Goal: Contribute content: Contribute content

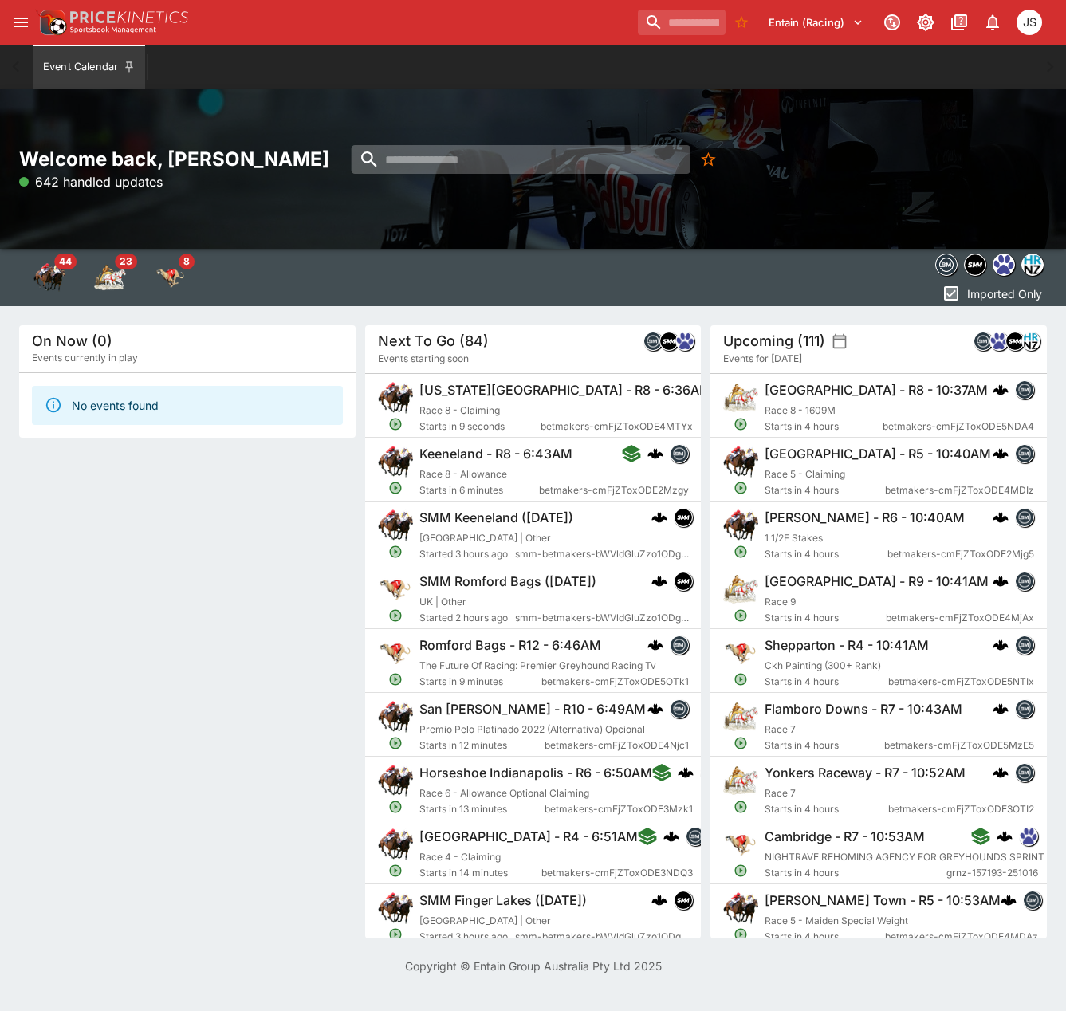
click at [603, 163] on input "search" at bounding box center [520, 159] width 339 height 29
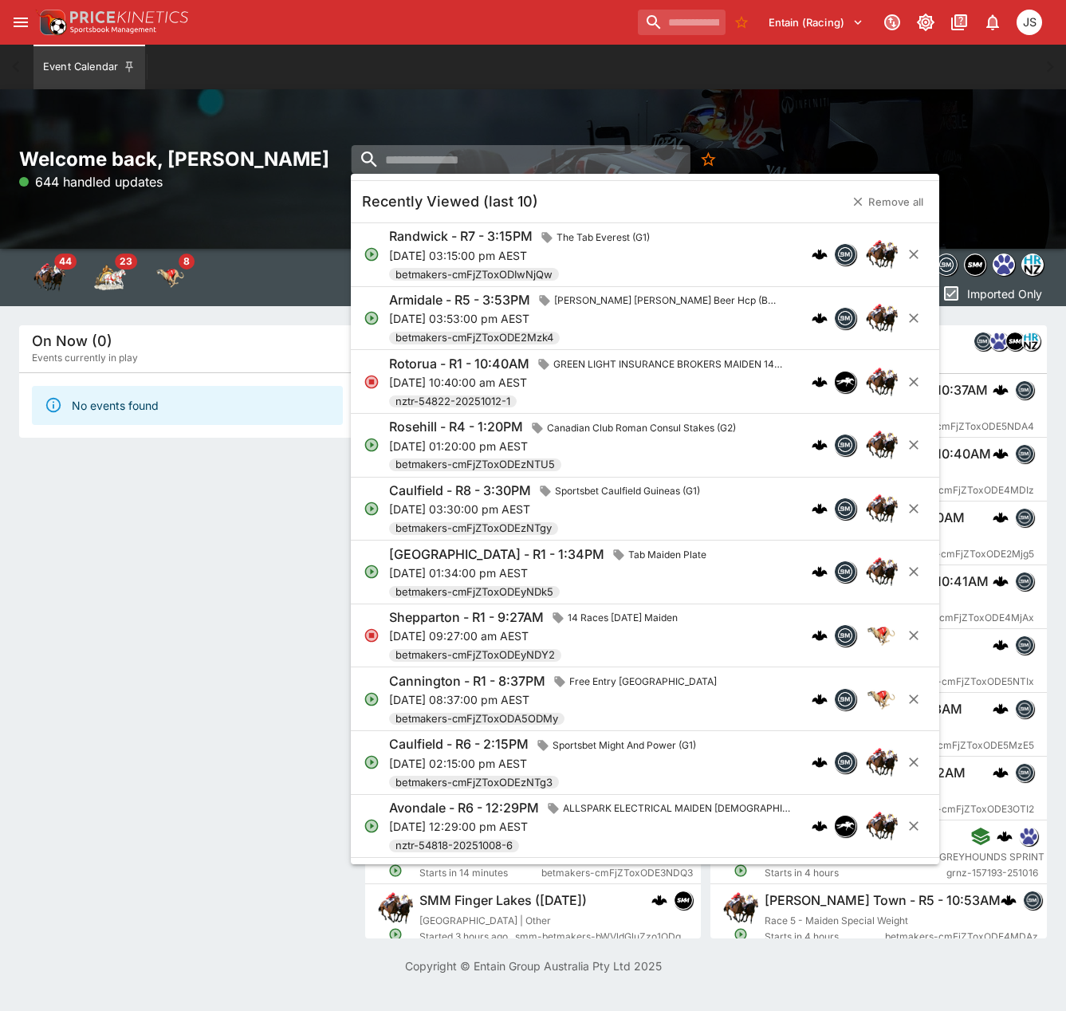
paste input "**********"
type input "**********"
click at [532, 237] on h6 "Randwick - R7 - 3:15PM" at bounding box center [460, 236] width 143 height 17
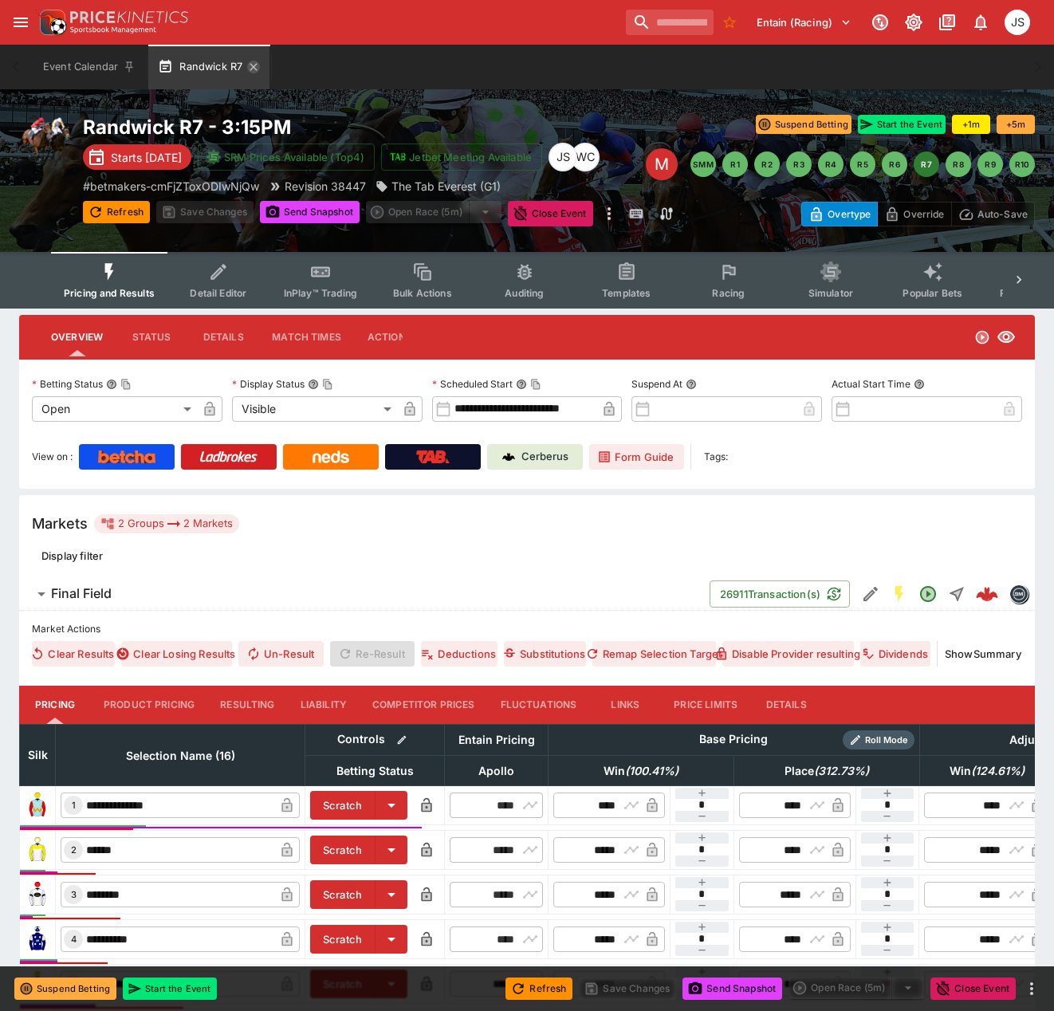
click at [250, 63] on icon "button" at bounding box center [253, 67] width 13 height 13
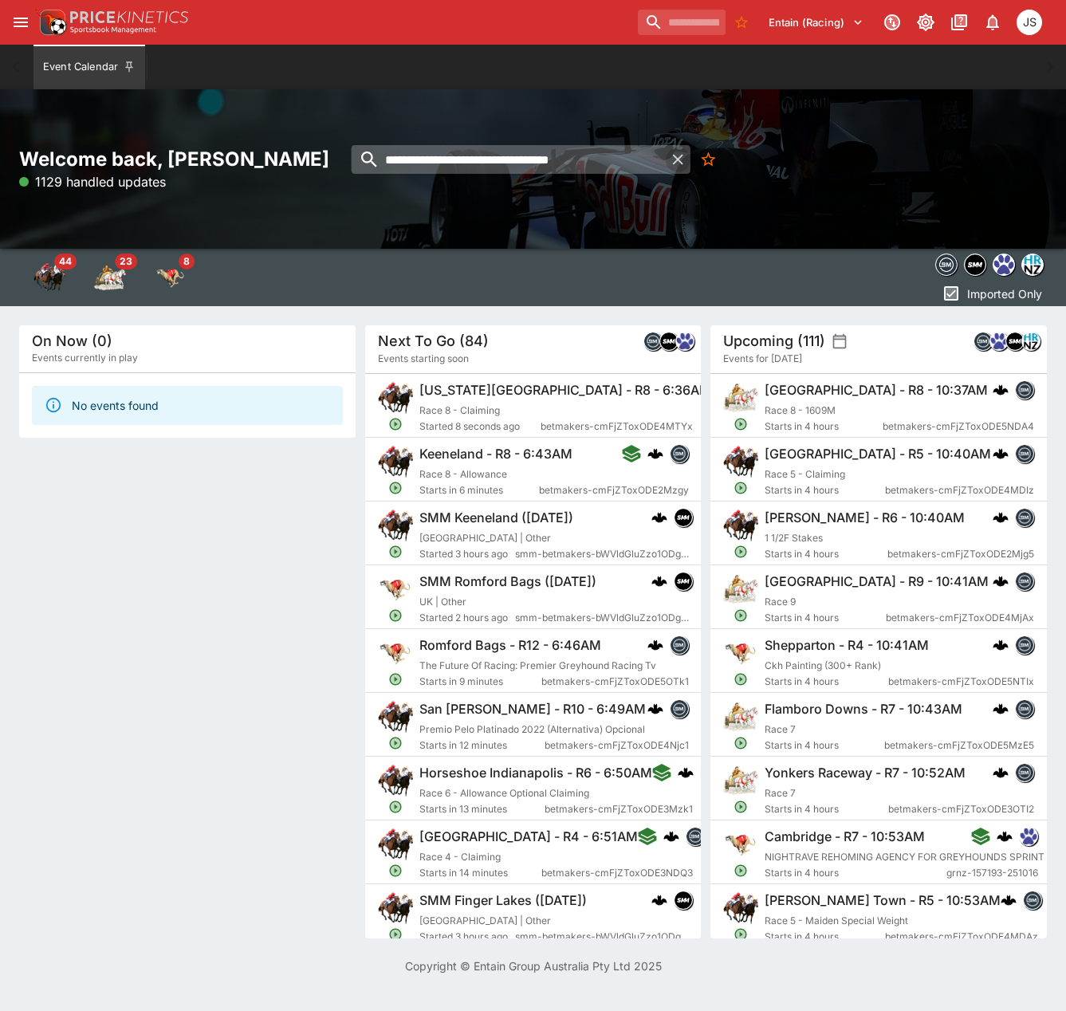
click at [675, 154] on icon "button" at bounding box center [677, 159] width 18 height 18
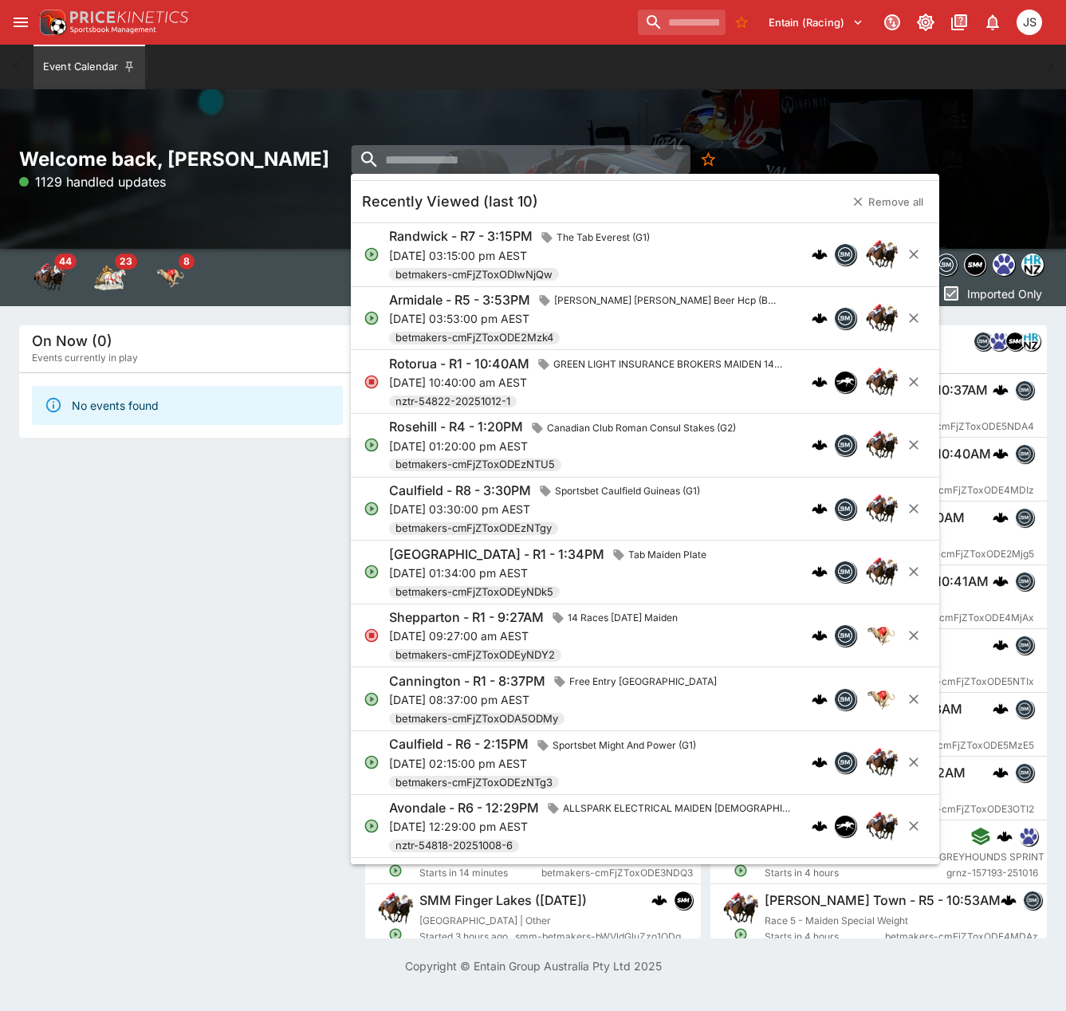
click at [566, 160] on input "search" at bounding box center [520, 159] width 339 height 29
paste input "**********"
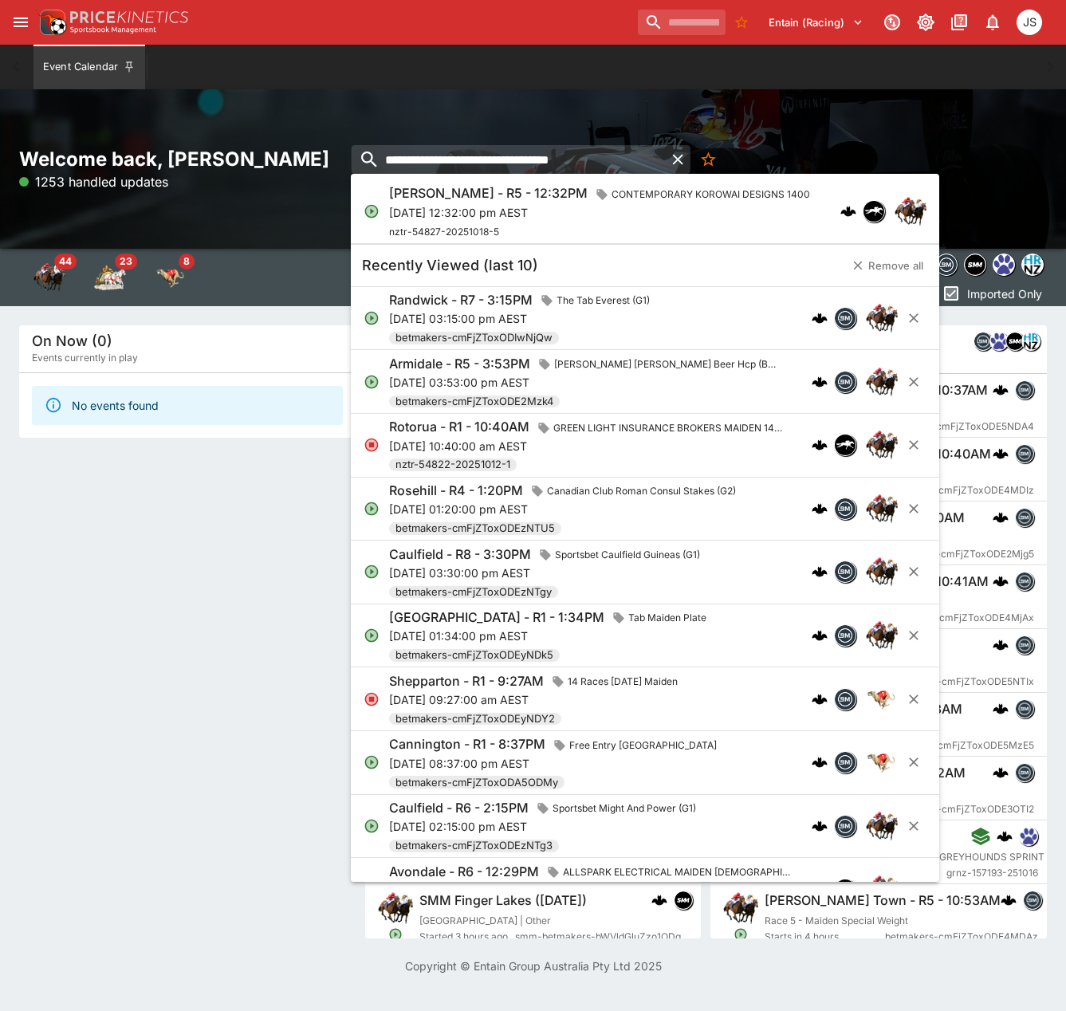
type input "**********"
click at [471, 201] on h6 "[PERSON_NAME] - R5 - 12:32PM" at bounding box center [488, 193] width 198 height 17
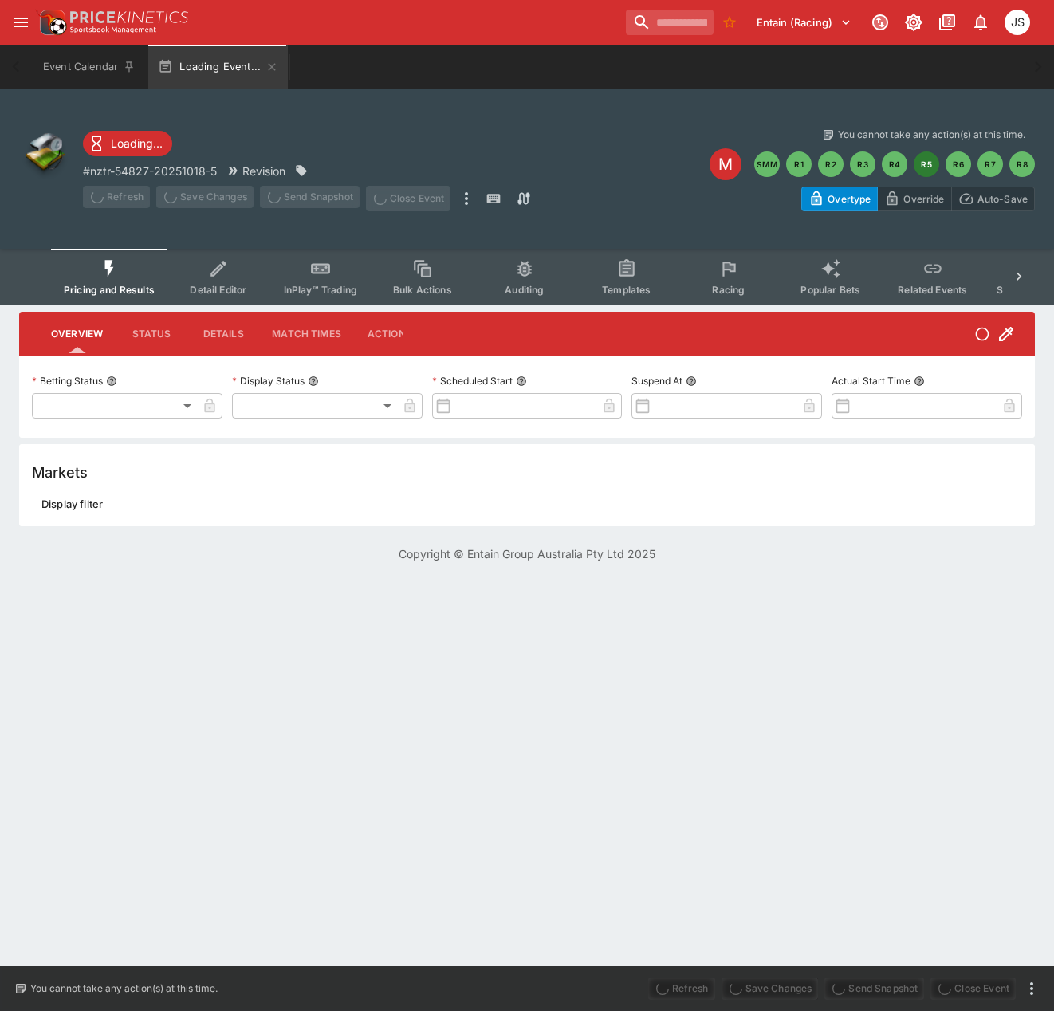
type input "**********"
type input "*******"
type input "**********"
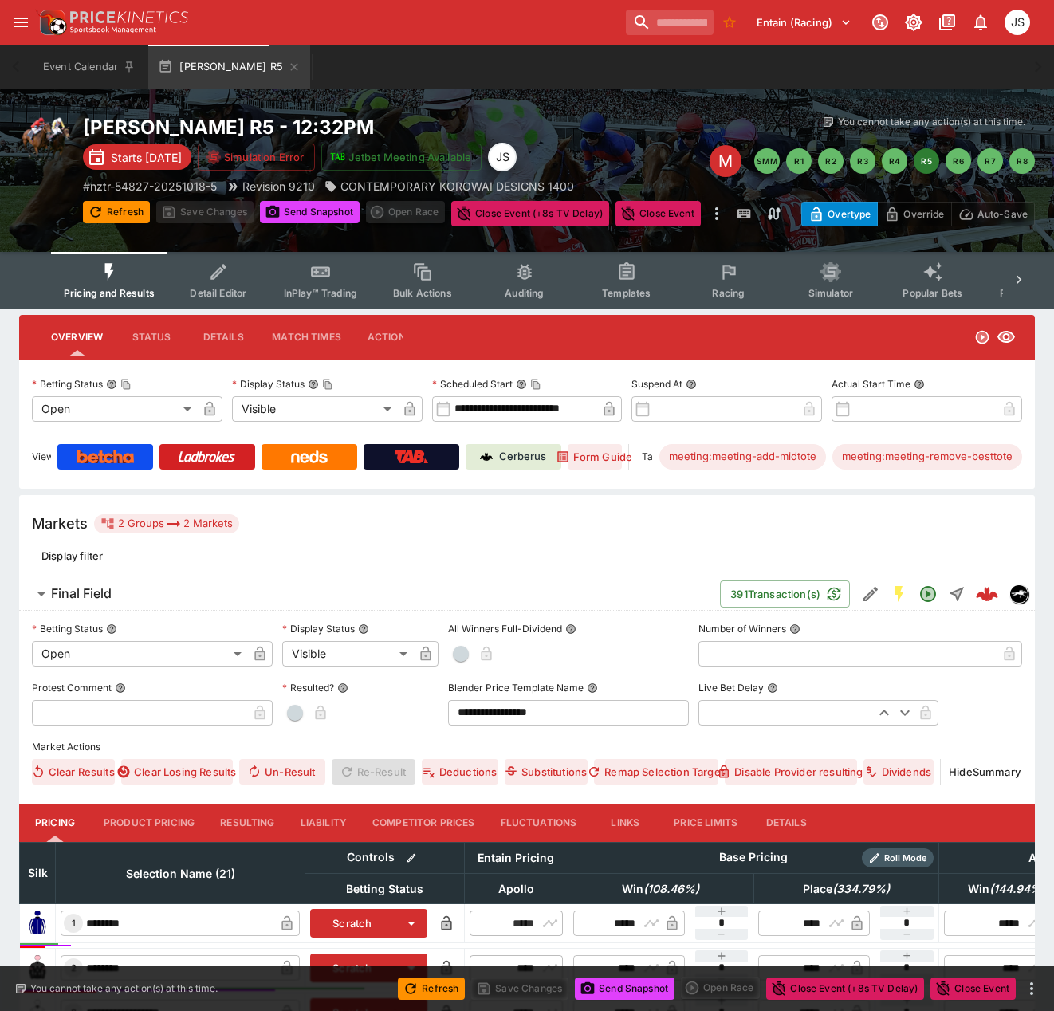
click at [731, 272] on icon "Event type filters" at bounding box center [728, 271] width 21 height 21
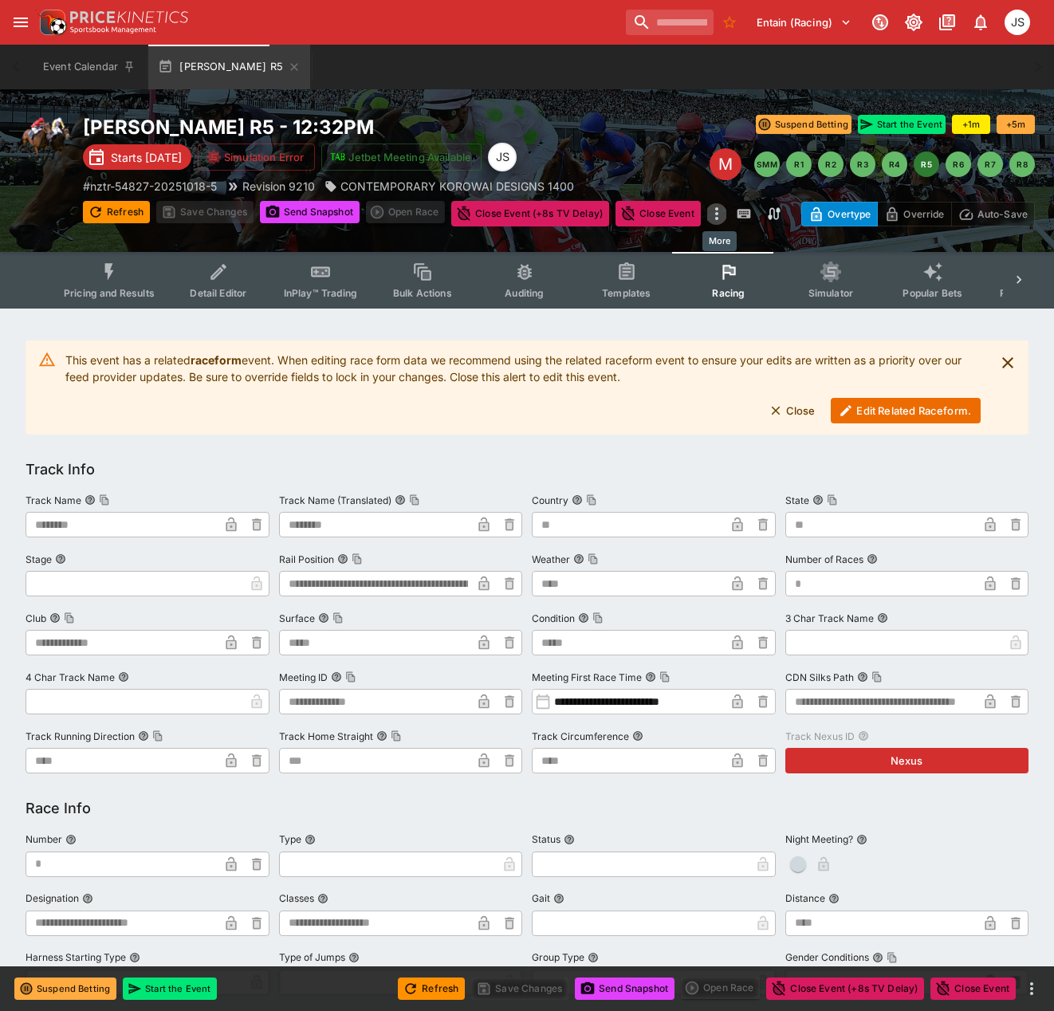
click at [724, 212] on icon "more" at bounding box center [716, 213] width 19 height 19
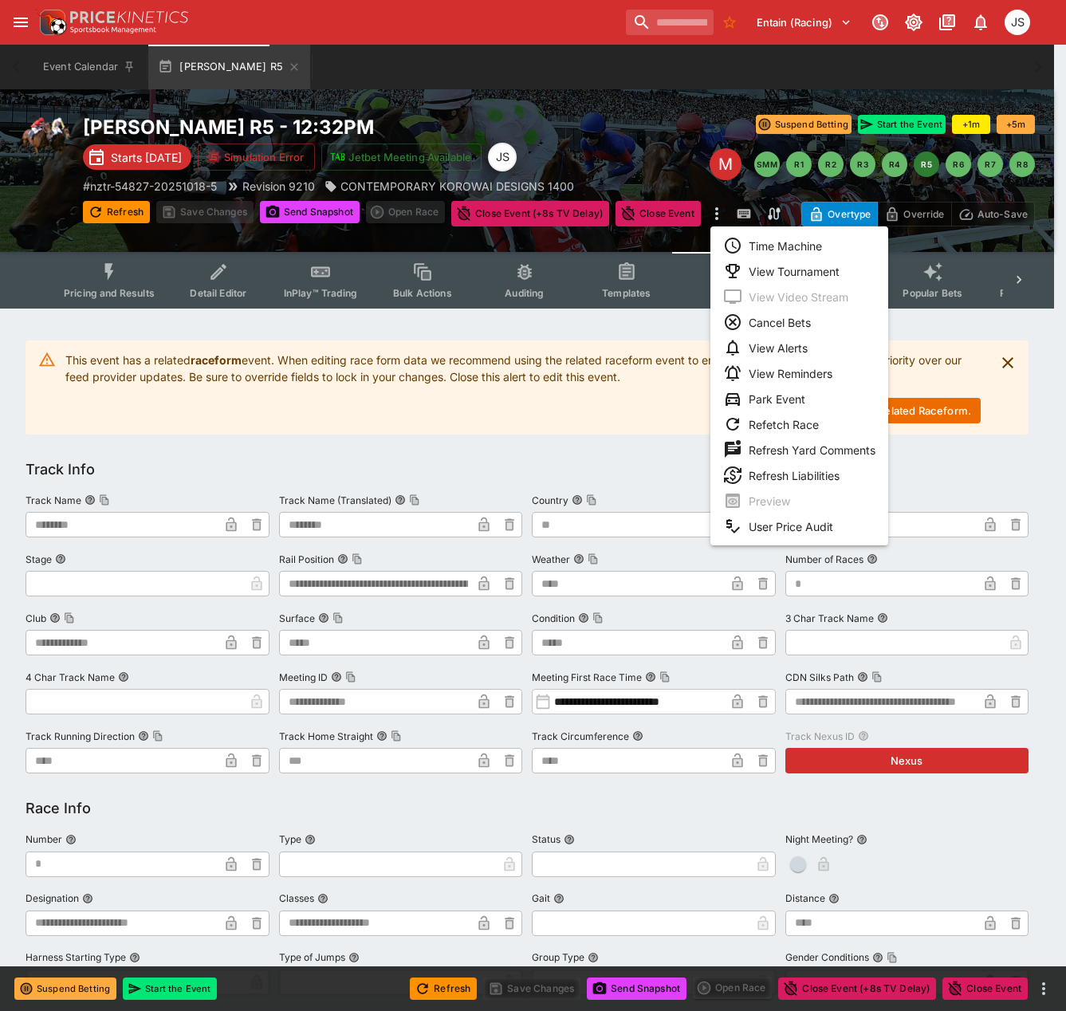
click at [548, 446] on div at bounding box center [533, 505] width 1066 height 1011
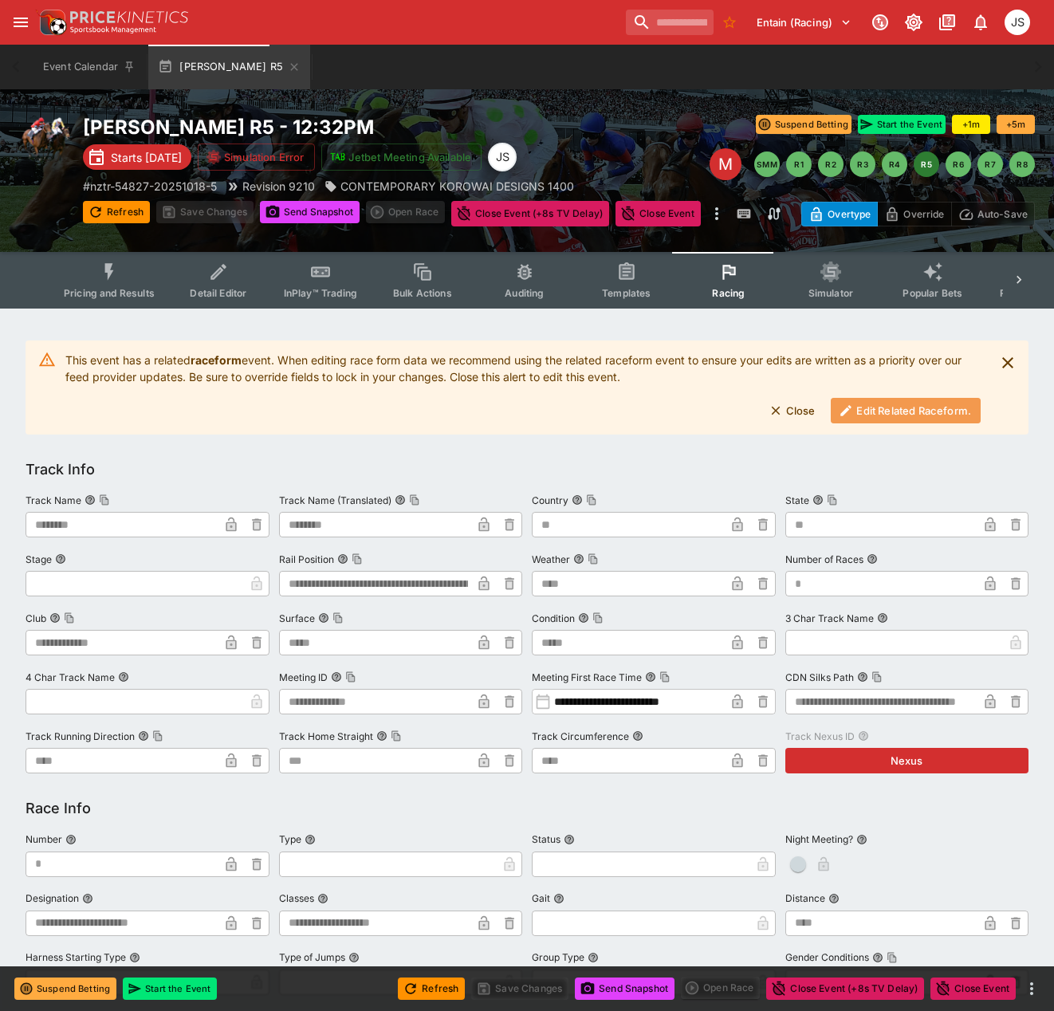
click at [937, 412] on button "Edit Related Raceform." at bounding box center [906, 411] width 150 height 26
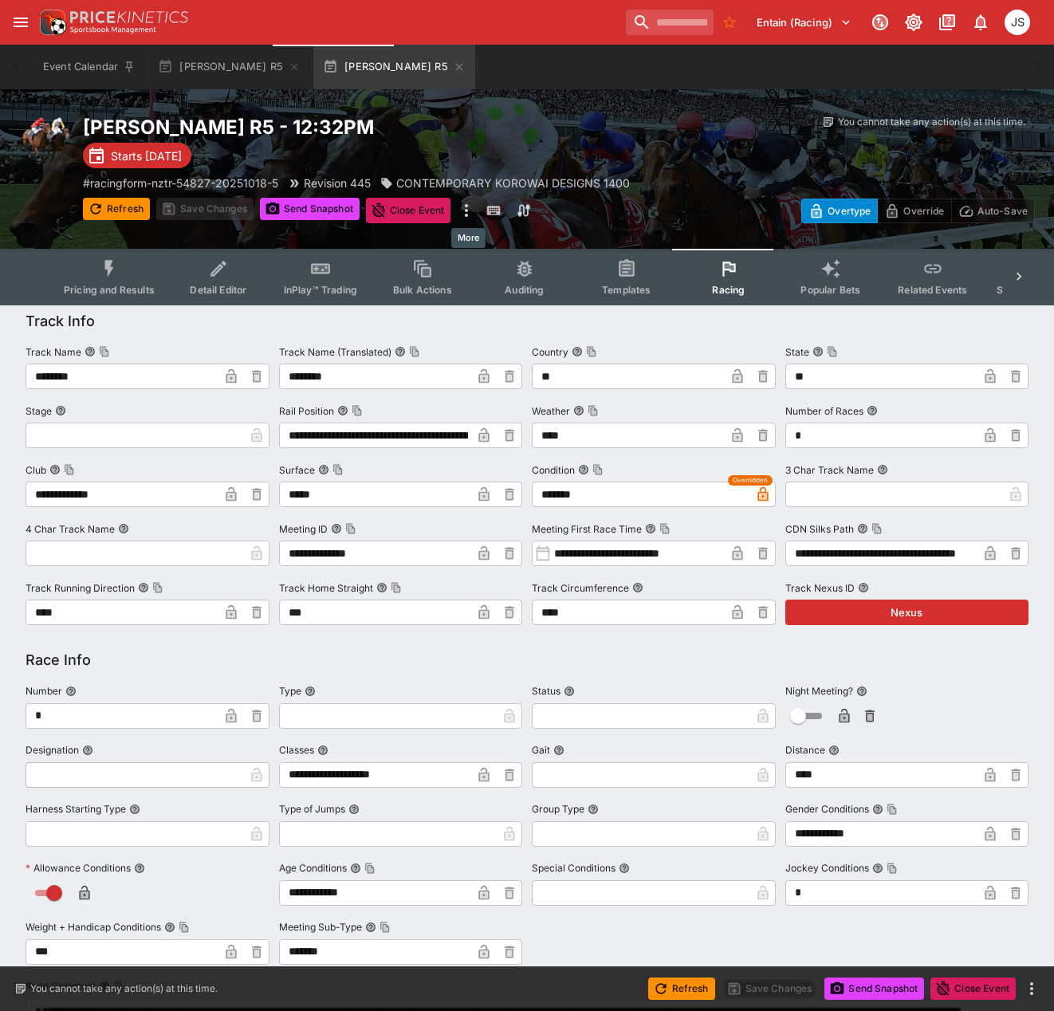
click at [464, 210] on icon "more" at bounding box center [466, 210] width 19 height 19
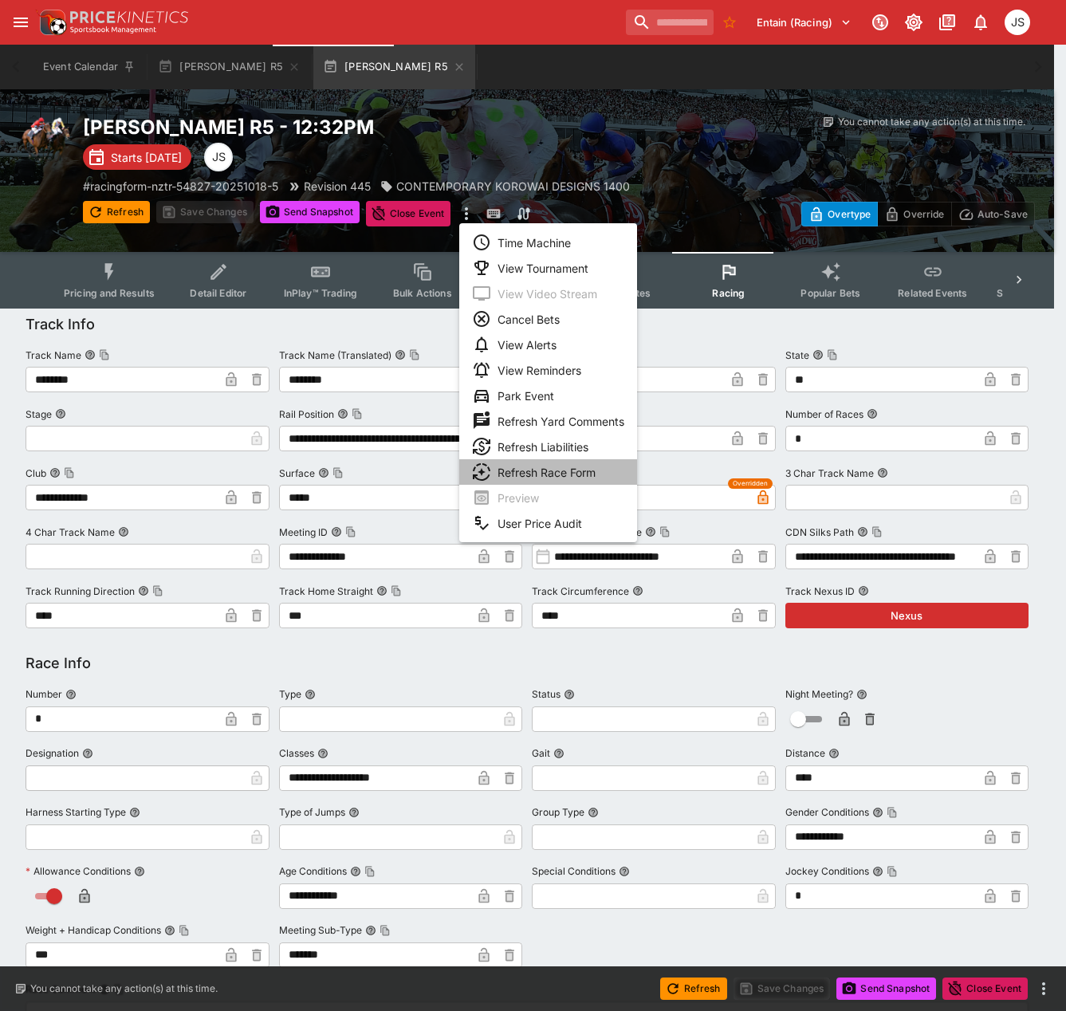
click at [563, 474] on li "Refresh Race Form" at bounding box center [548, 472] width 178 height 26
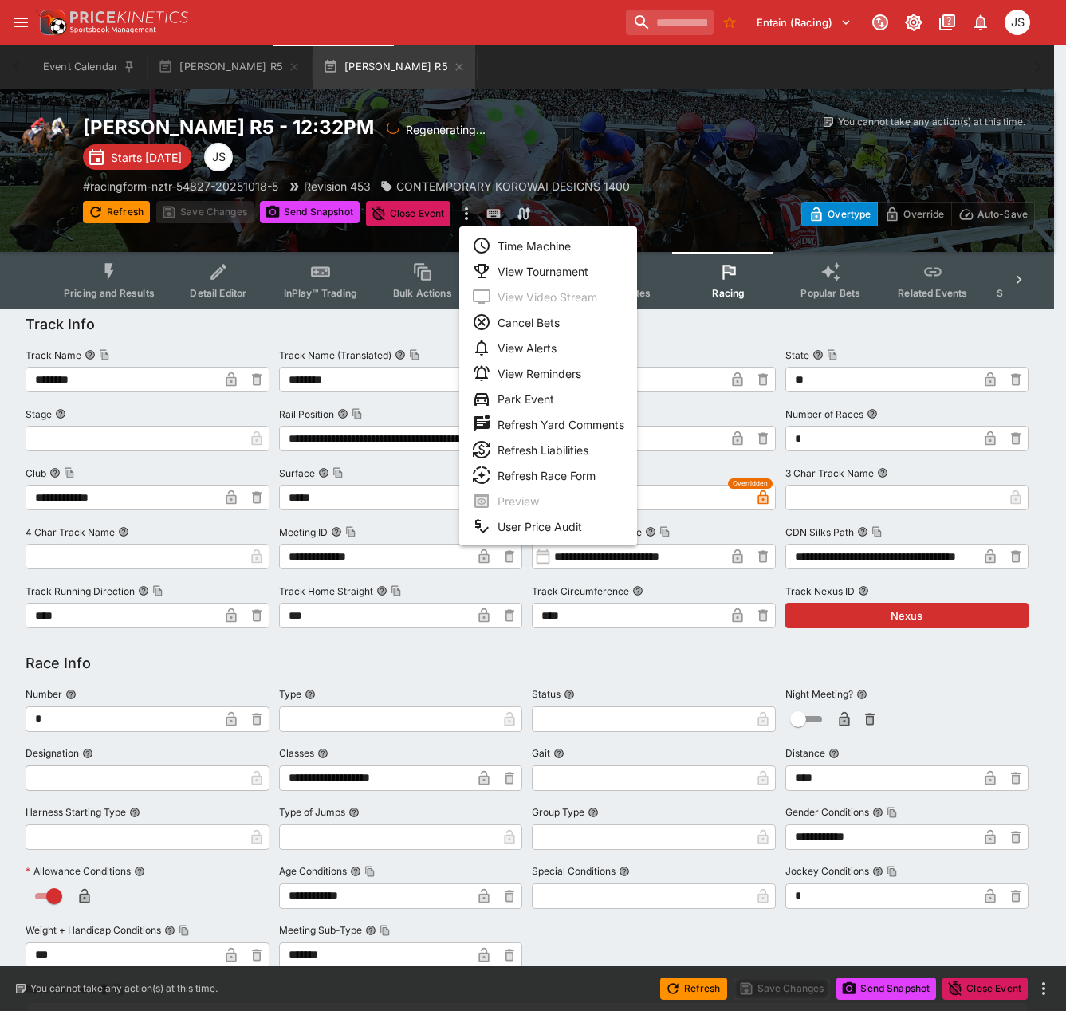
click at [241, 348] on div at bounding box center [533, 505] width 1066 height 1011
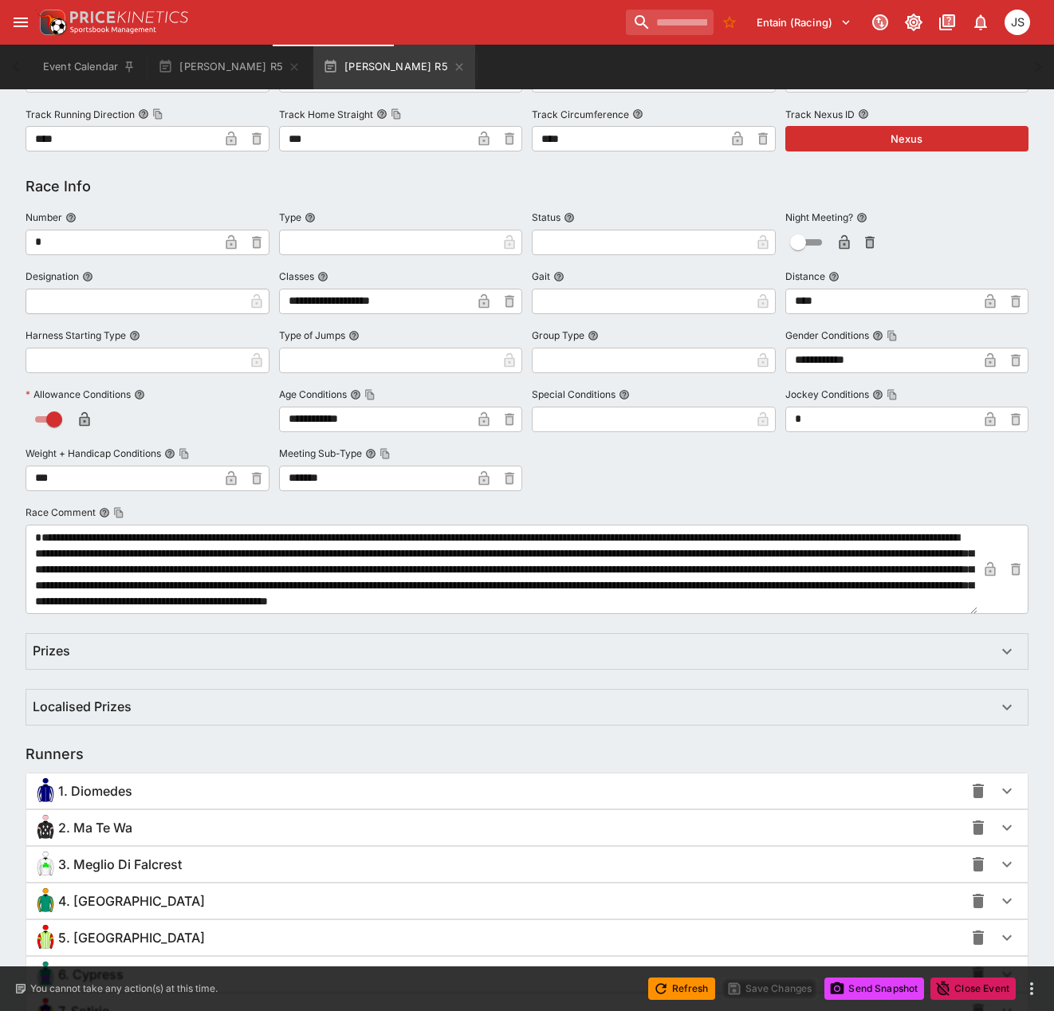
scroll to position [32, 0]
click at [196, 50] on button "[PERSON_NAME] R5" at bounding box center [229, 67] width 162 height 45
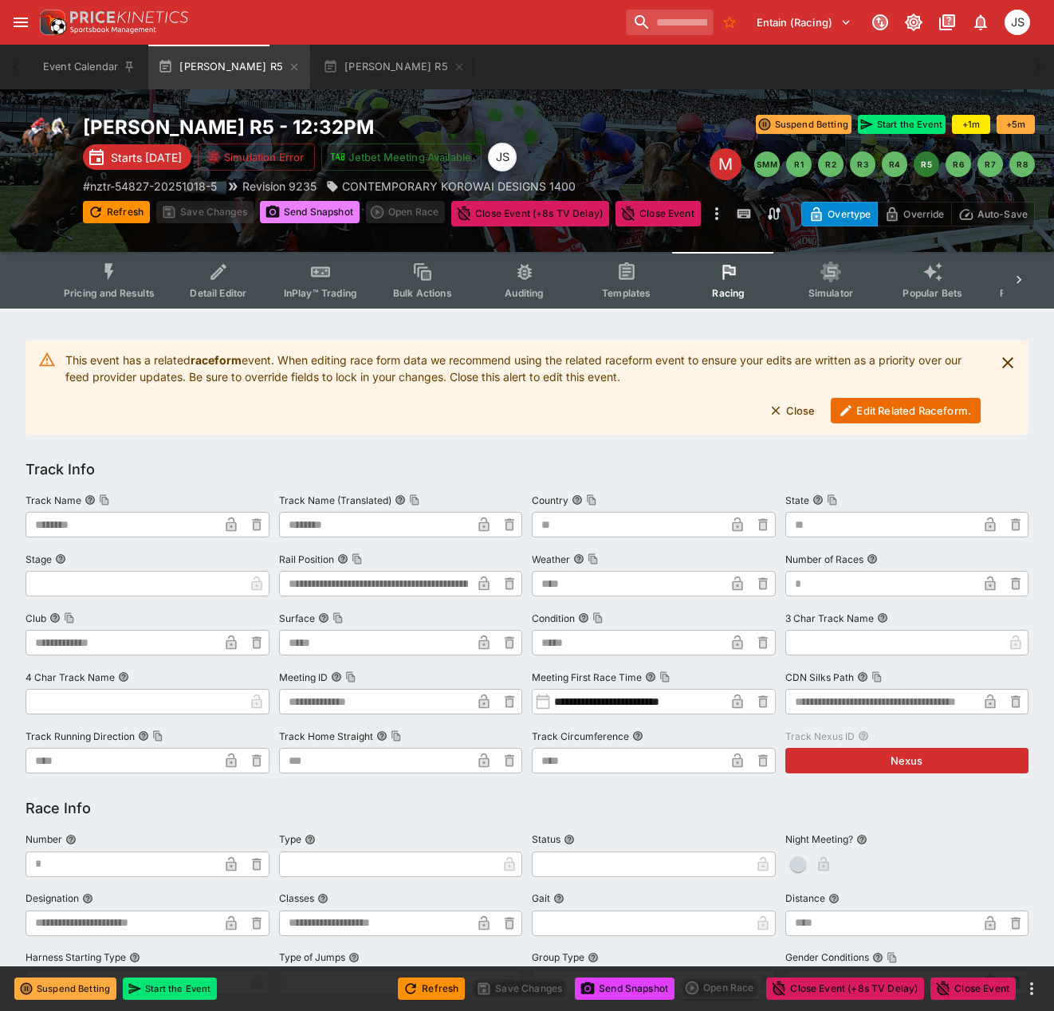
click at [316, 215] on button "Send Snapshot" at bounding box center [310, 212] width 100 height 22
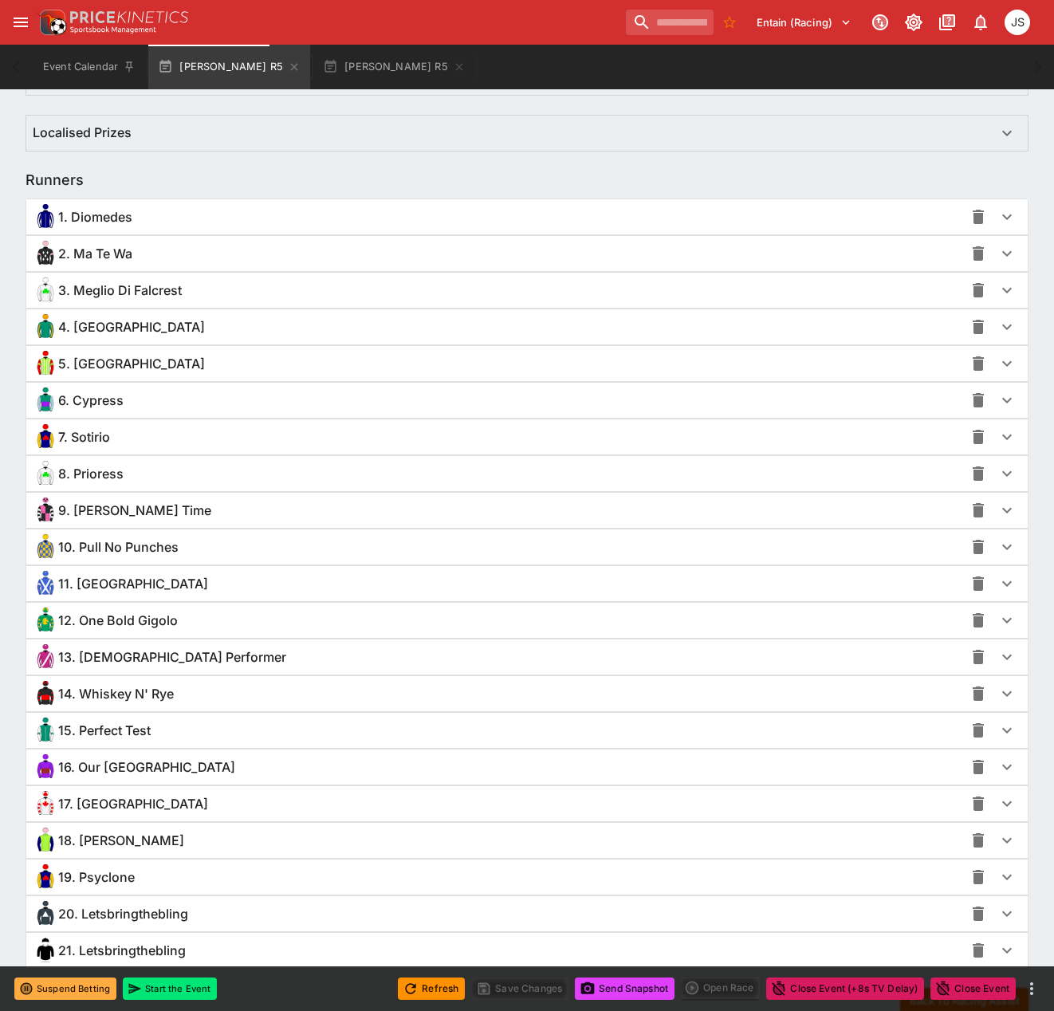
scroll to position [1260, 0]
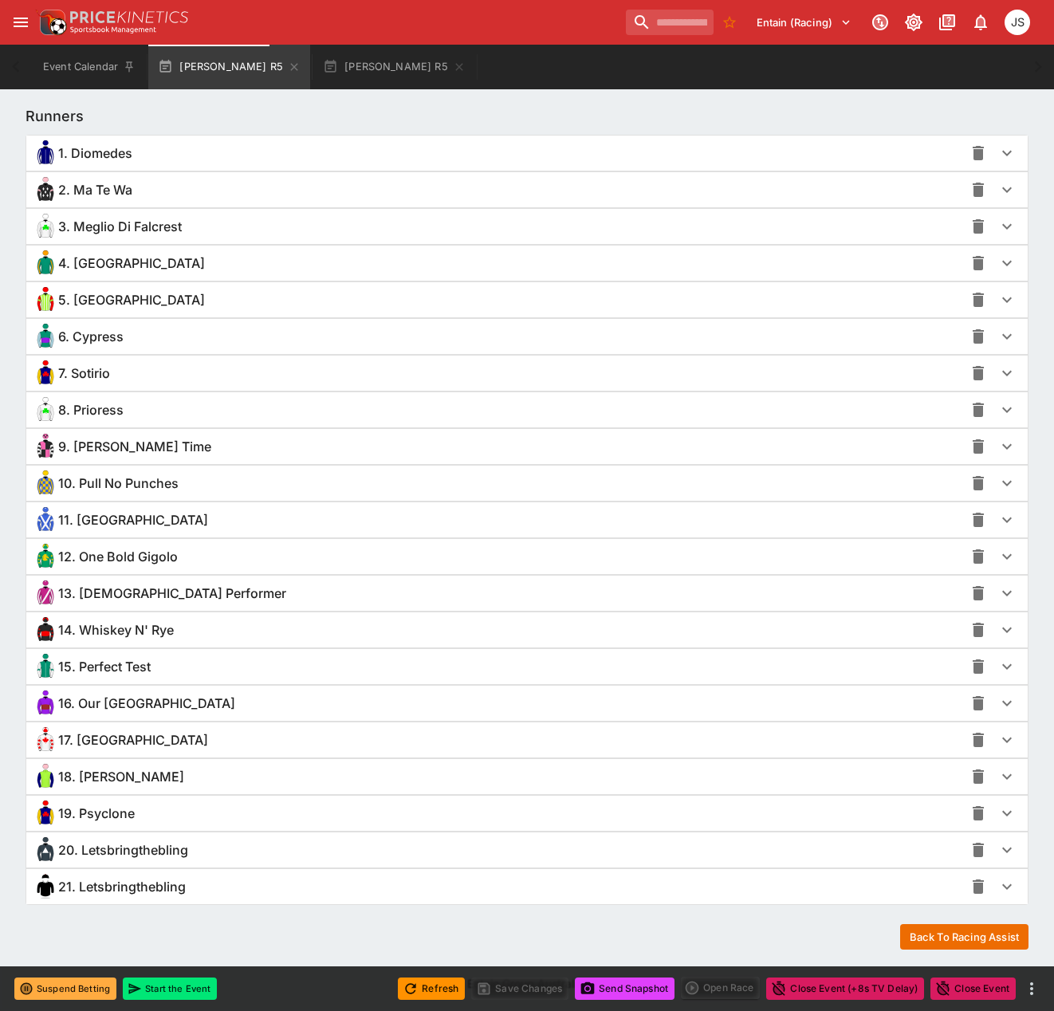
click at [116, 691] on div "16. Our [GEOGRAPHIC_DATA]" at bounding box center [498, 703] width 931 height 26
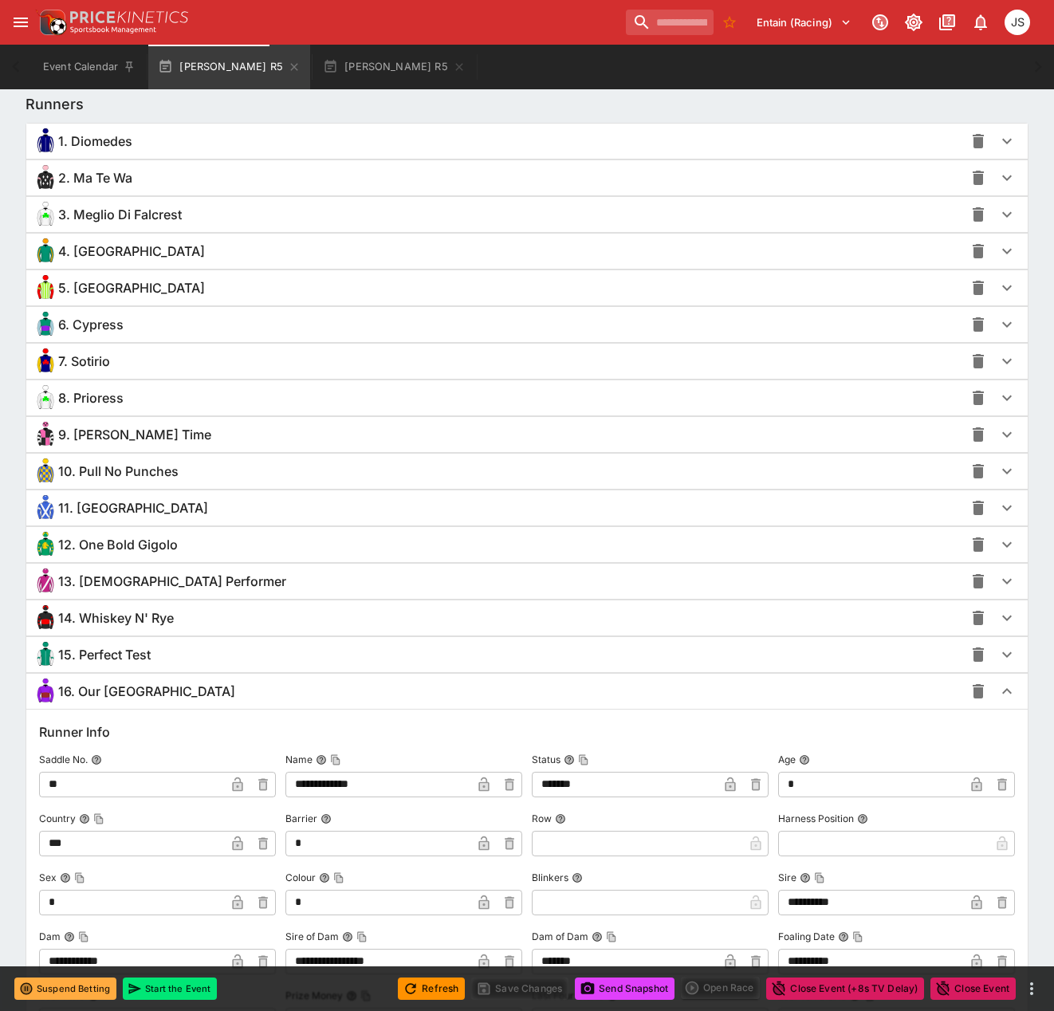
scroll to position [886, 0]
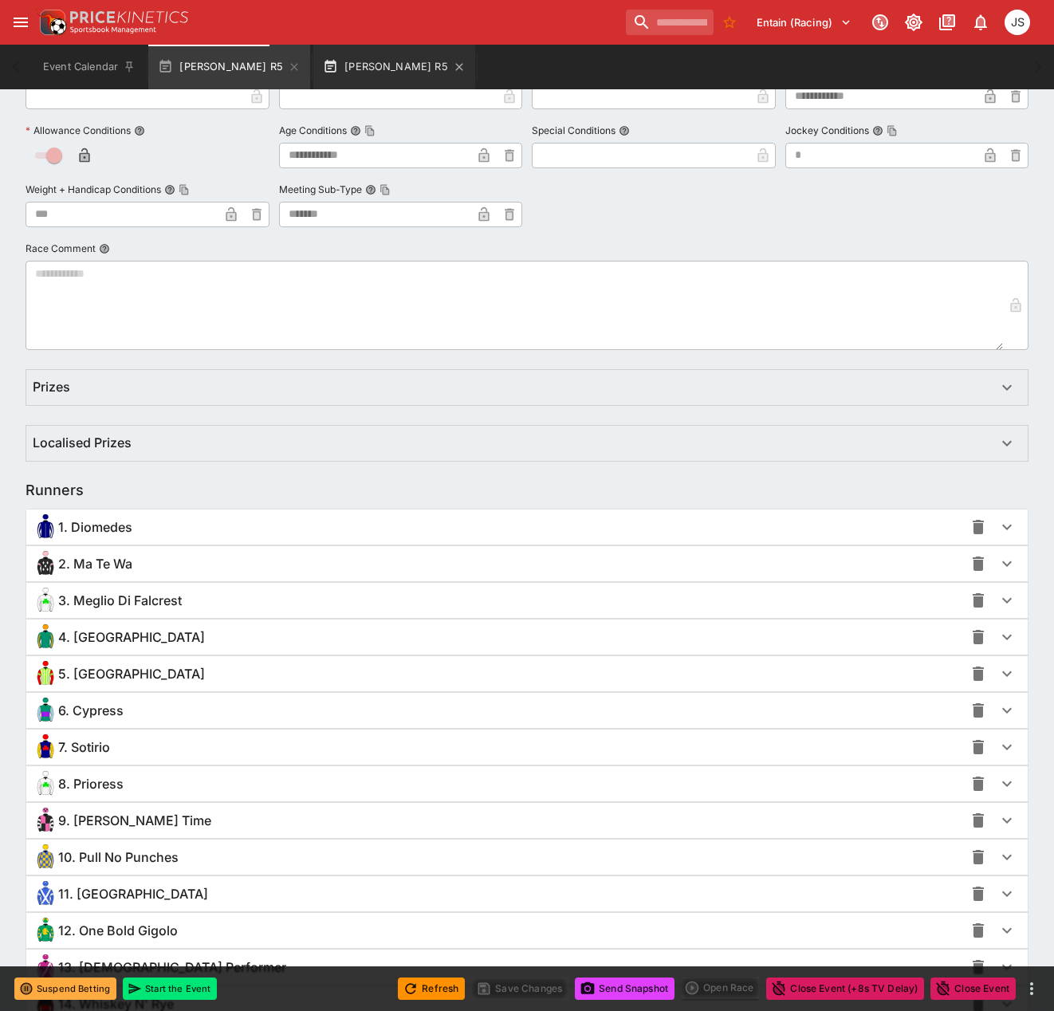
click at [329, 49] on button "[PERSON_NAME] R5" at bounding box center [394, 67] width 162 height 45
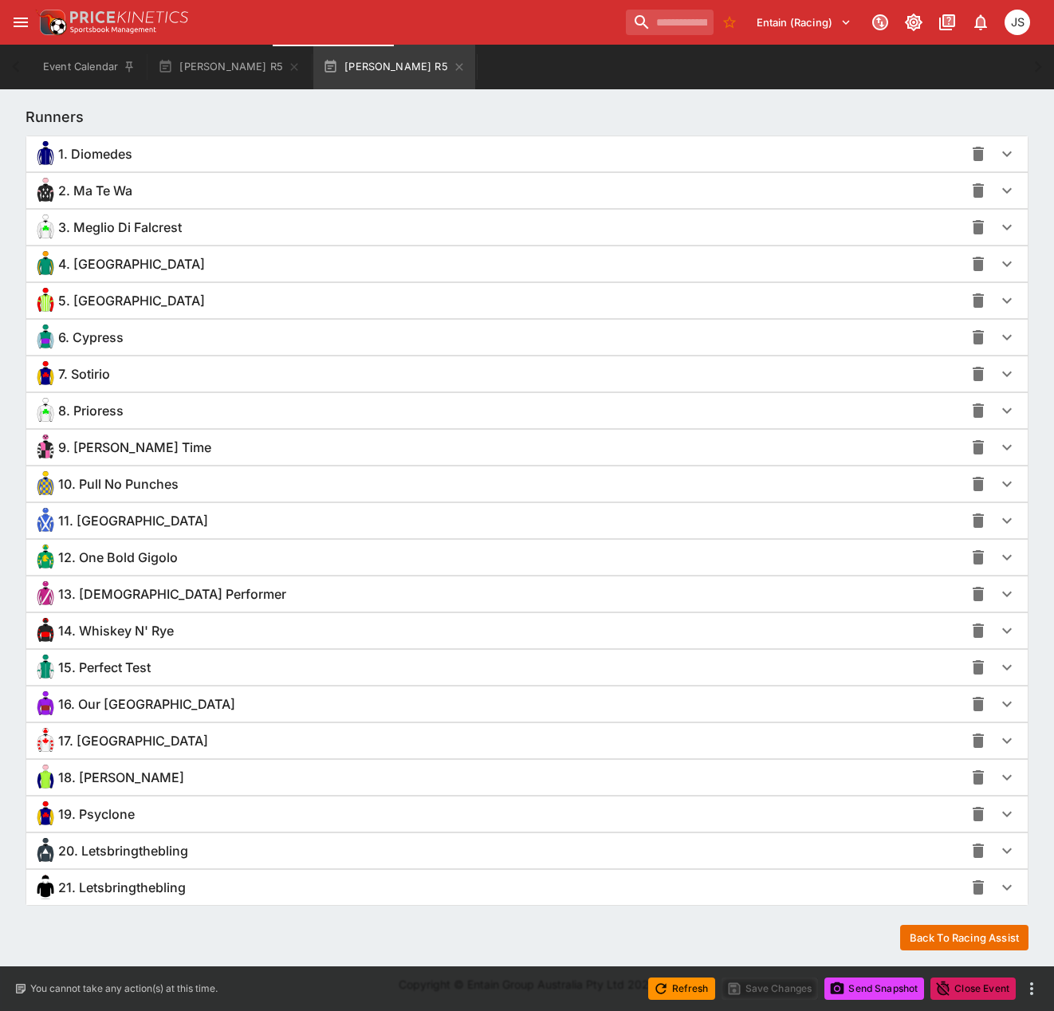
scroll to position [1114, 0]
click at [123, 668] on span "15. Perfect Test" at bounding box center [104, 666] width 92 height 17
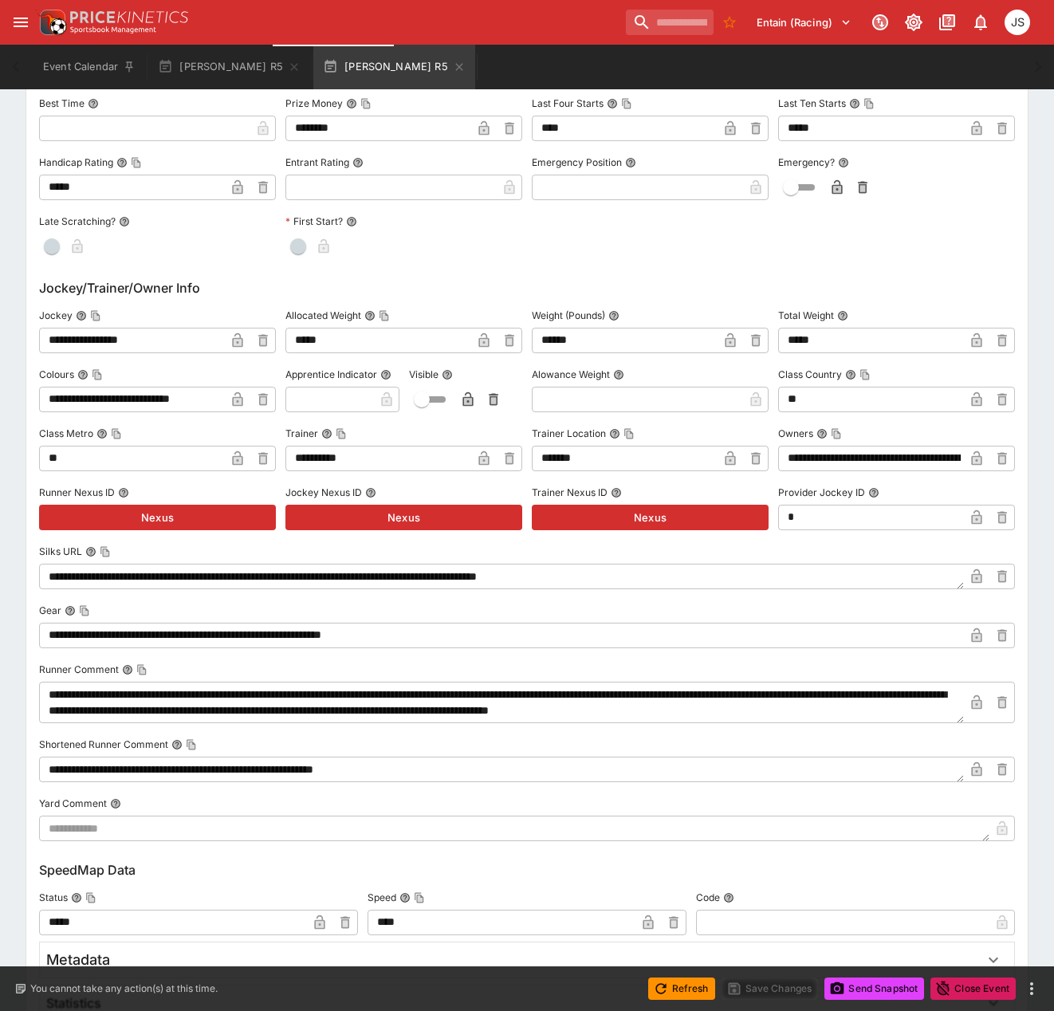
scroll to position [1991, 0]
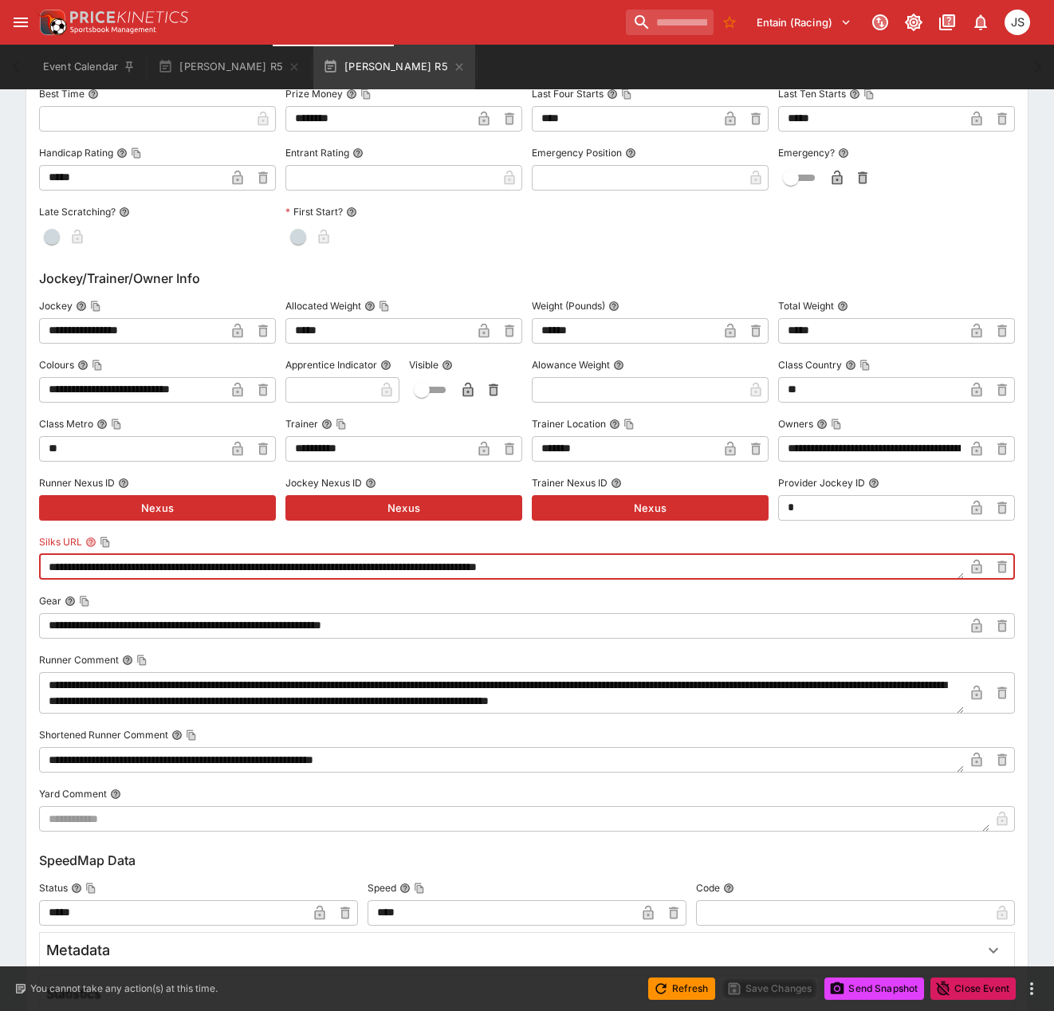
drag, startPoint x: 667, startPoint y: 565, endPoint x: -157, endPoint y: 585, distance: 824.5
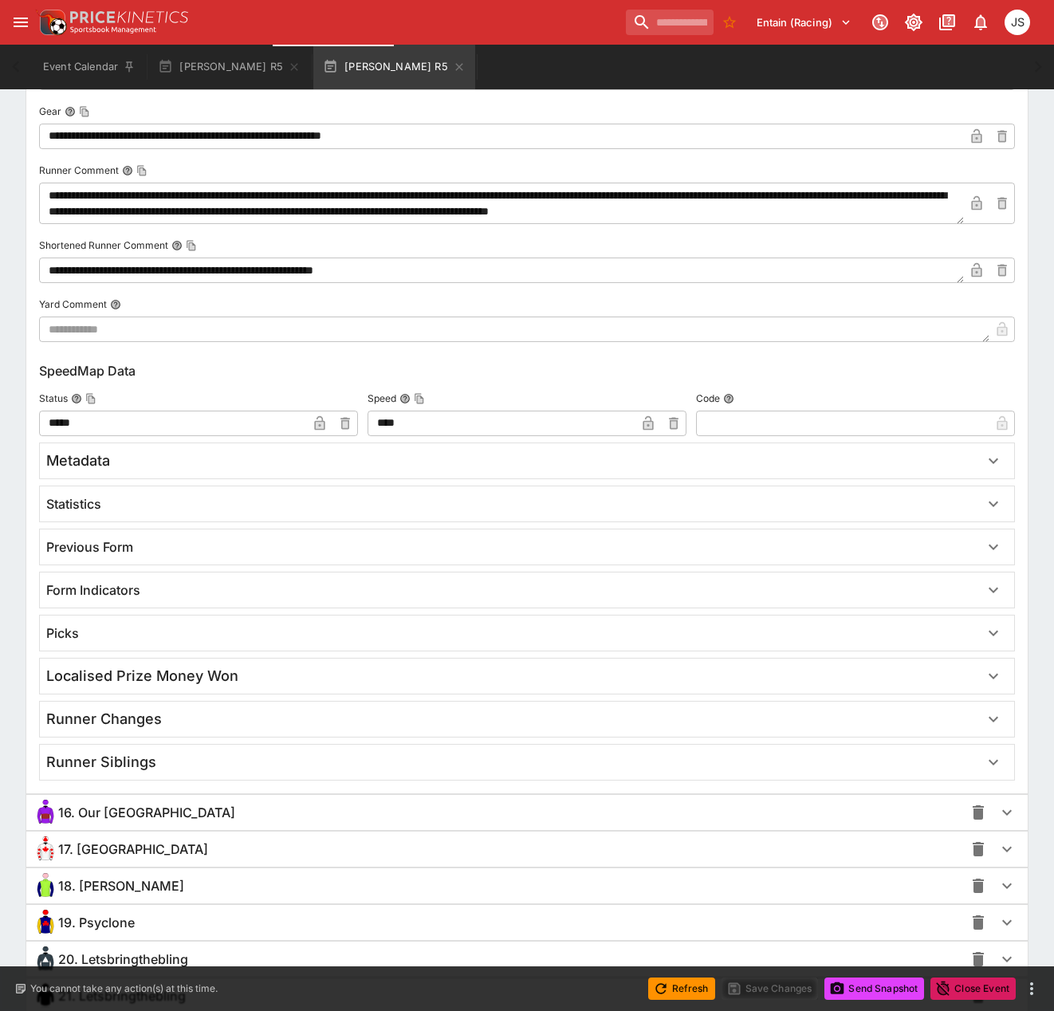
scroll to position [2590, 0]
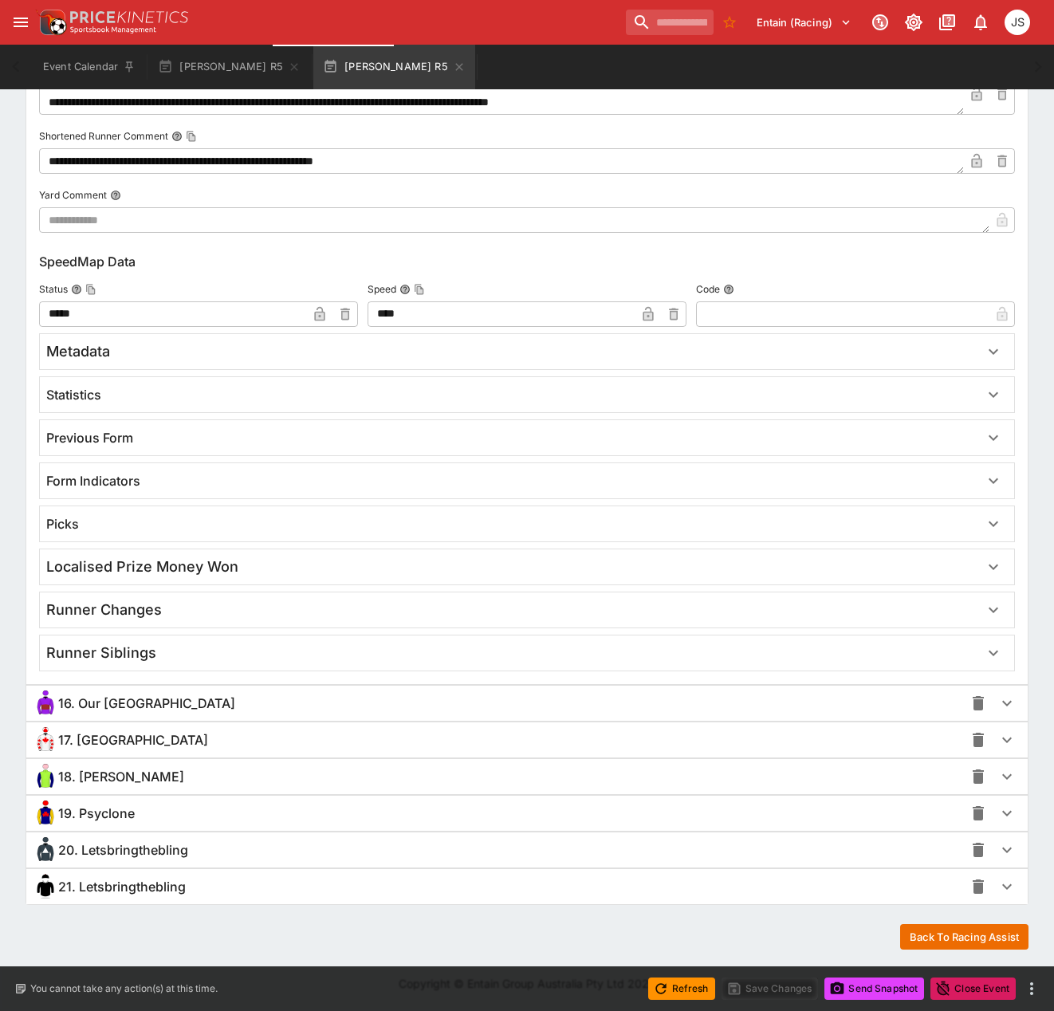
click at [139, 709] on span "16. Our [GEOGRAPHIC_DATA]" at bounding box center [146, 703] width 177 height 17
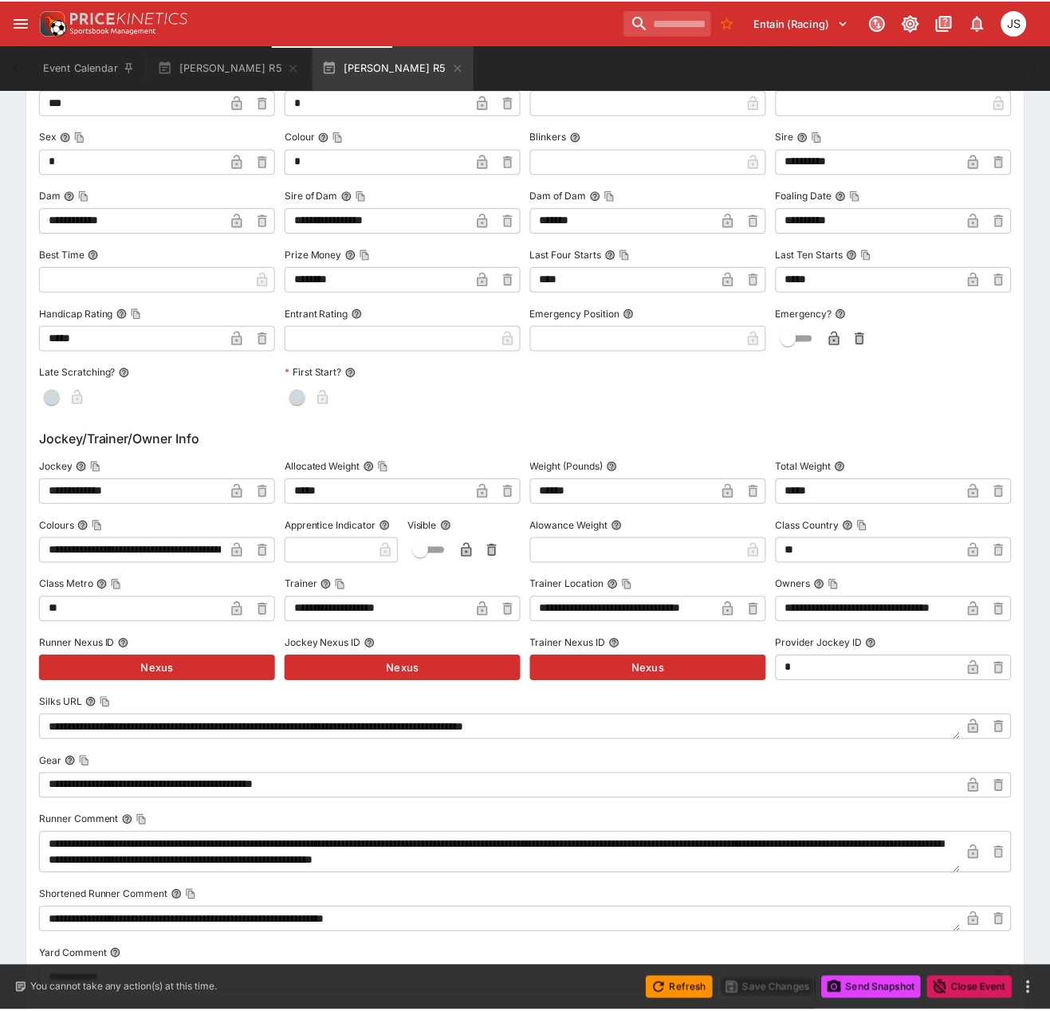
scroll to position [3387, 0]
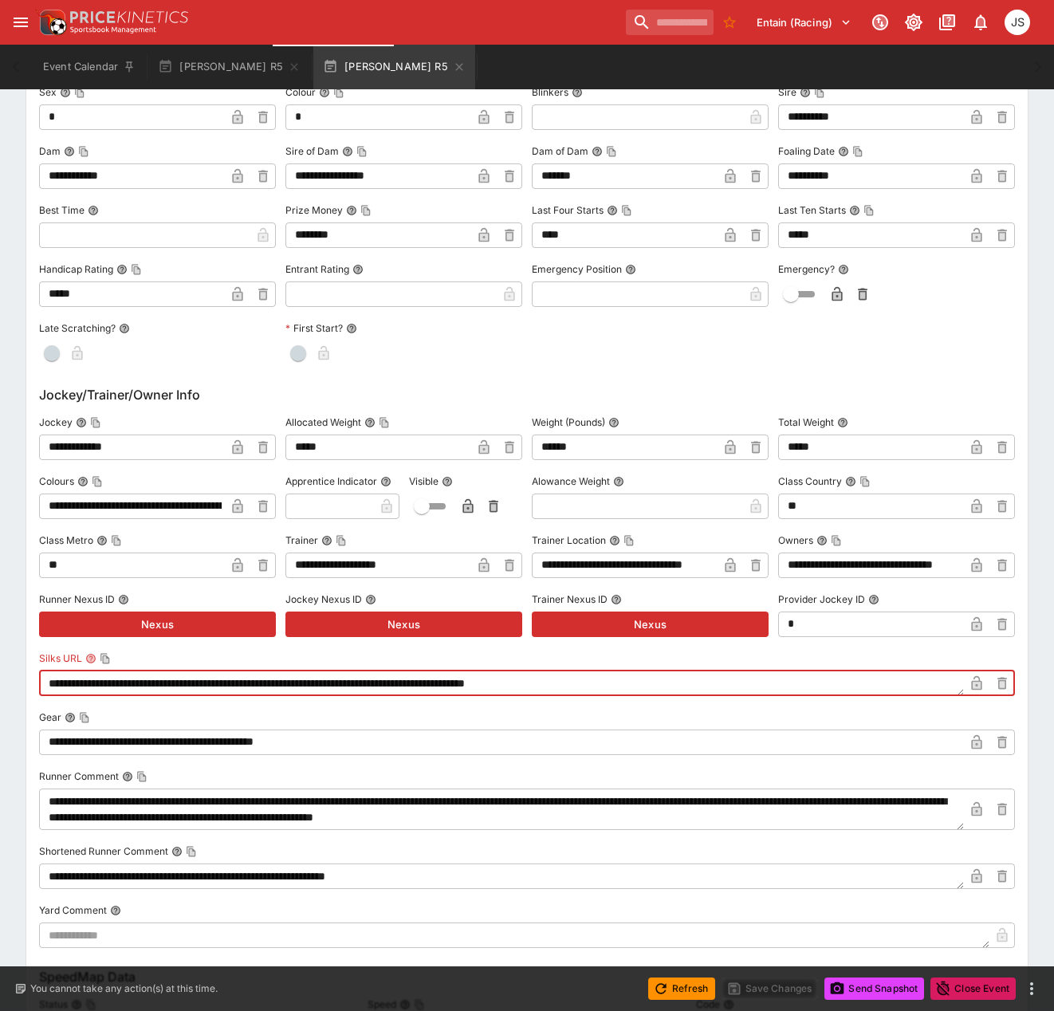
drag, startPoint x: 656, startPoint y: 684, endPoint x: -92, endPoint y: 678, distance: 747.8
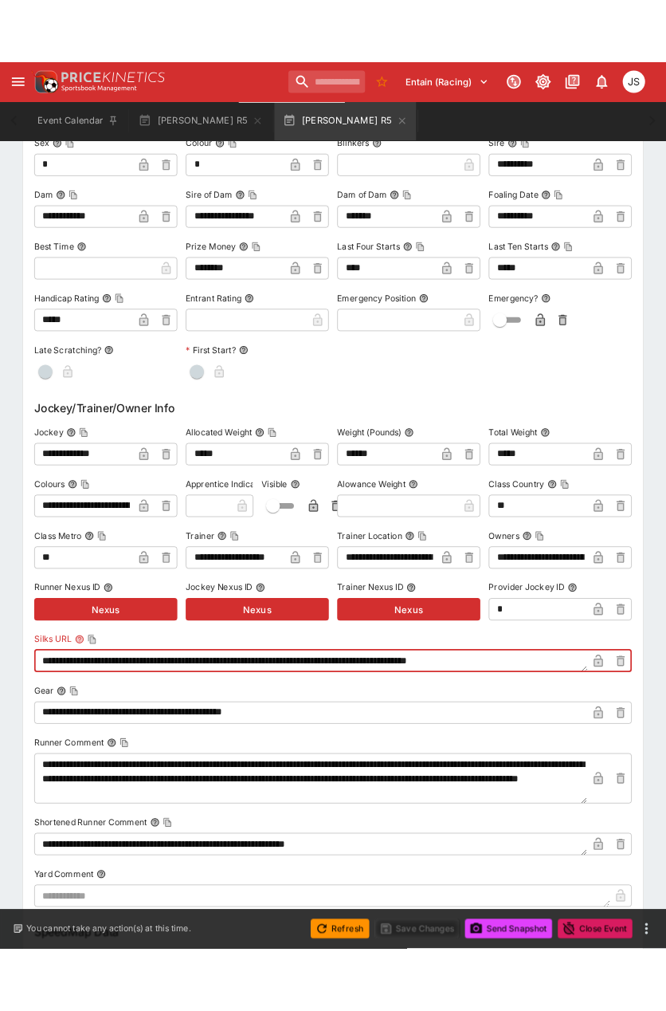
scroll to position [3435, 0]
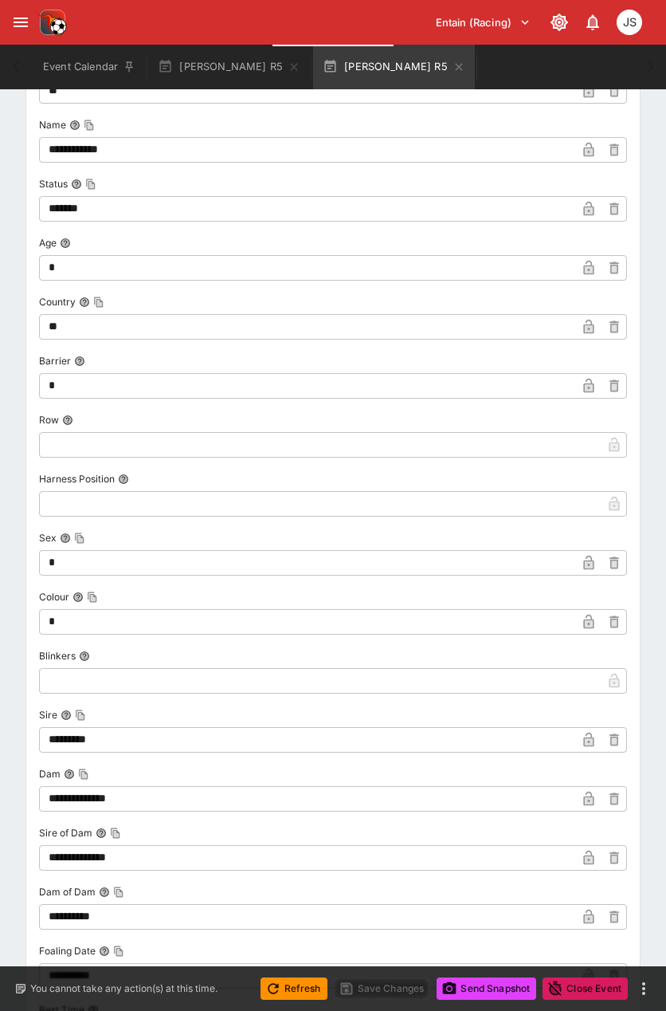
type textarea "**********"
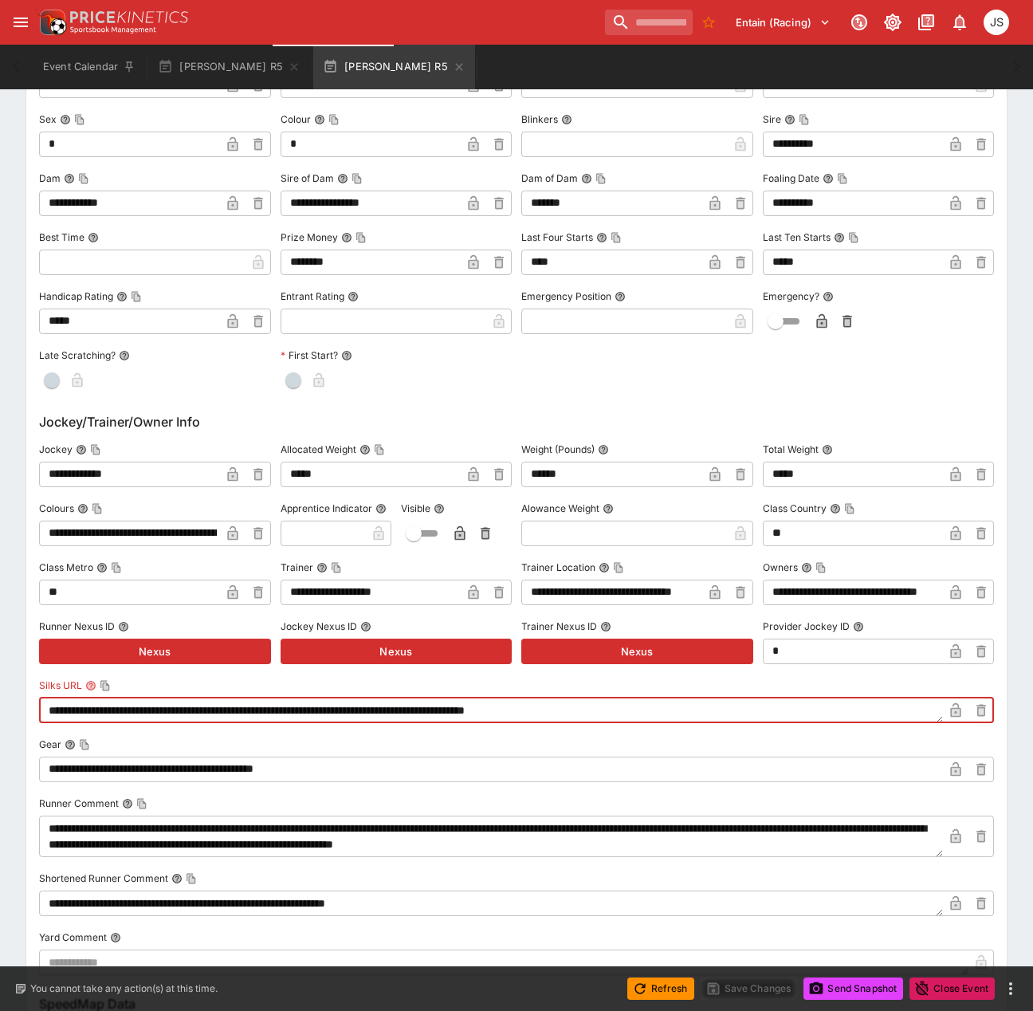
scroll to position [3378, 0]
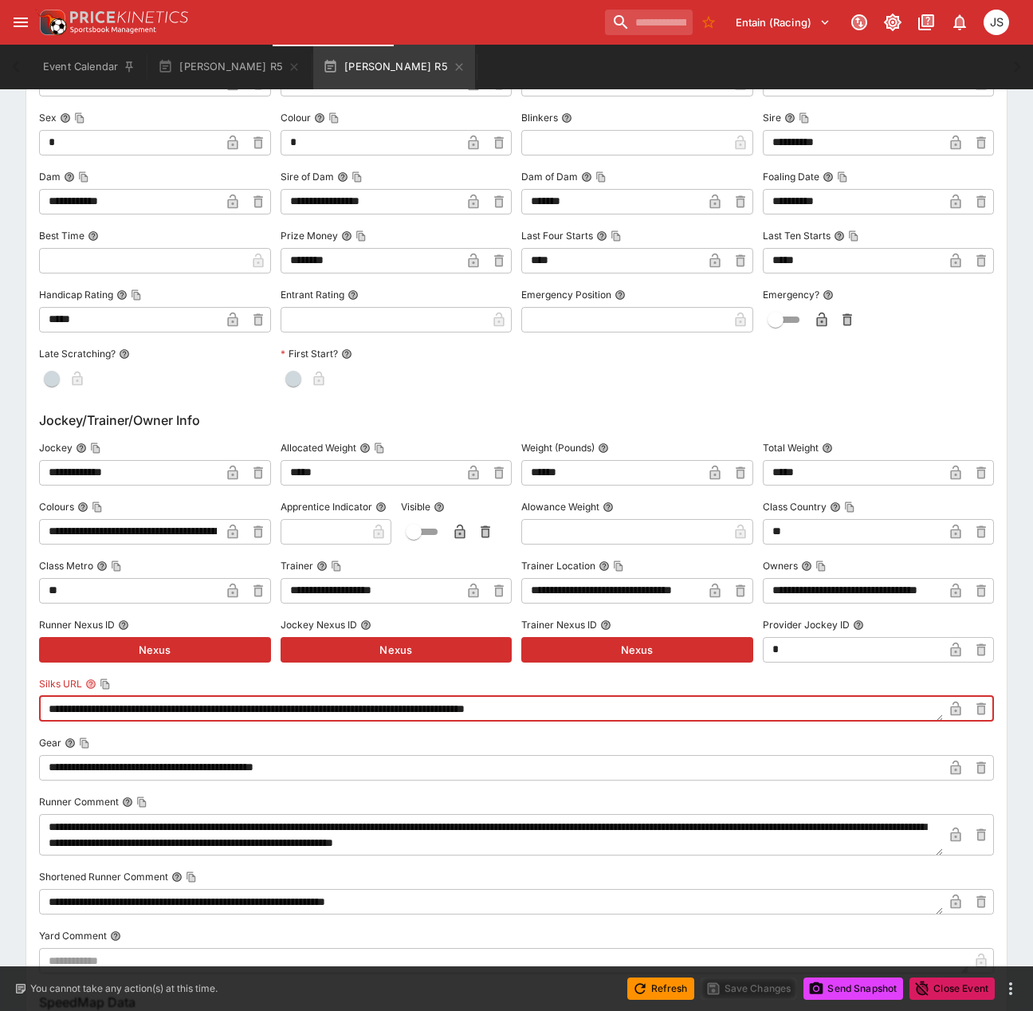
click at [643, 713] on textarea "**********" at bounding box center [491, 709] width 904 height 26
drag, startPoint x: 630, startPoint y: 709, endPoint x: -13, endPoint y: 687, distance: 642.9
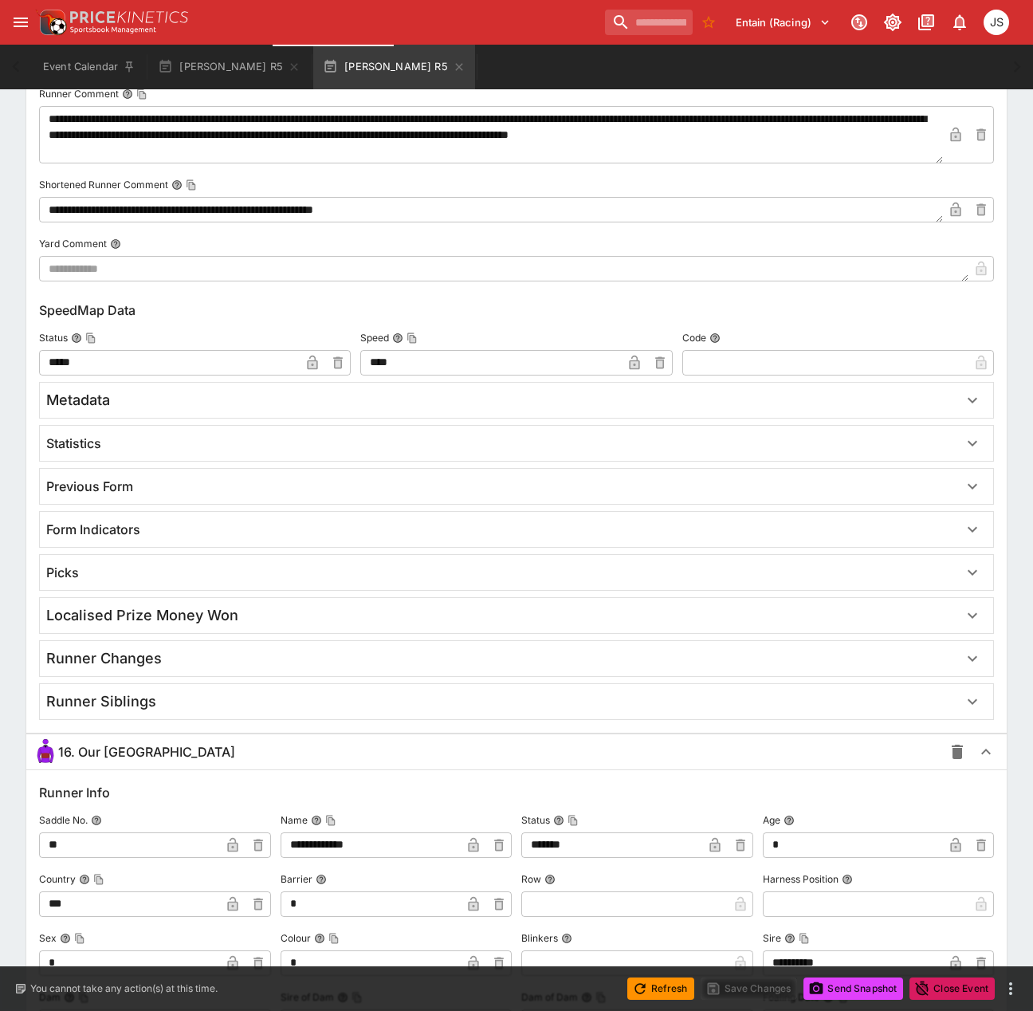
scroll to position [2262, 0]
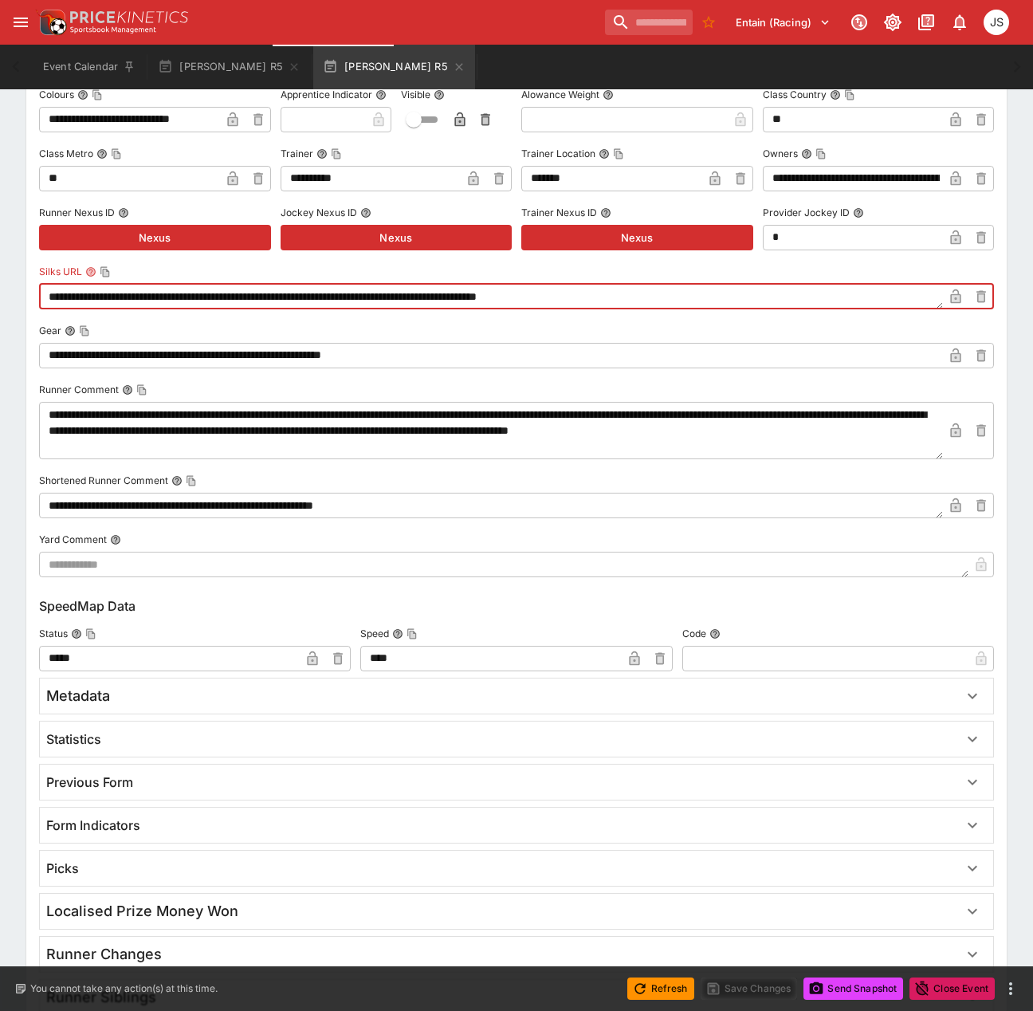
drag, startPoint x: 682, startPoint y: 298, endPoint x: -365, endPoint y: 305, distance: 1046.7
click at [0, 305] on html "**********" at bounding box center [516, 284] width 1033 height 5092
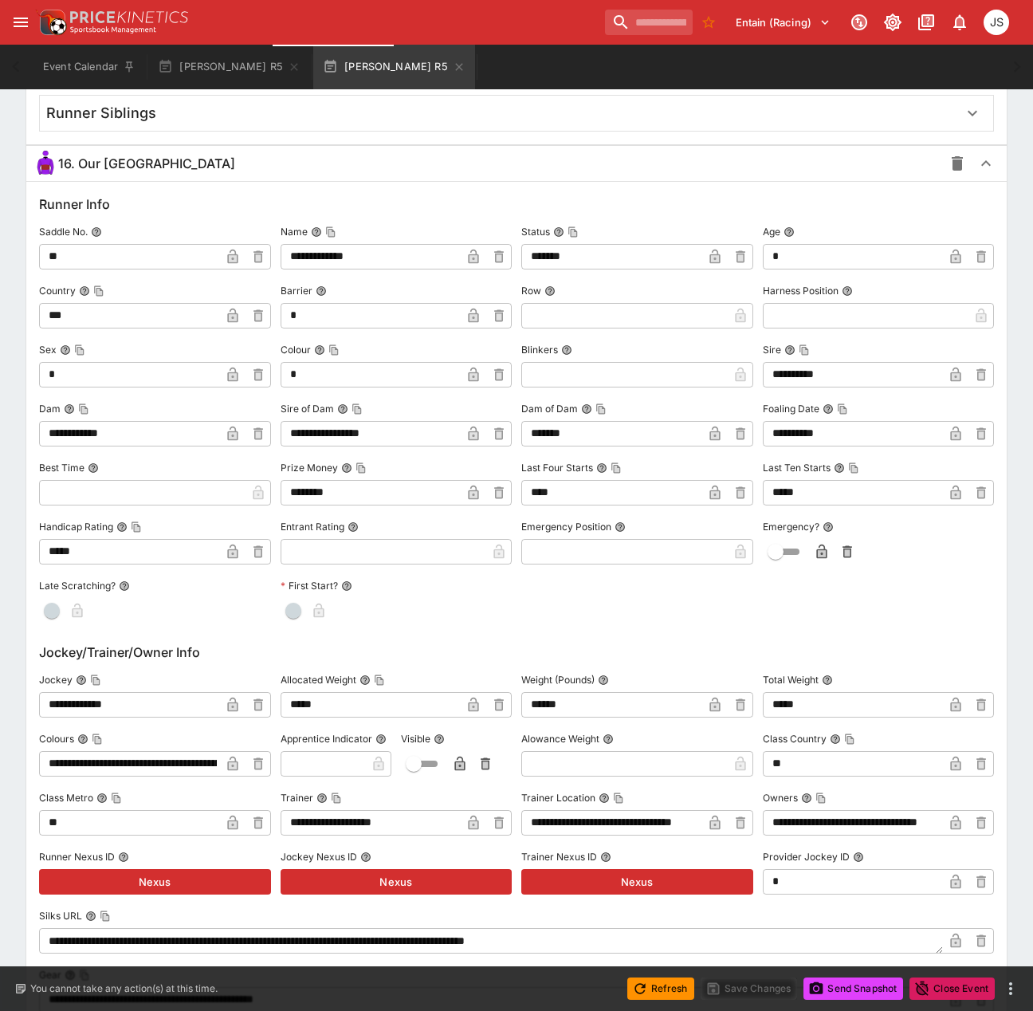
scroll to position [3298, 0]
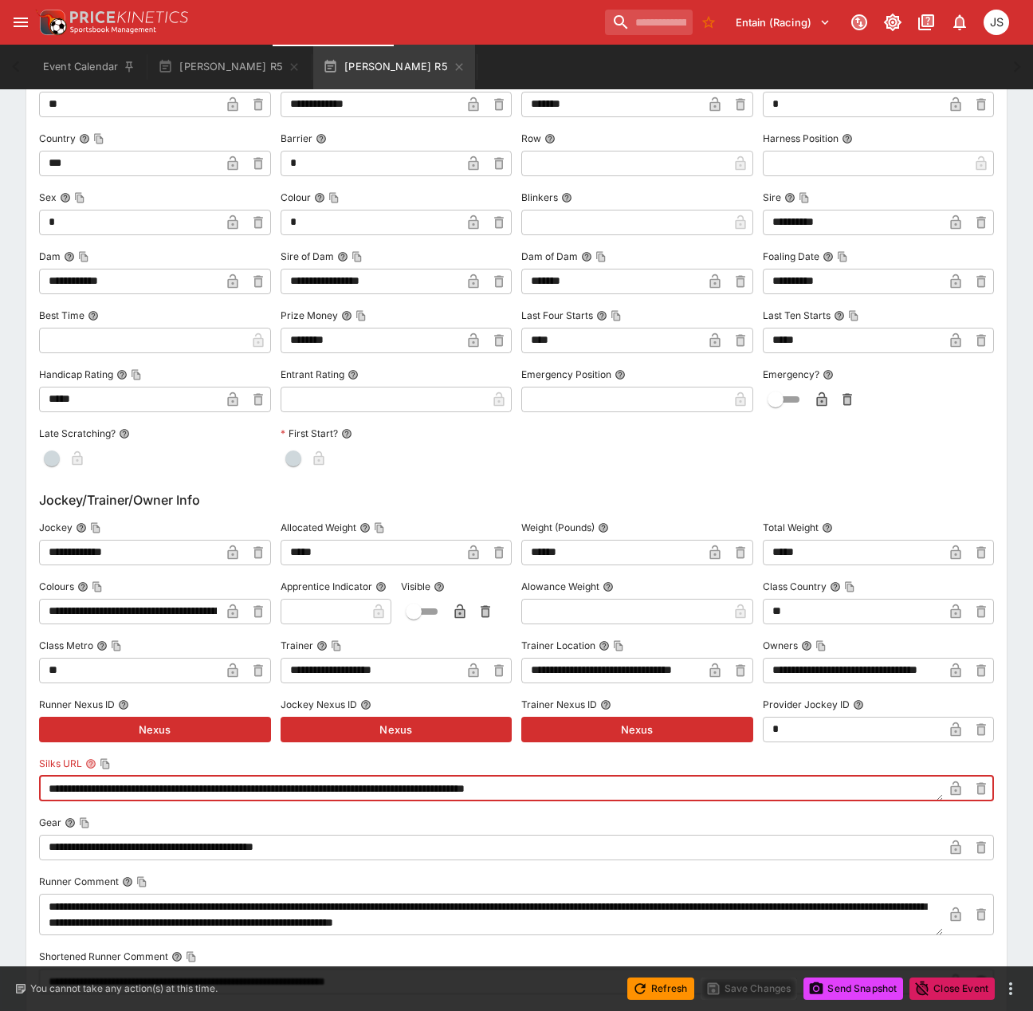
drag, startPoint x: 658, startPoint y: 786, endPoint x: 2, endPoint y: 788, distance: 656.1
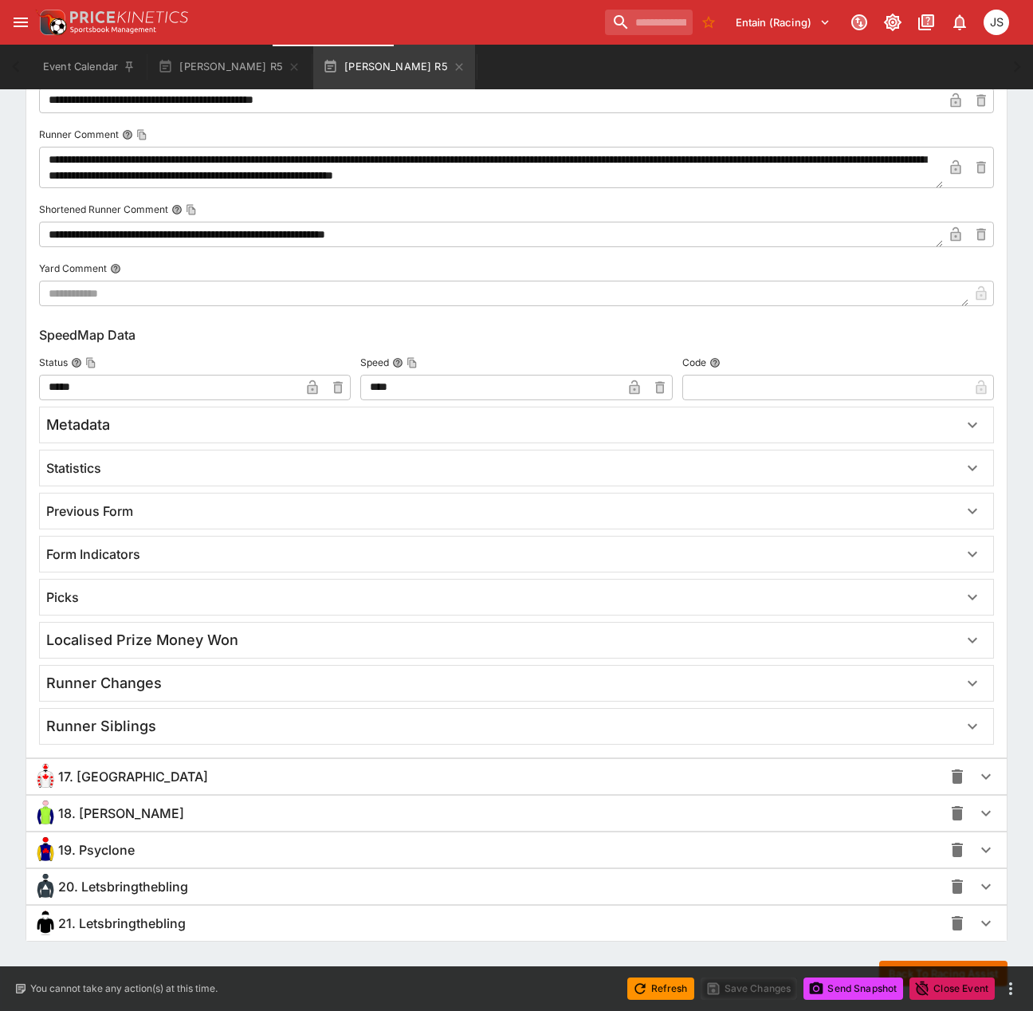
scroll to position [4081, 0]
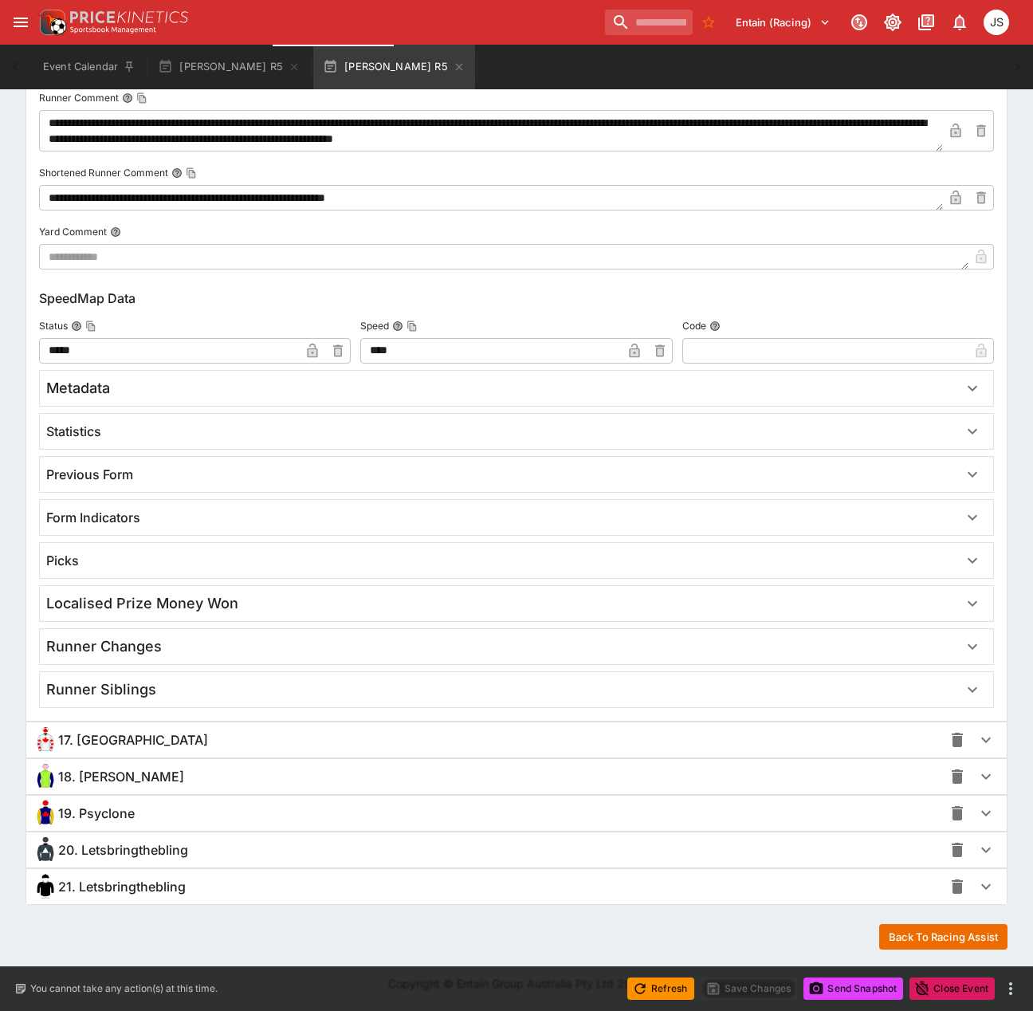
drag, startPoint x: 97, startPoint y: 737, endPoint x: 158, endPoint y: 749, distance: 61.6
click at [97, 737] on span "17. [GEOGRAPHIC_DATA]" at bounding box center [133, 740] width 150 height 17
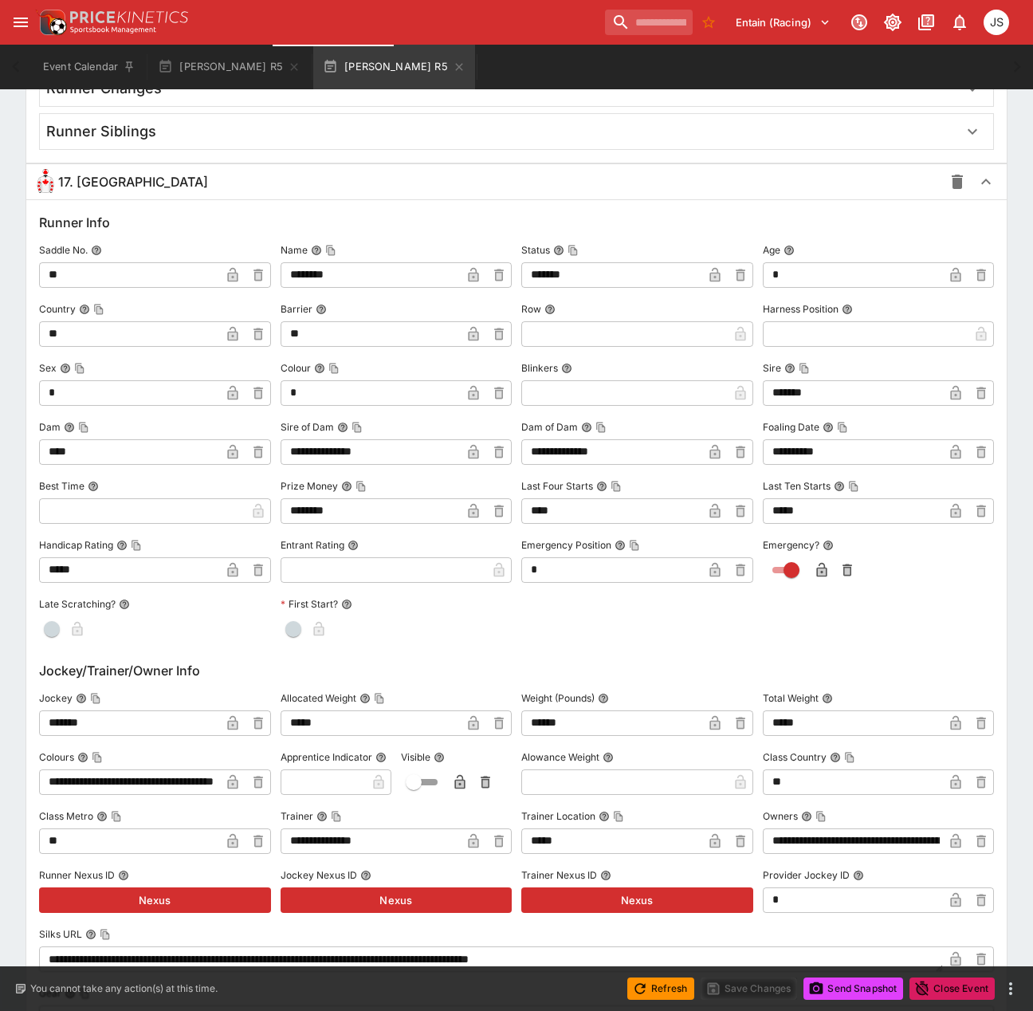
scroll to position [5118, 0]
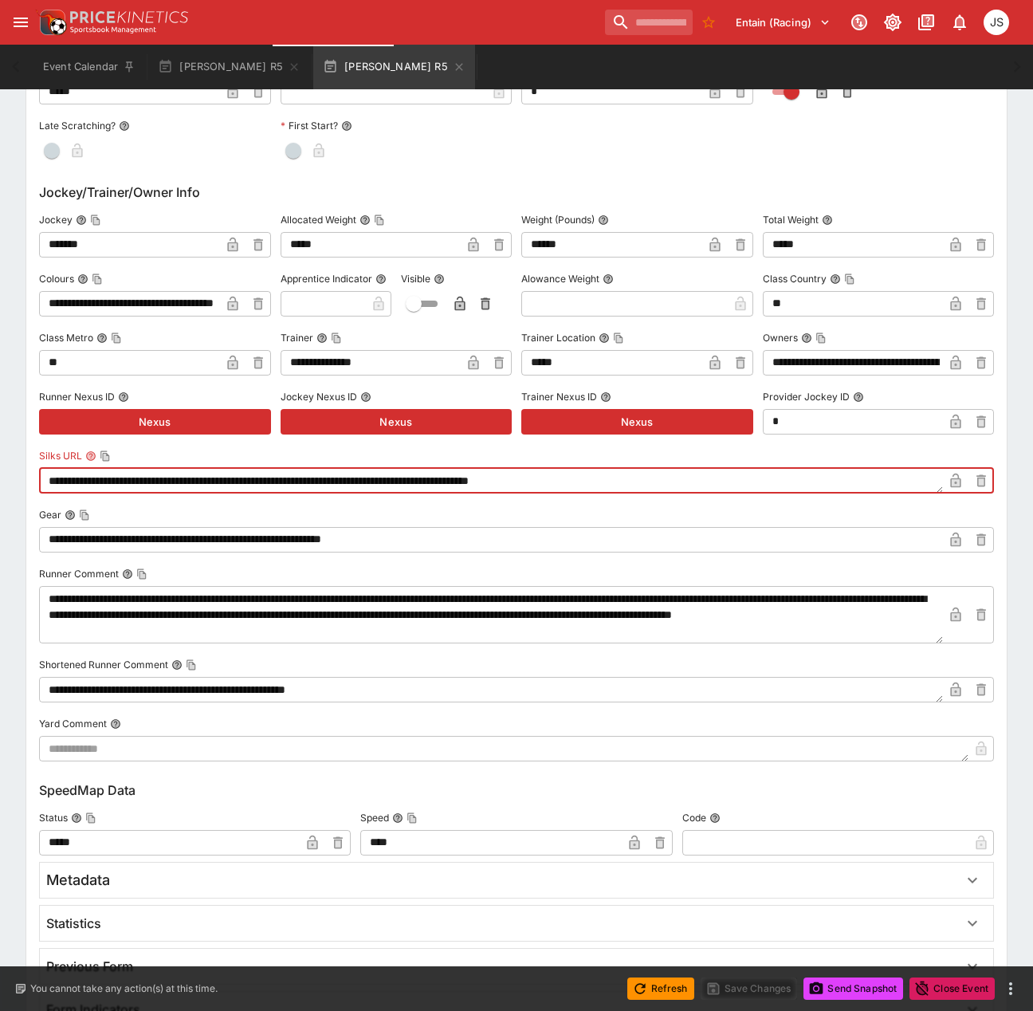
drag, startPoint x: 697, startPoint y: 477, endPoint x: -48, endPoint y: 485, distance: 744.6
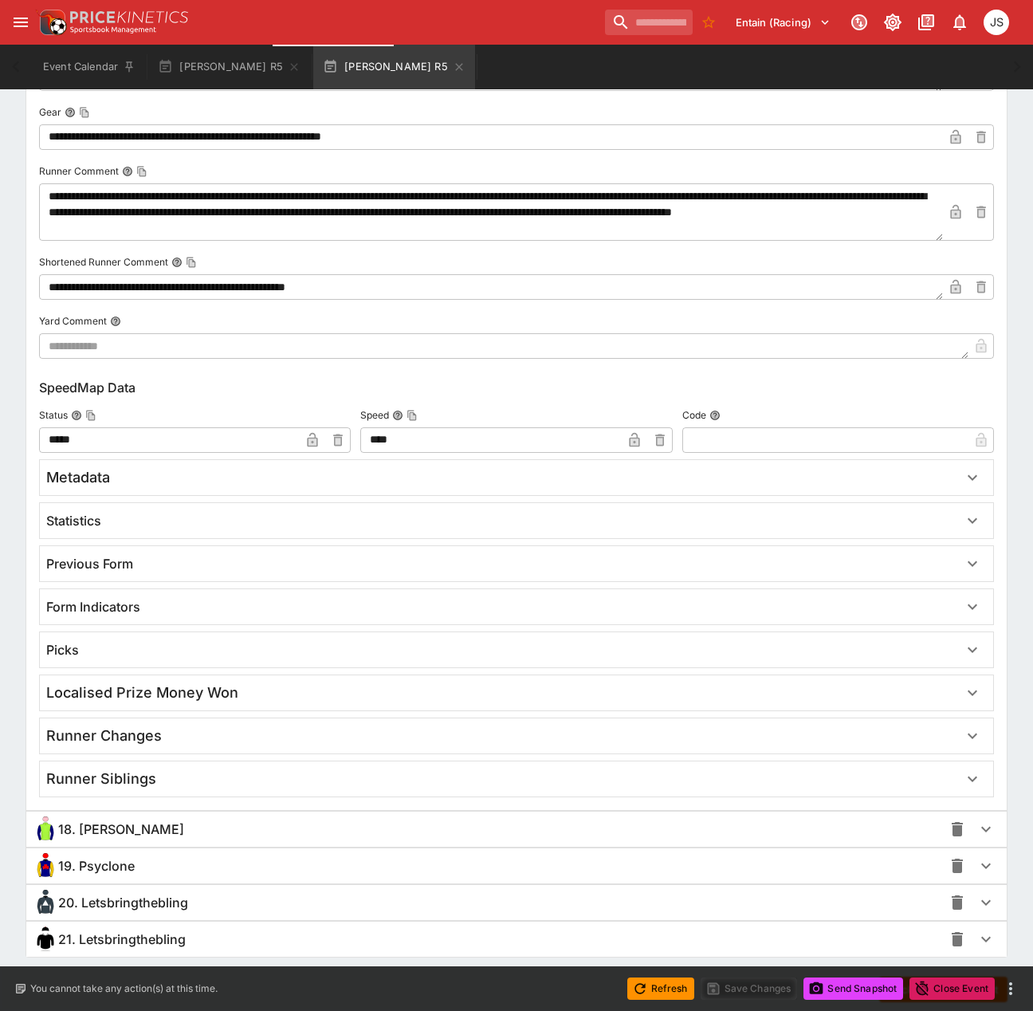
scroll to position [5573, 0]
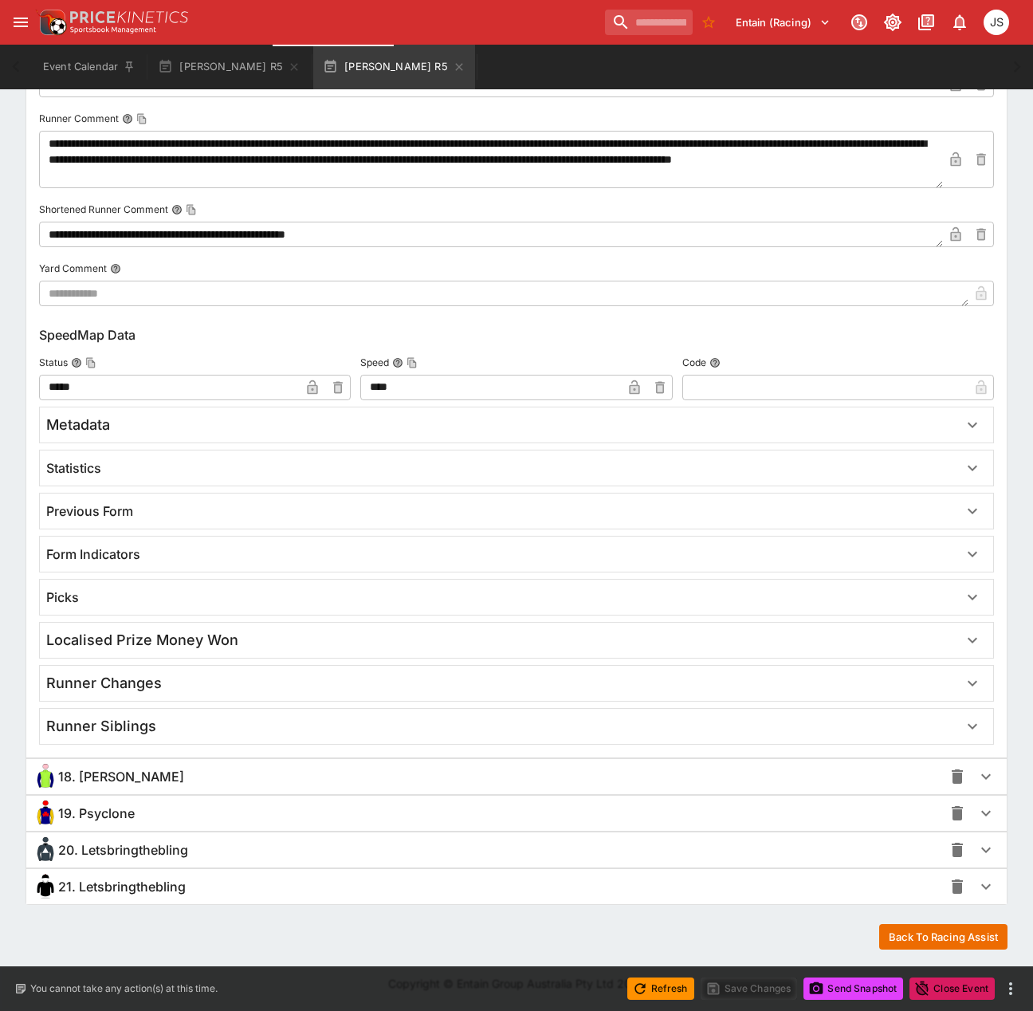
click at [120, 781] on span "18. [PERSON_NAME]" at bounding box center [121, 776] width 126 height 17
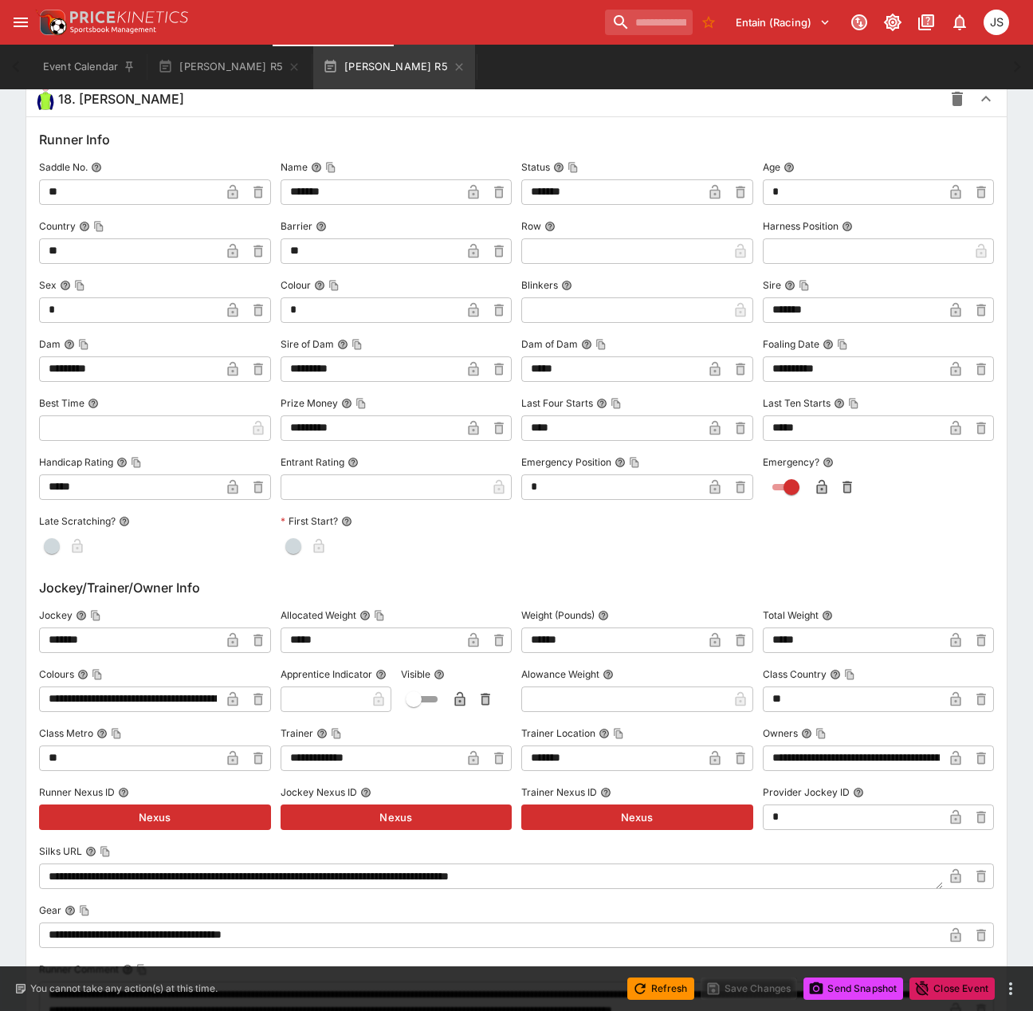
scroll to position [6370, 0]
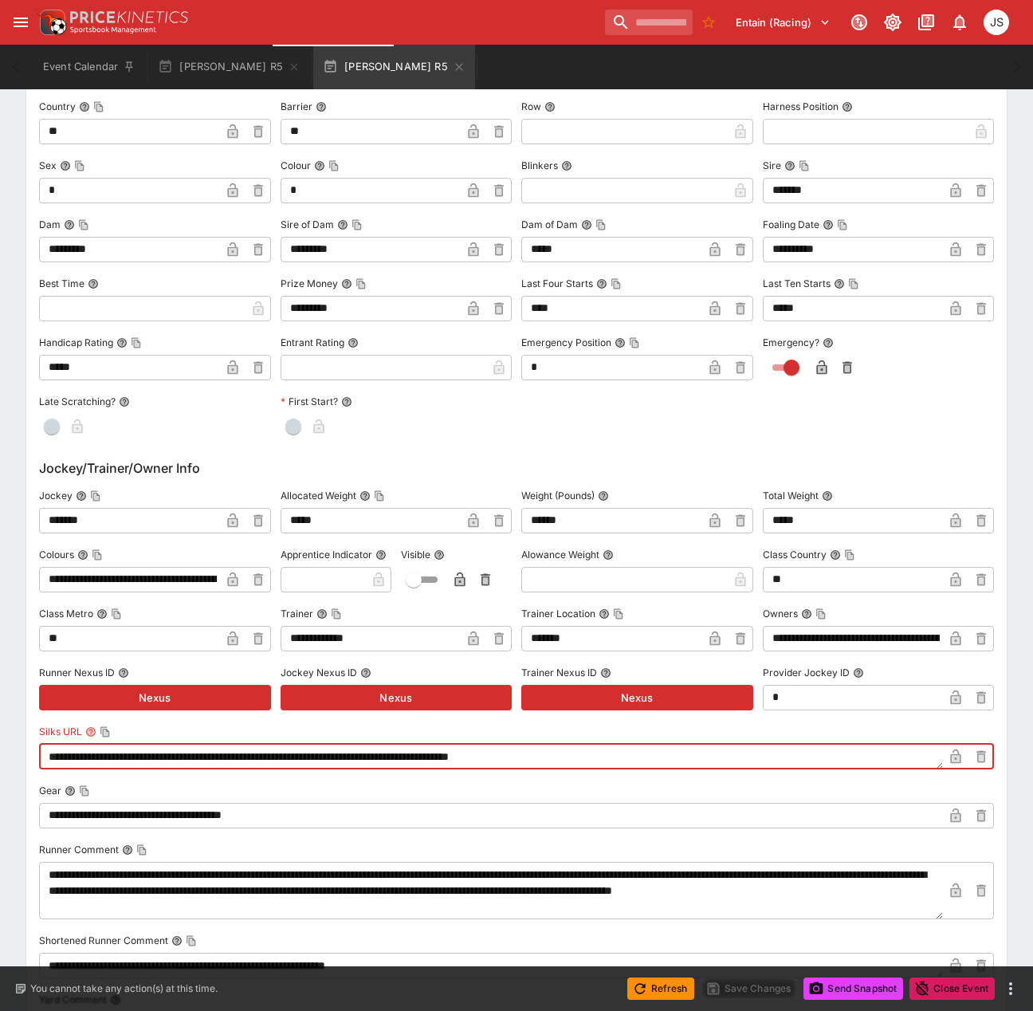
drag, startPoint x: 452, startPoint y: 764, endPoint x: -285, endPoint y: 703, distance: 739.1
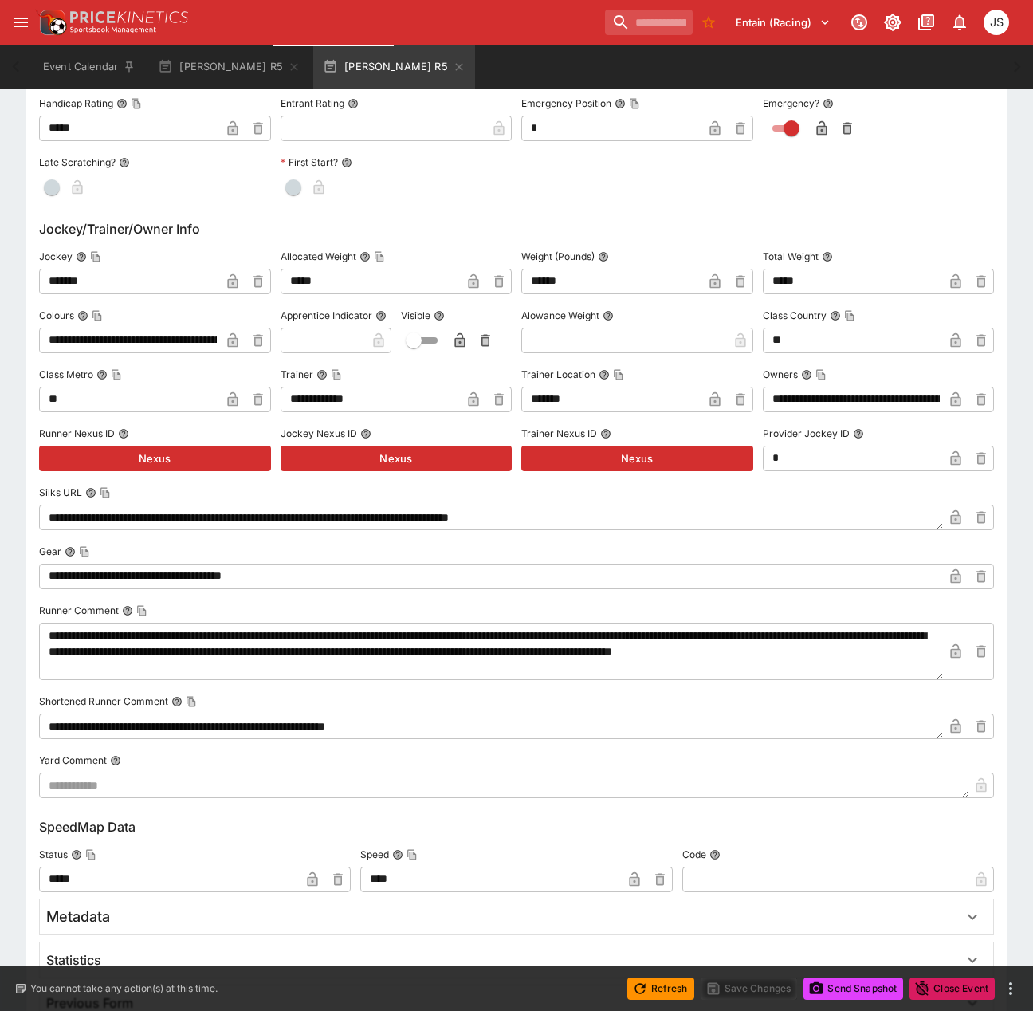
scroll to position [7064, 0]
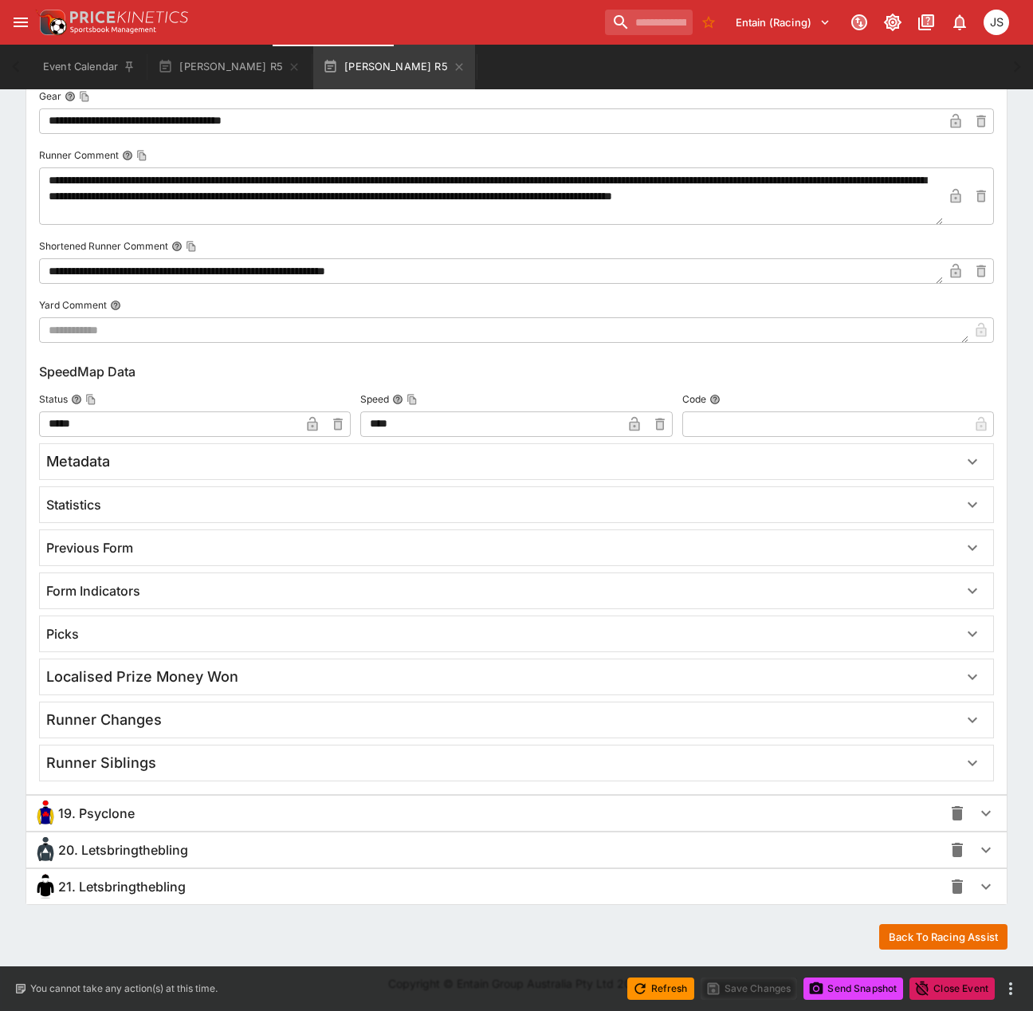
click at [140, 814] on div "19. Psyclone" at bounding box center [488, 813] width 910 height 26
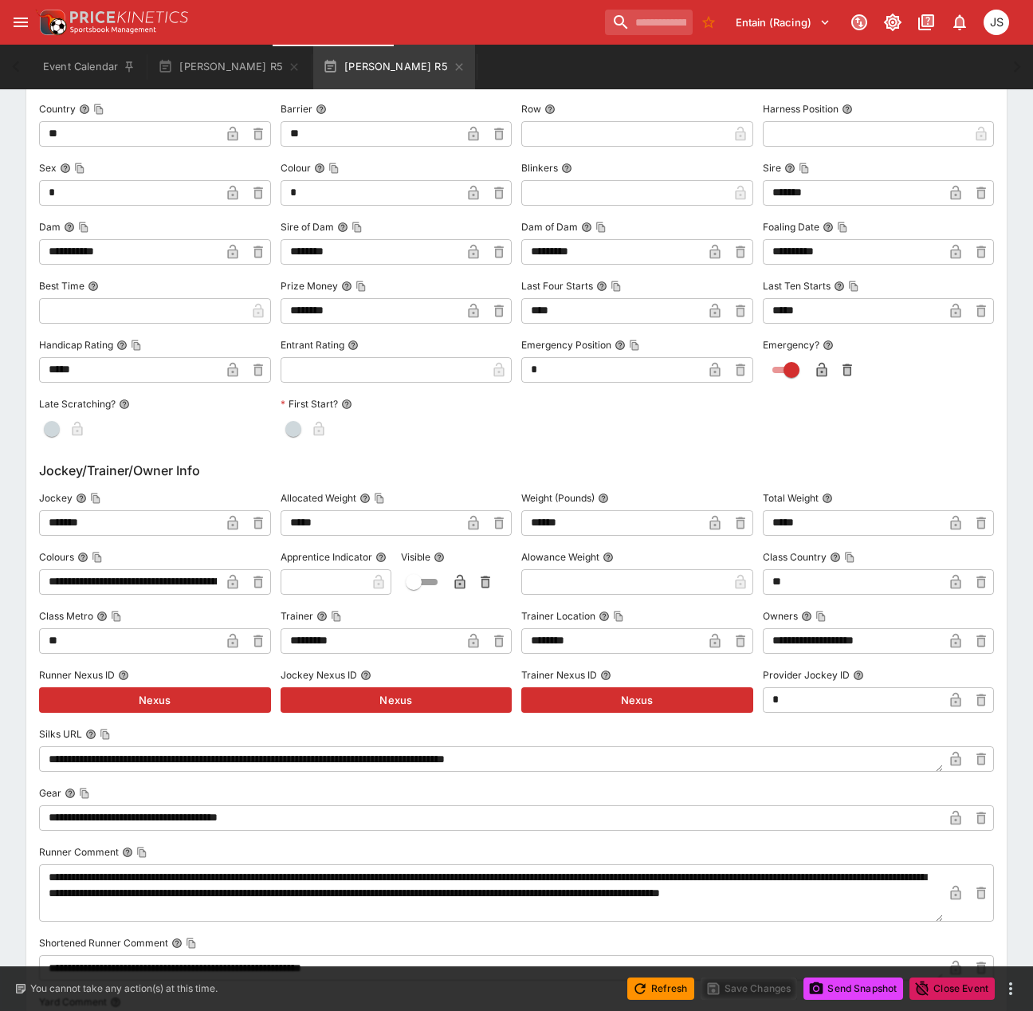
scroll to position [8149, 0]
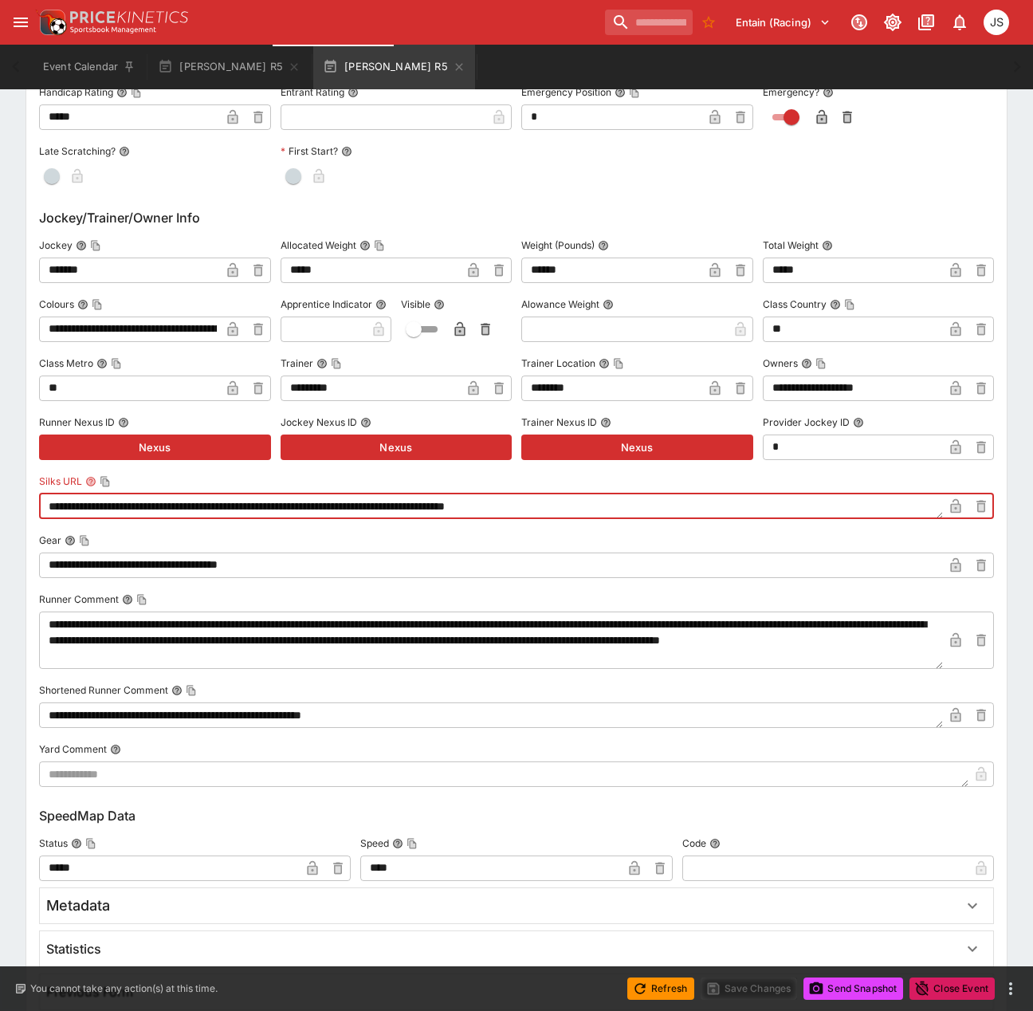
drag, startPoint x: 660, startPoint y: 513, endPoint x: -92, endPoint y: 505, distance: 751.8
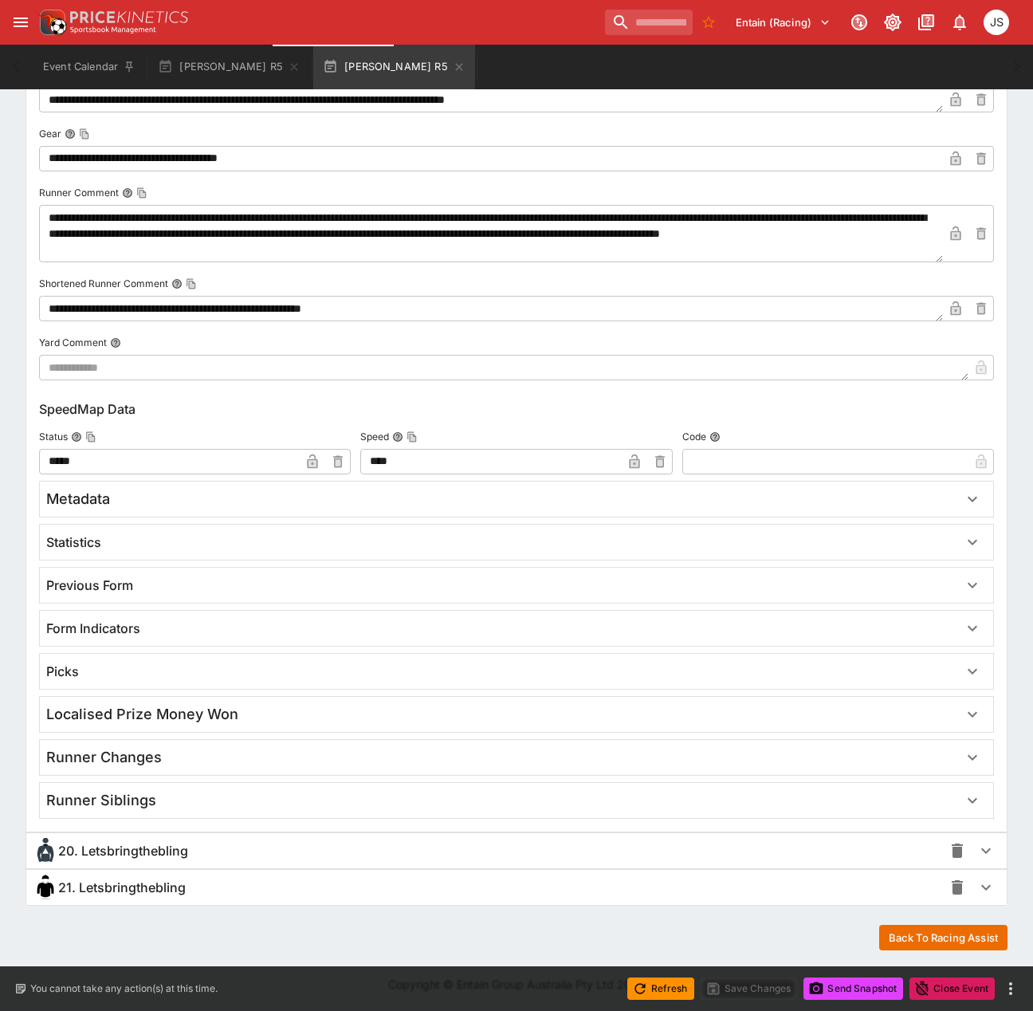
scroll to position [8556, 0]
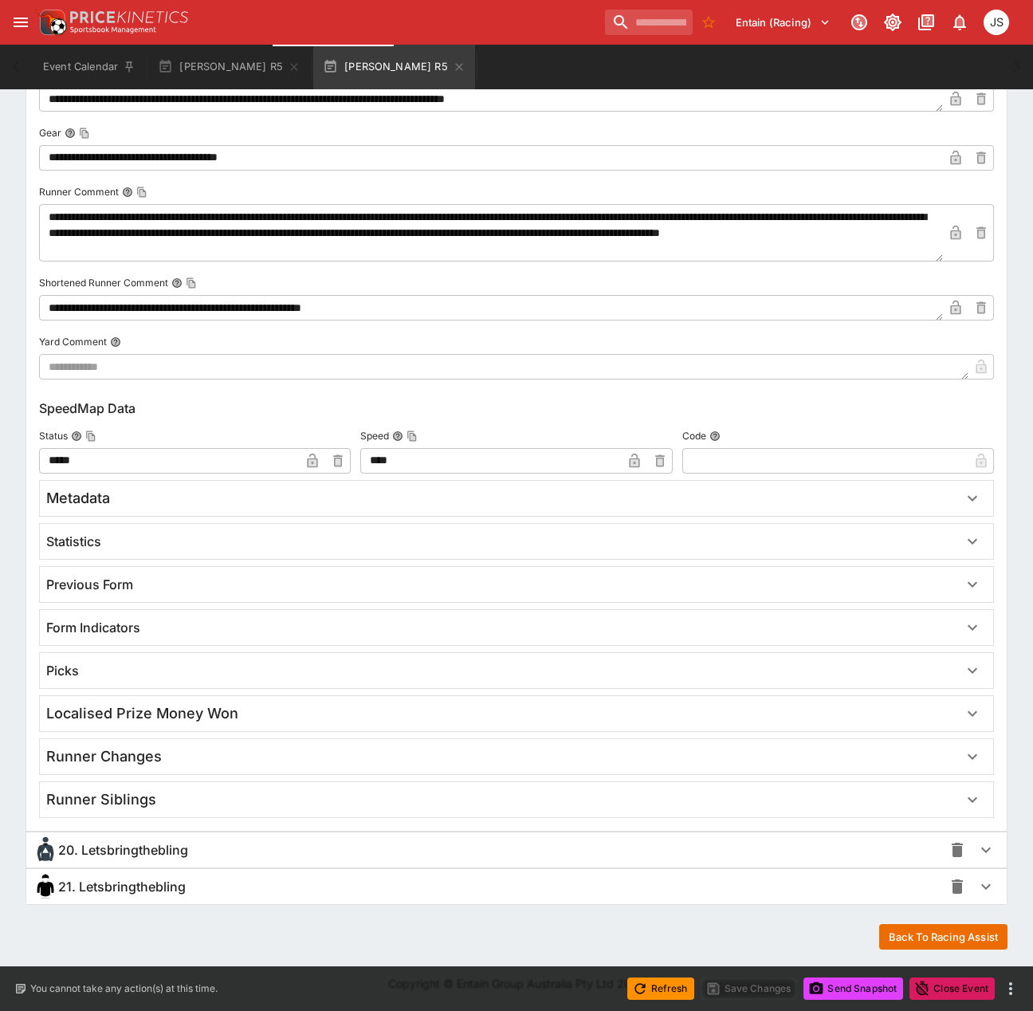
click at [144, 849] on span "20. Letsbringthebling" at bounding box center [123, 850] width 130 height 17
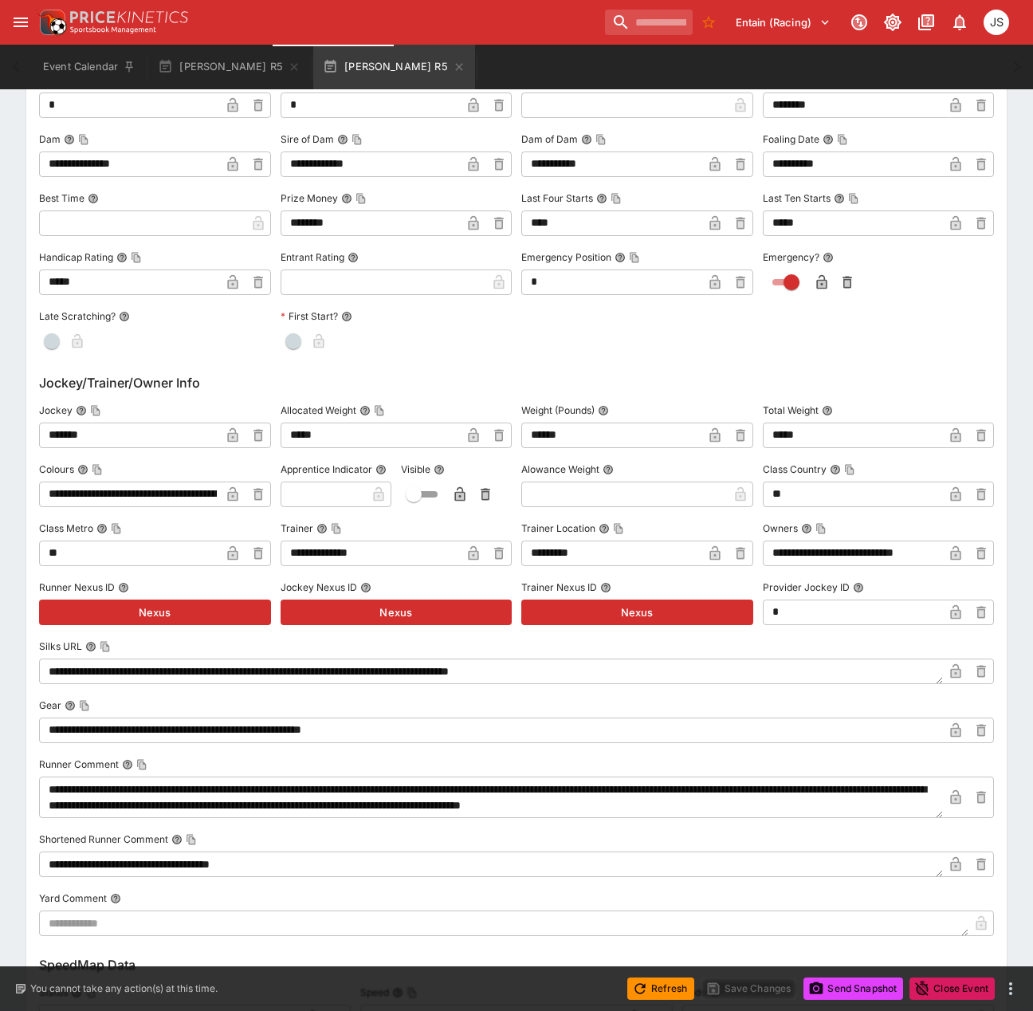
scroll to position [9513, 0]
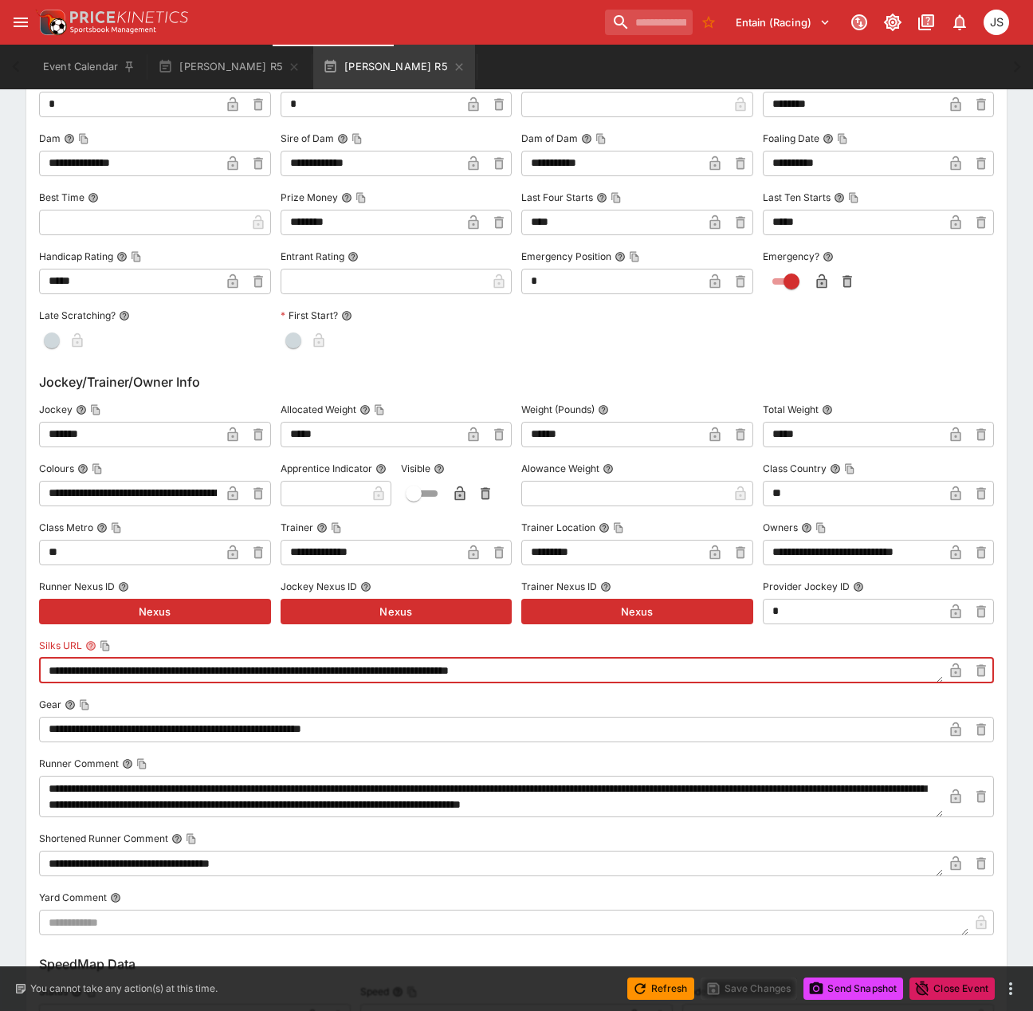
drag, startPoint x: 659, startPoint y: 674, endPoint x: -338, endPoint y: 702, distance: 997.6
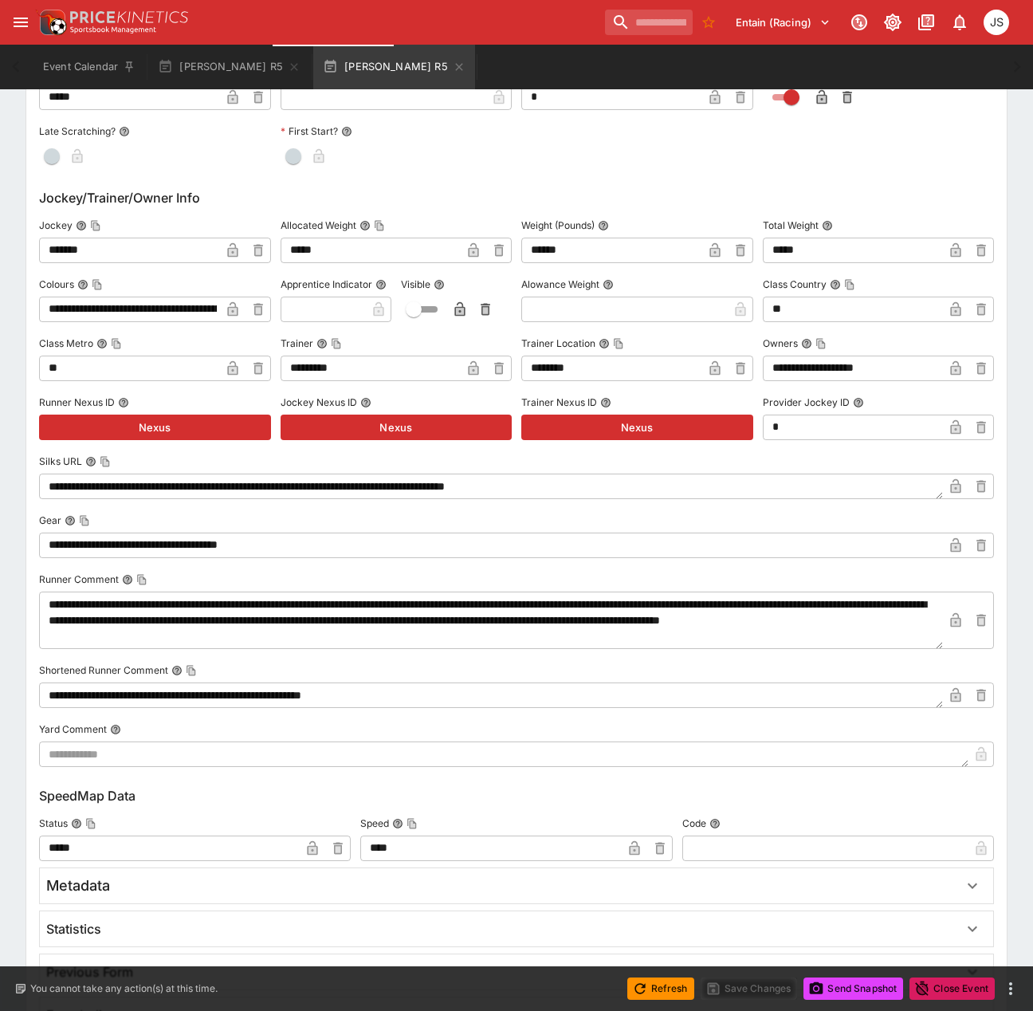
scroll to position [8157, 0]
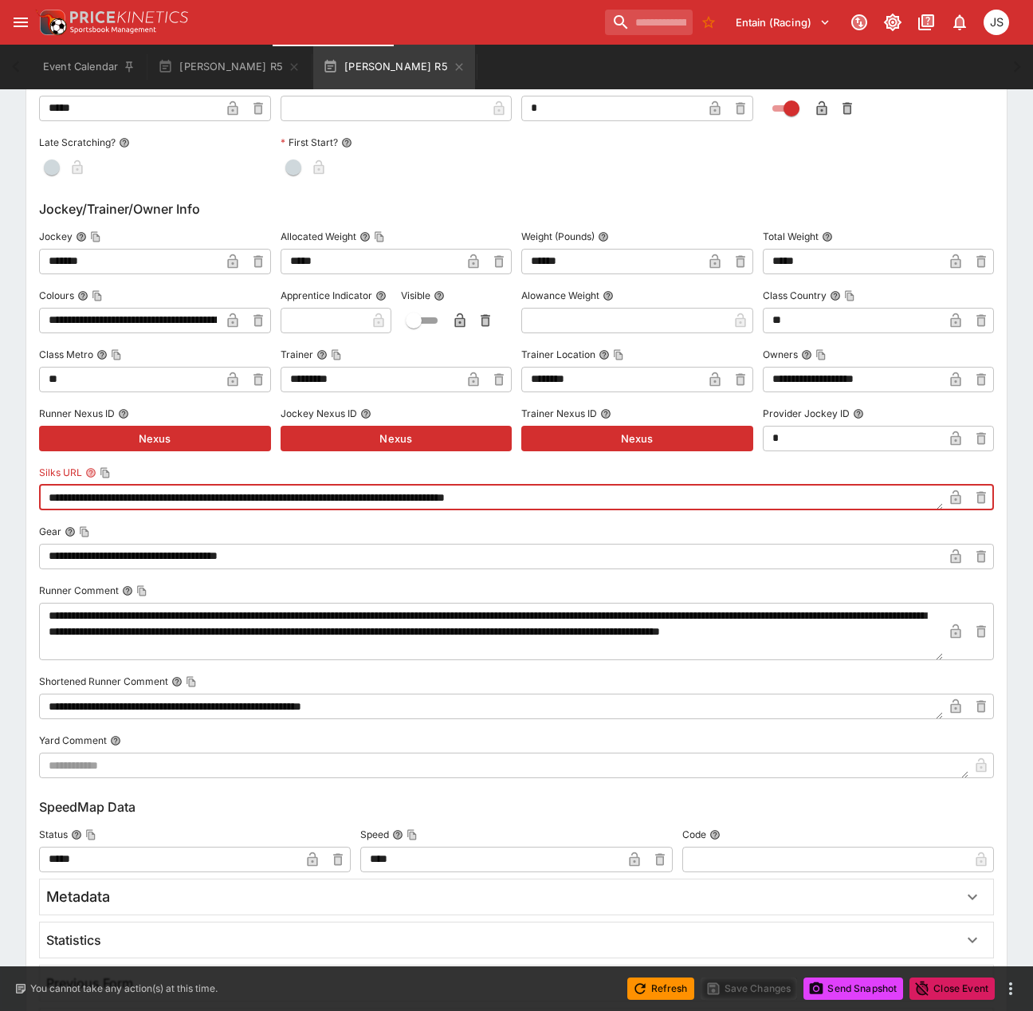
drag, startPoint x: 637, startPoint y: 495, endPoint x: -64, endPoint y: 494, distance: 700.7
paste textarea "*"
type textarea "**********"
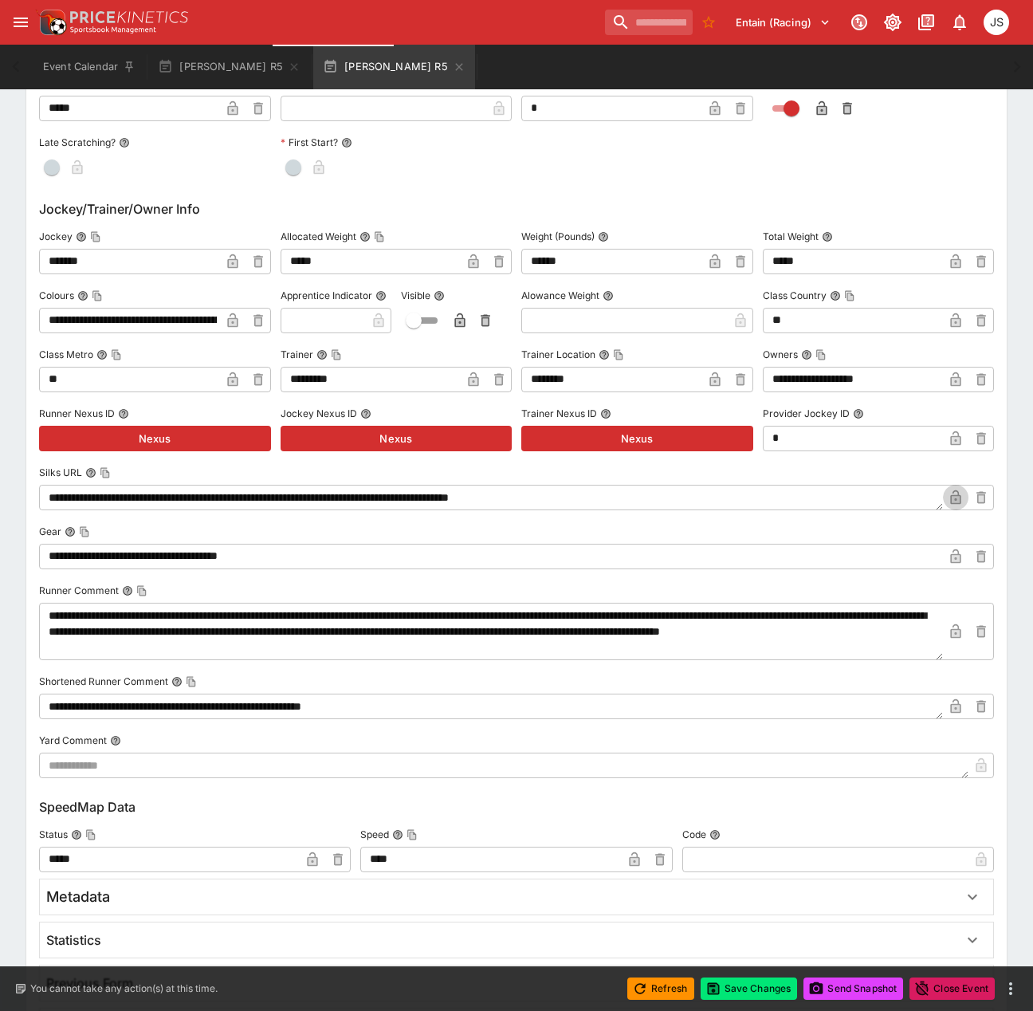
click at [959, 497] on icon "button" at bounding box center [956, 499] width 8 height 6
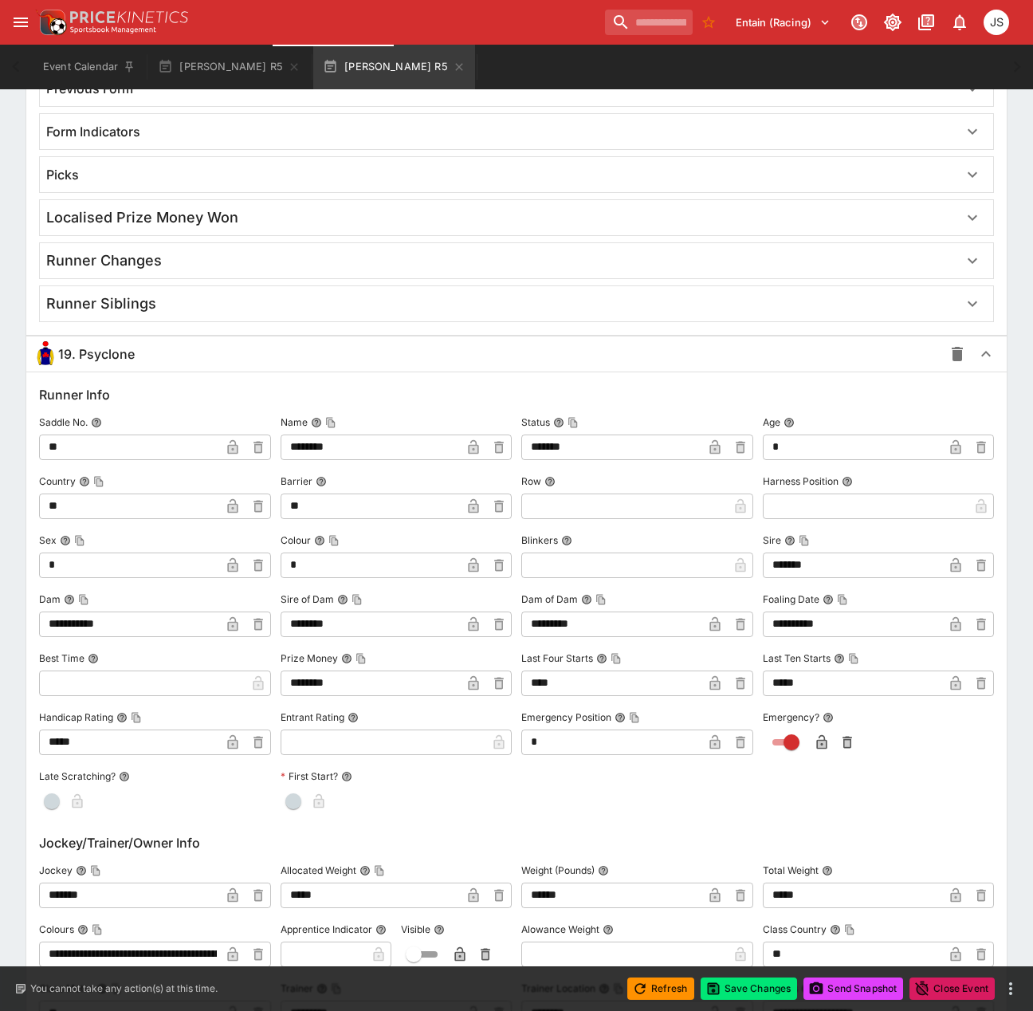
scroll to position [7201, 0]
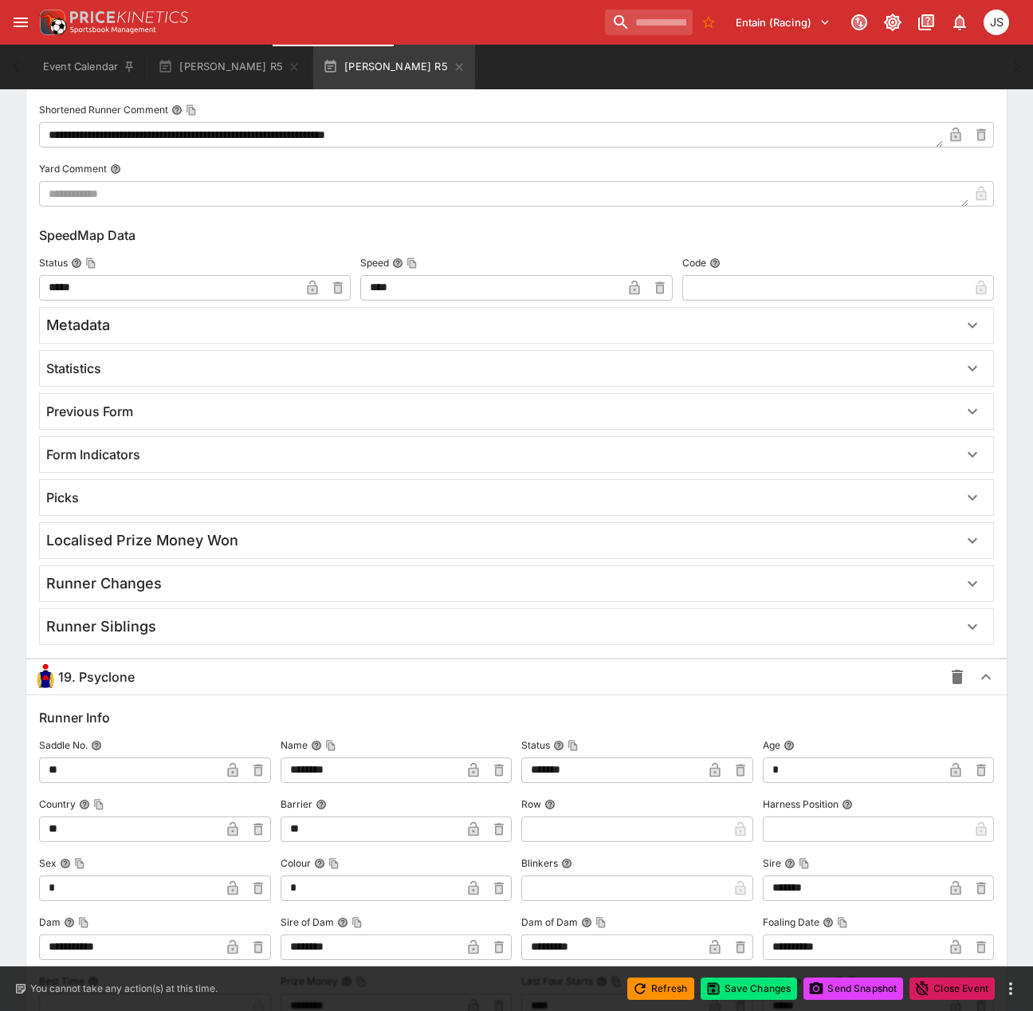
click at [138, 682] on div "19. Psyclone" at bounding box center [488, 677] width 910 height 26
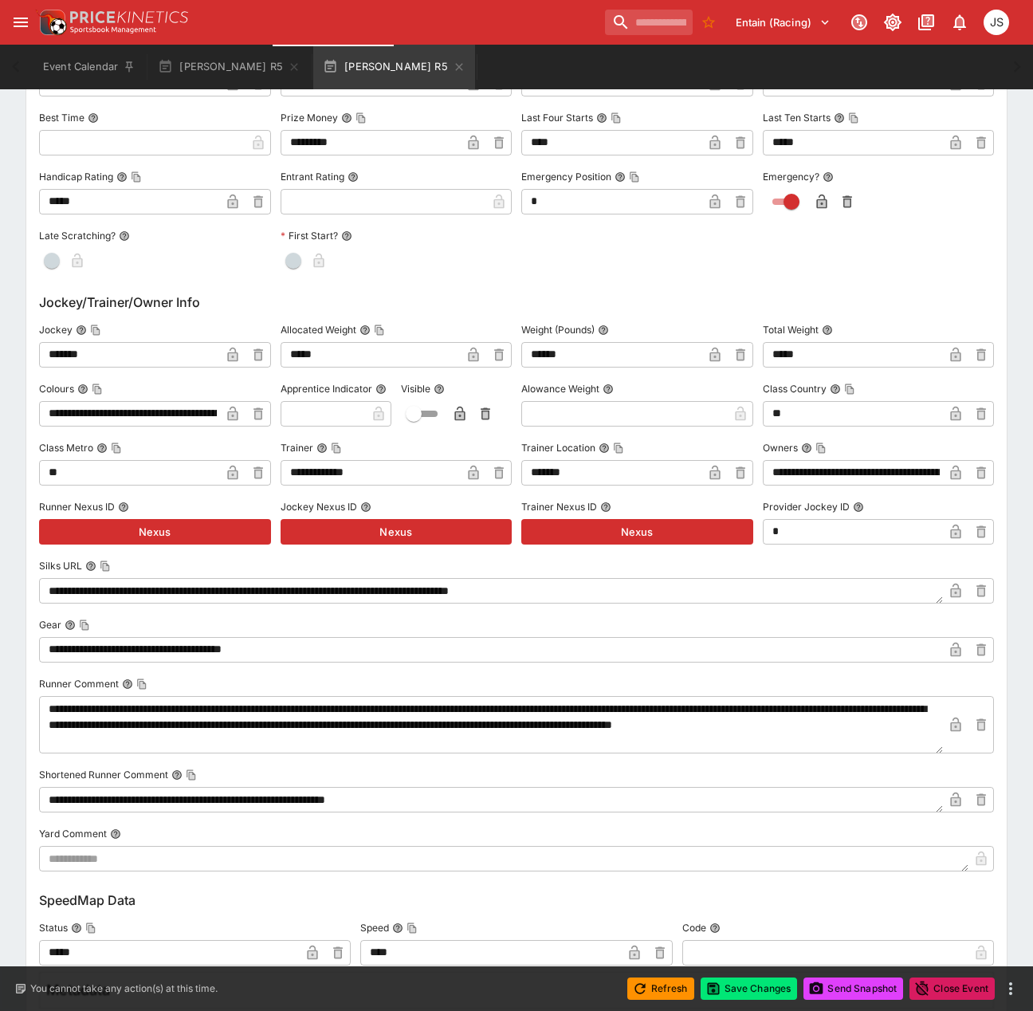
scroll to position [6404, 0]
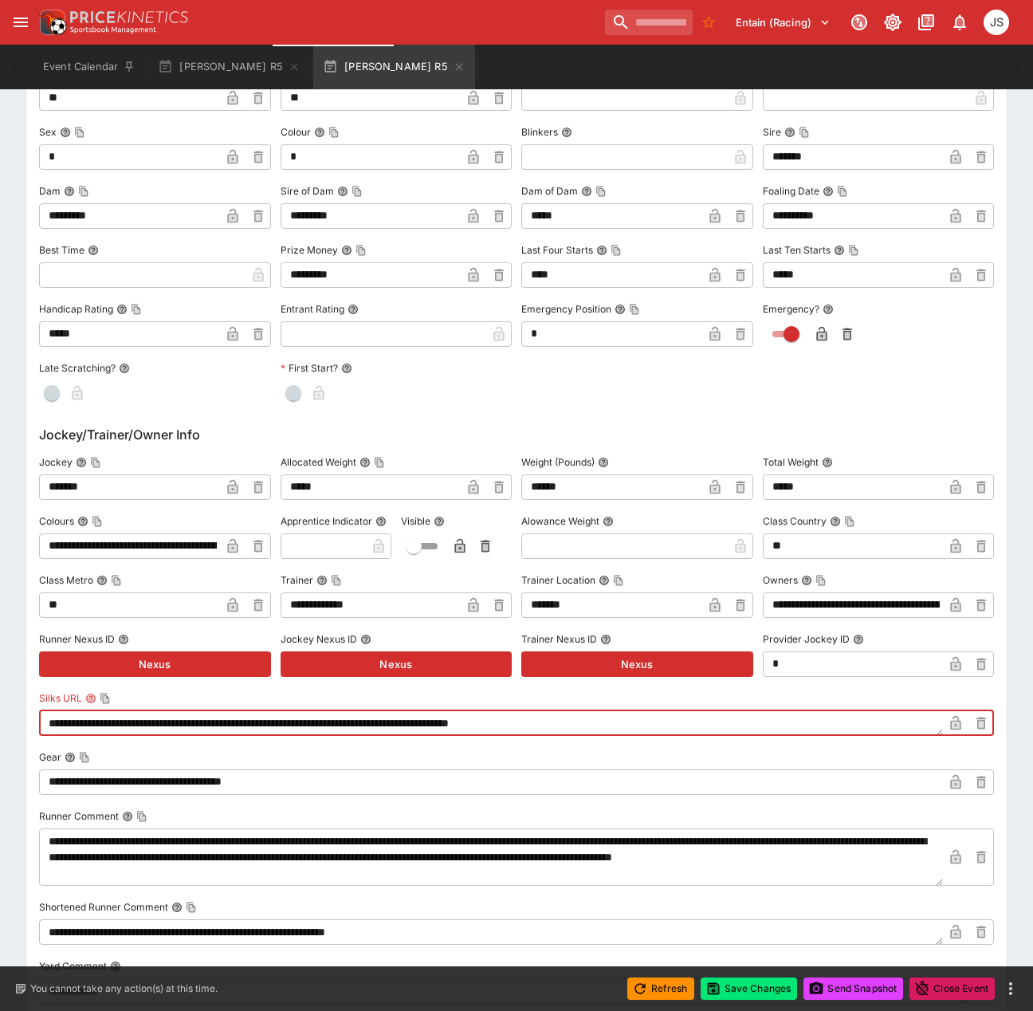
drag, startPoint x: 626, startPoint y: 724, endPoint x: -183, endPoint y: 686, distance: 810.0
paste textarea
type textarea "**********"
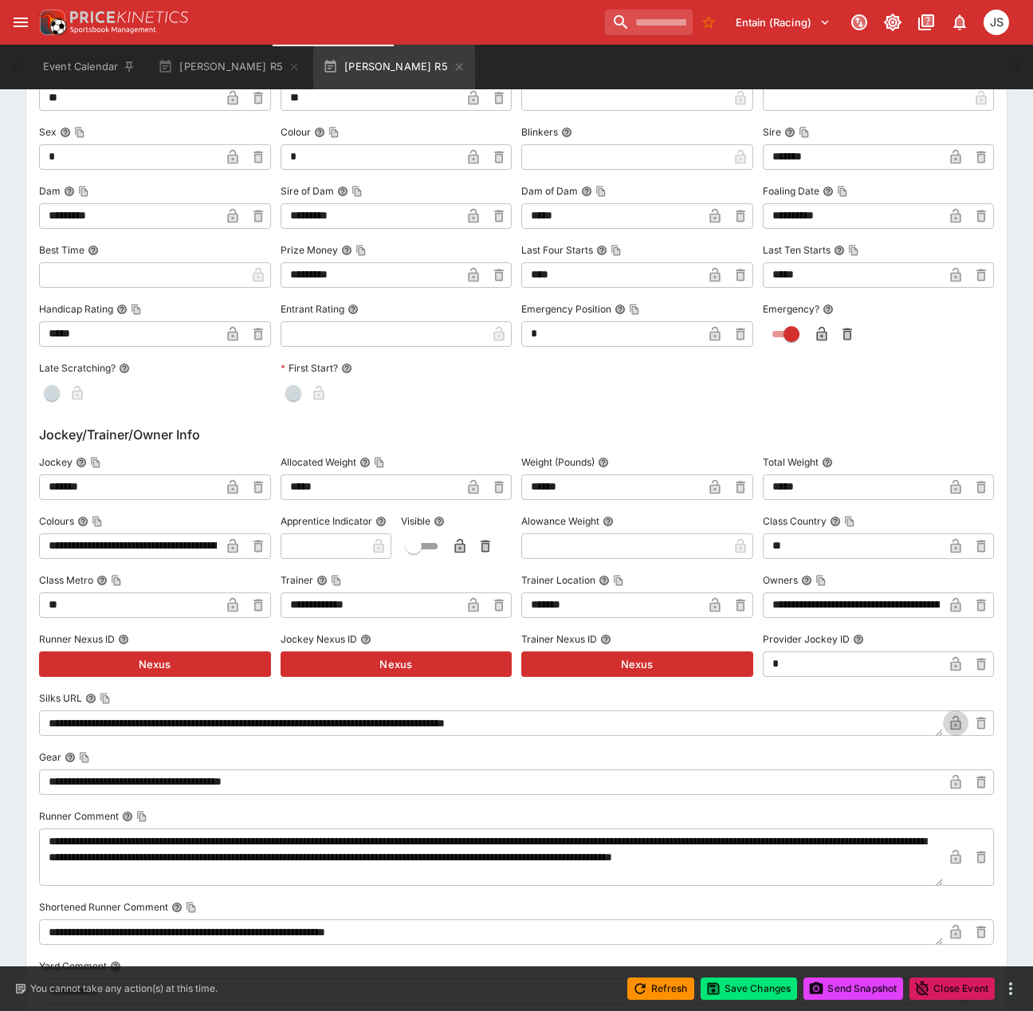
click at [961, 725] on icon "button" at bounding box center [955, 723] width 10 height 14
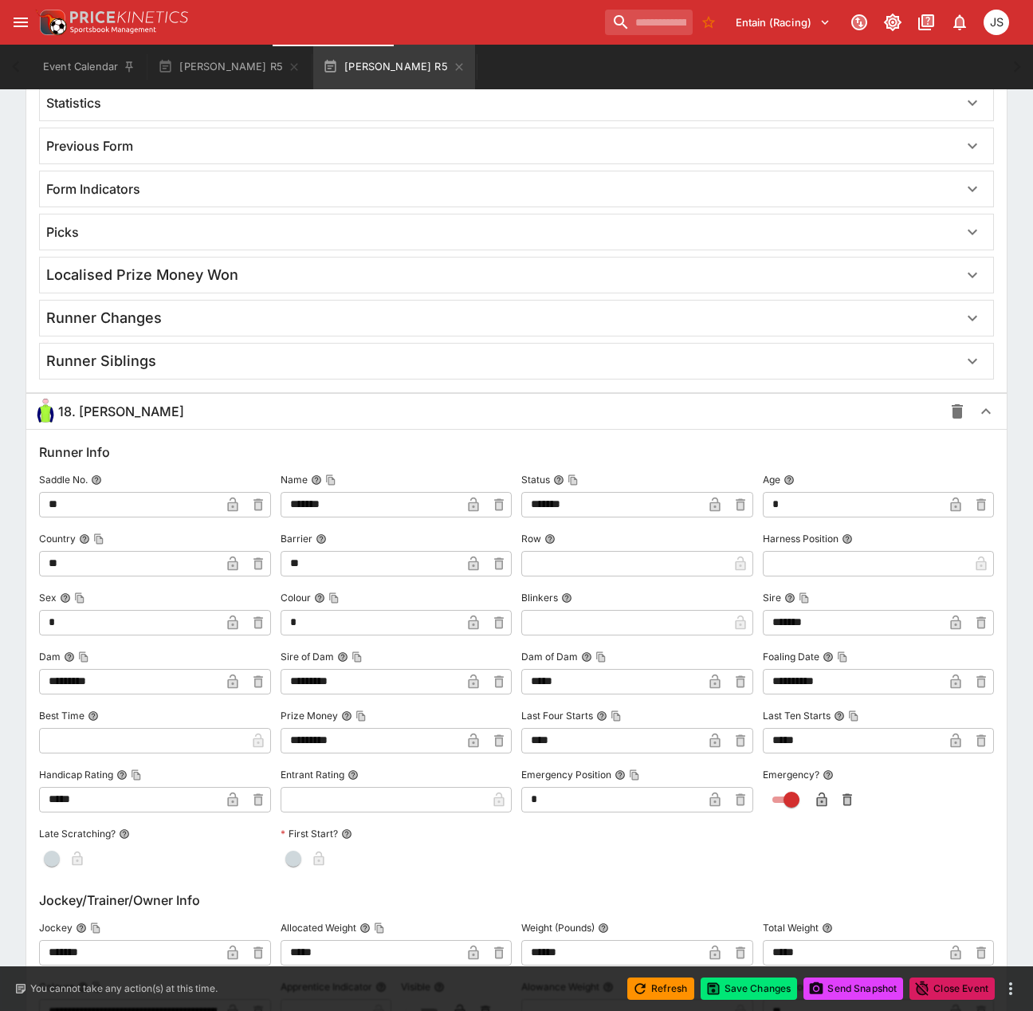
scroll to position [5846, 0]
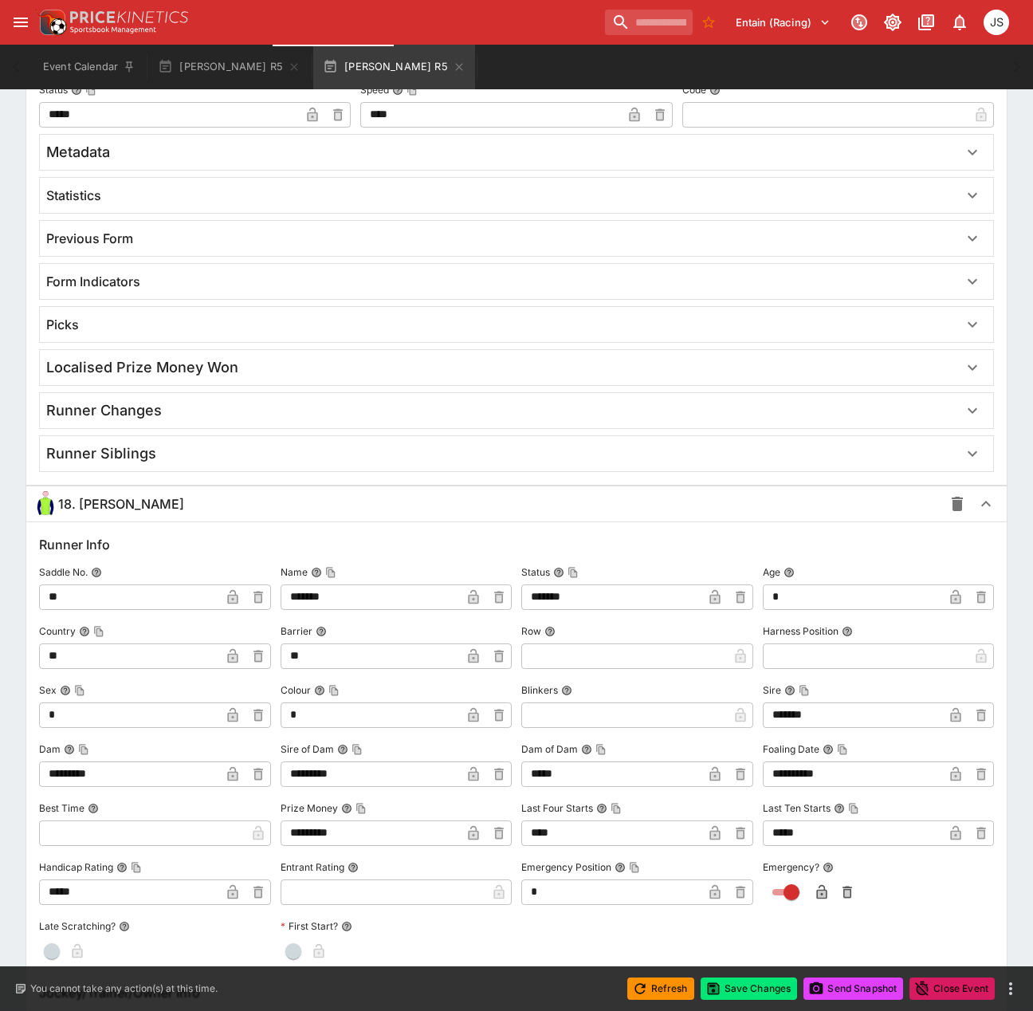
click at [95, 512] on span "18. [PERSON_NAME]" at bounding box center [121, 504] width 126 height 17
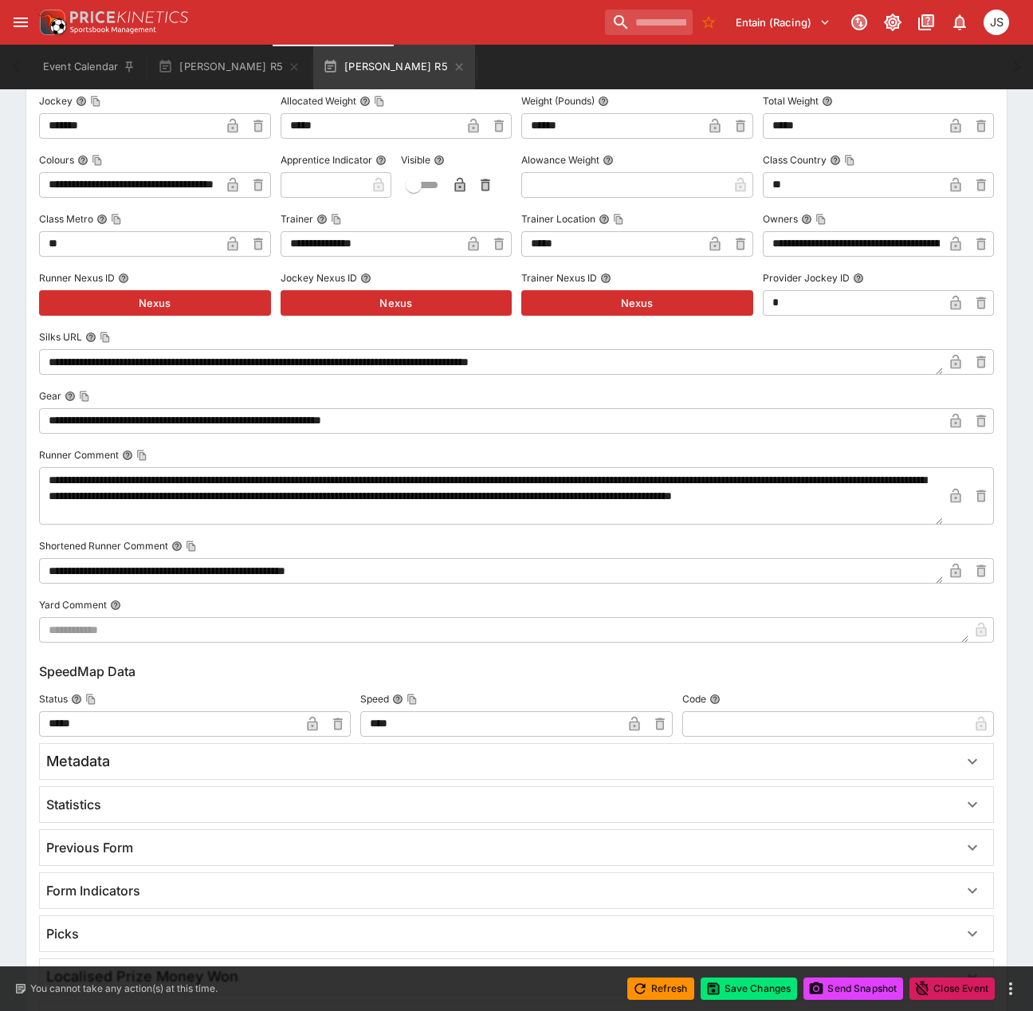
scroll to position [5128, 0]
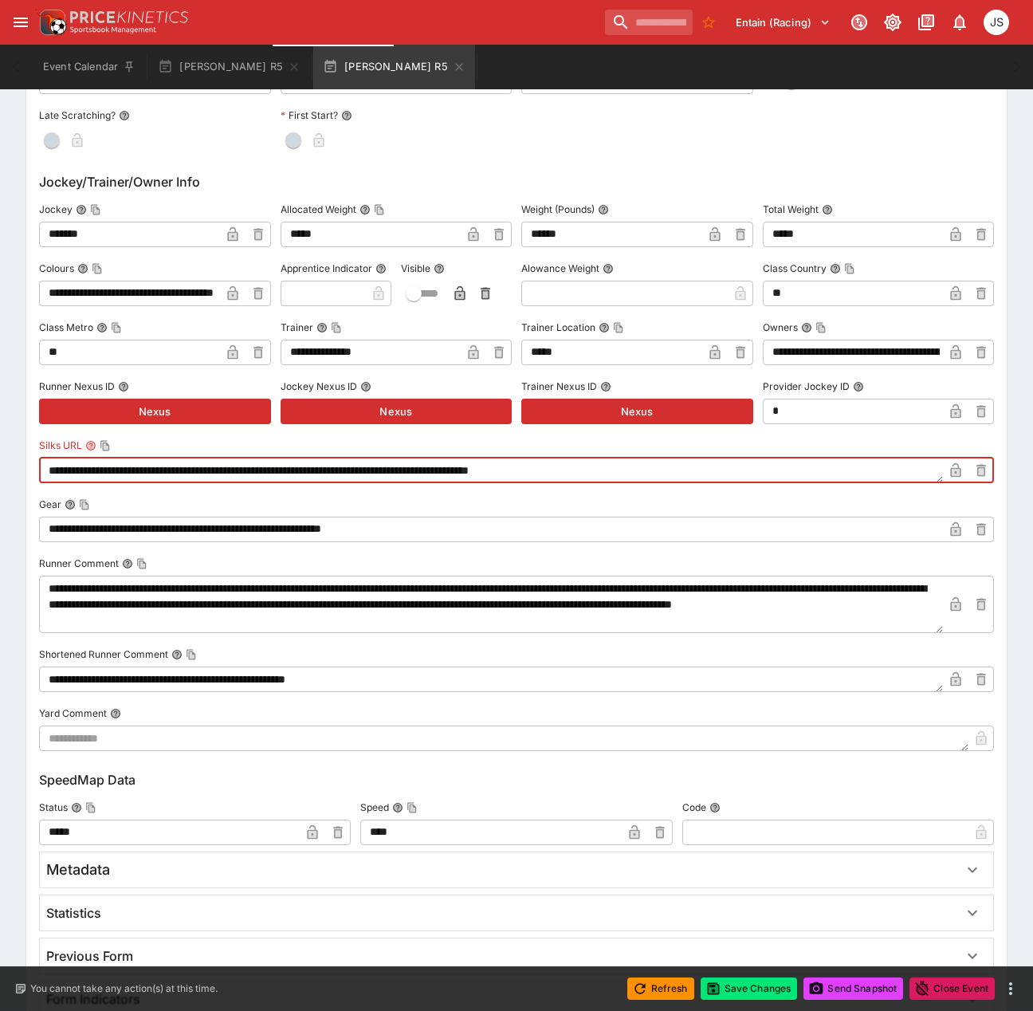
drag, startPoint x: 670, startPoint y: 478, endPoint x: -29, endPoint y: 473, distance: 699.9
paste textarea
type textarea "**********"
click at [962, 474] on icon "button" at bounding box center [956, 470] width 16 height 16
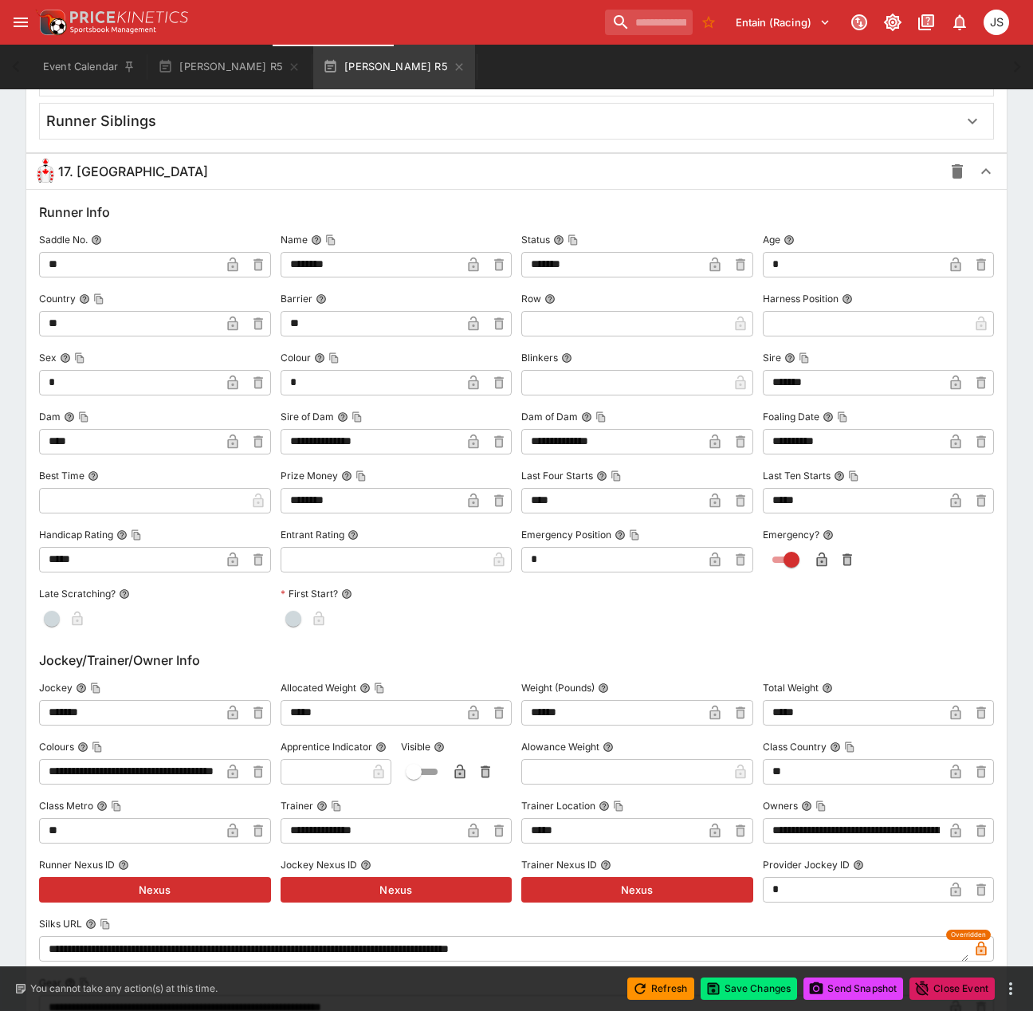
scroll to position [4331, 0]
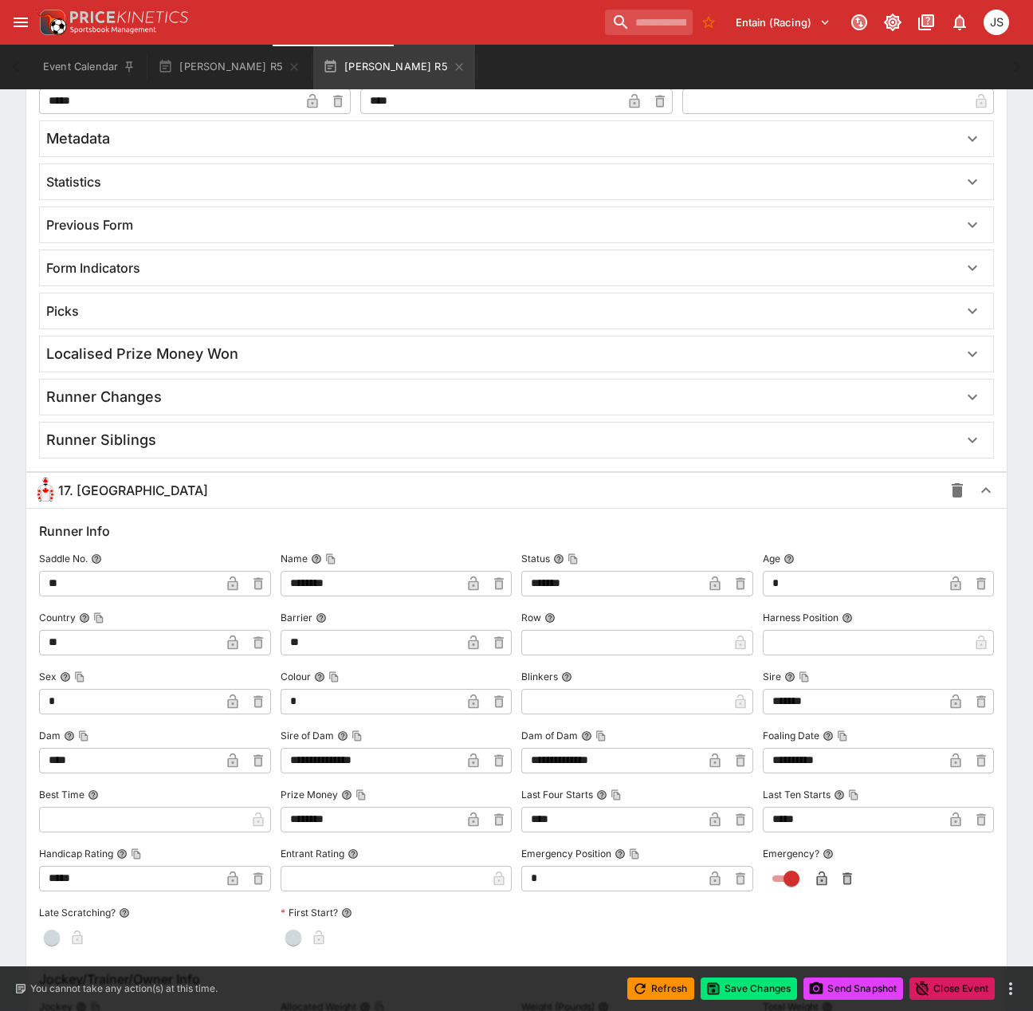
drag, startPoint x: 139, startPoint y: 492, endPoint x: 238, endPoint y: 476, distance: 100.1
click at [139, 492] on div "17. [GEOGRAPHIC_DATA]" at bounding box center [488, 490] width 910 height 26
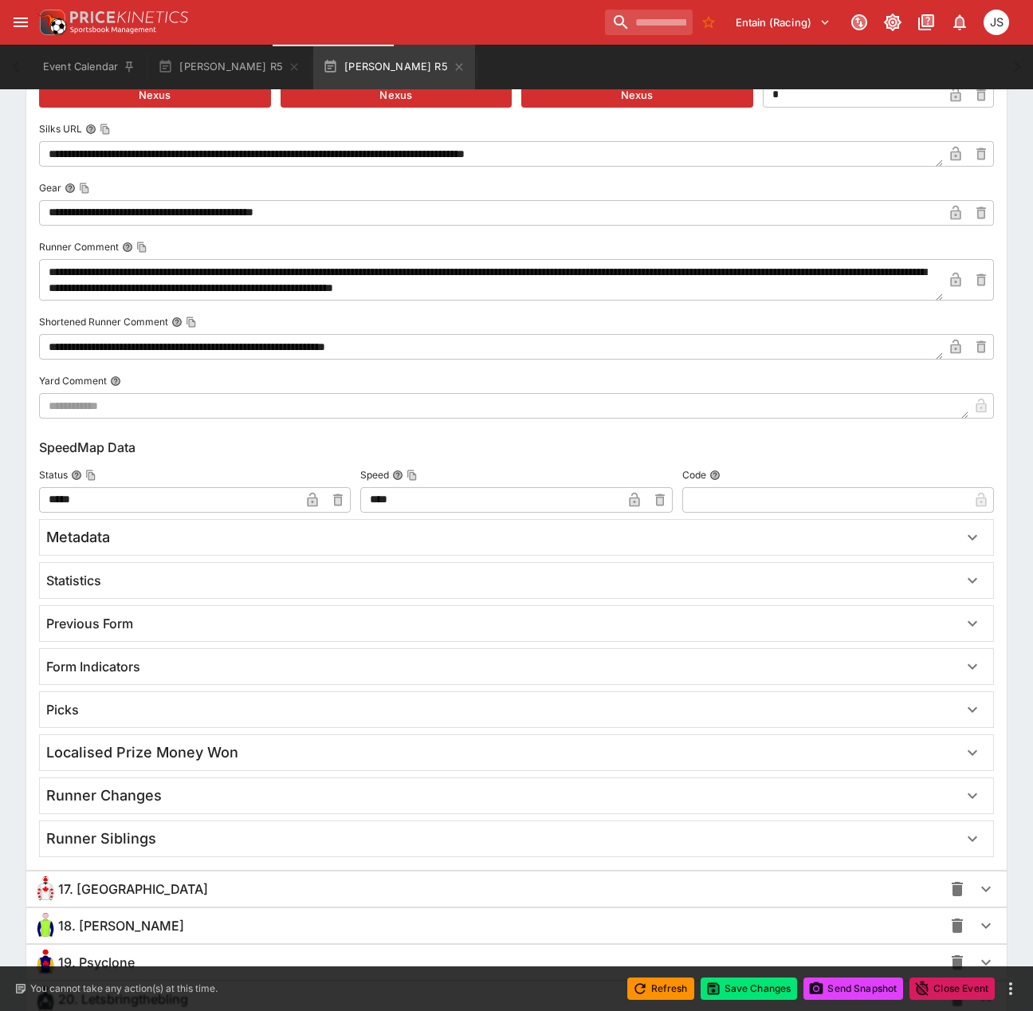
scroll to position [3614, 0]
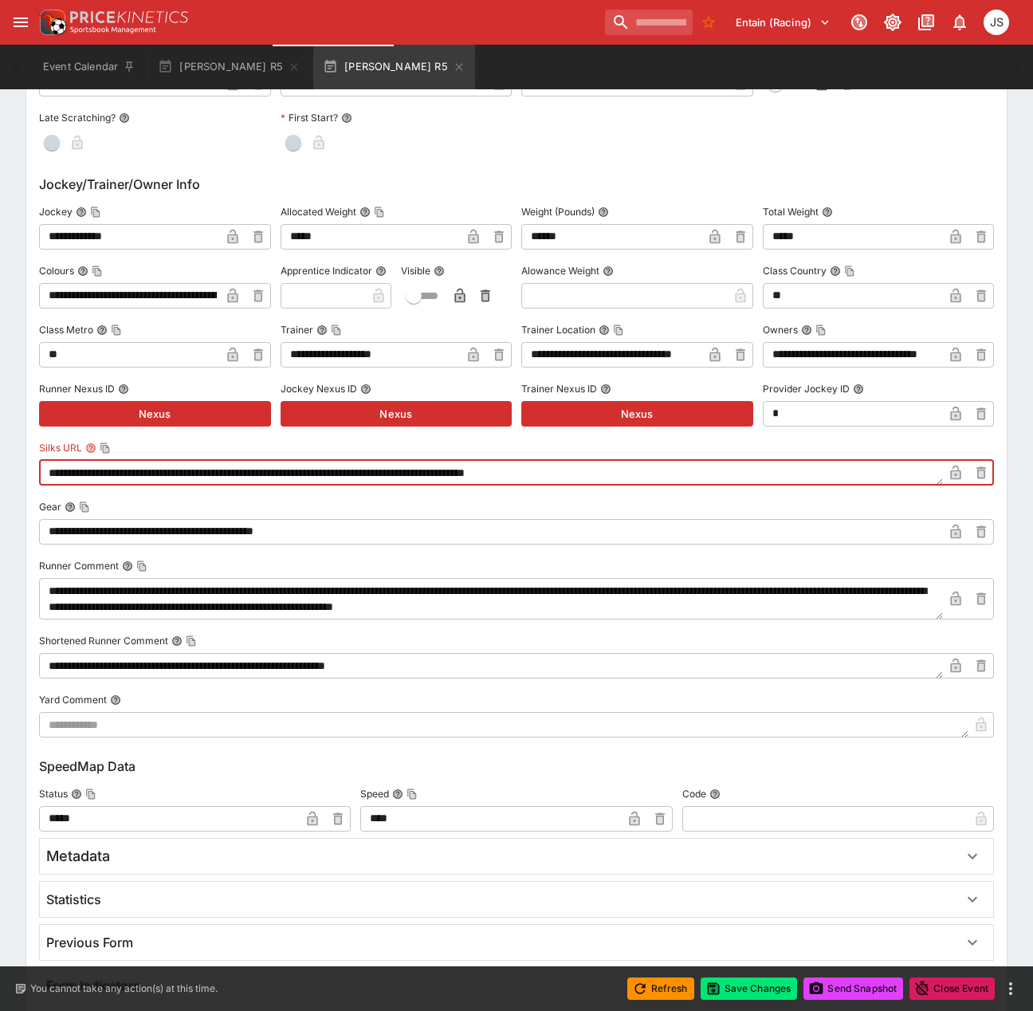
drag, startPoint x: 618, startPoint y: 474, endPoint x: -60, endPoint y: 444, distance: 678.2
paste textarea "*"
type textarea "**********"
click at [949, 471] on icon "button" at bounding box center [956, 473] width 16 height 16
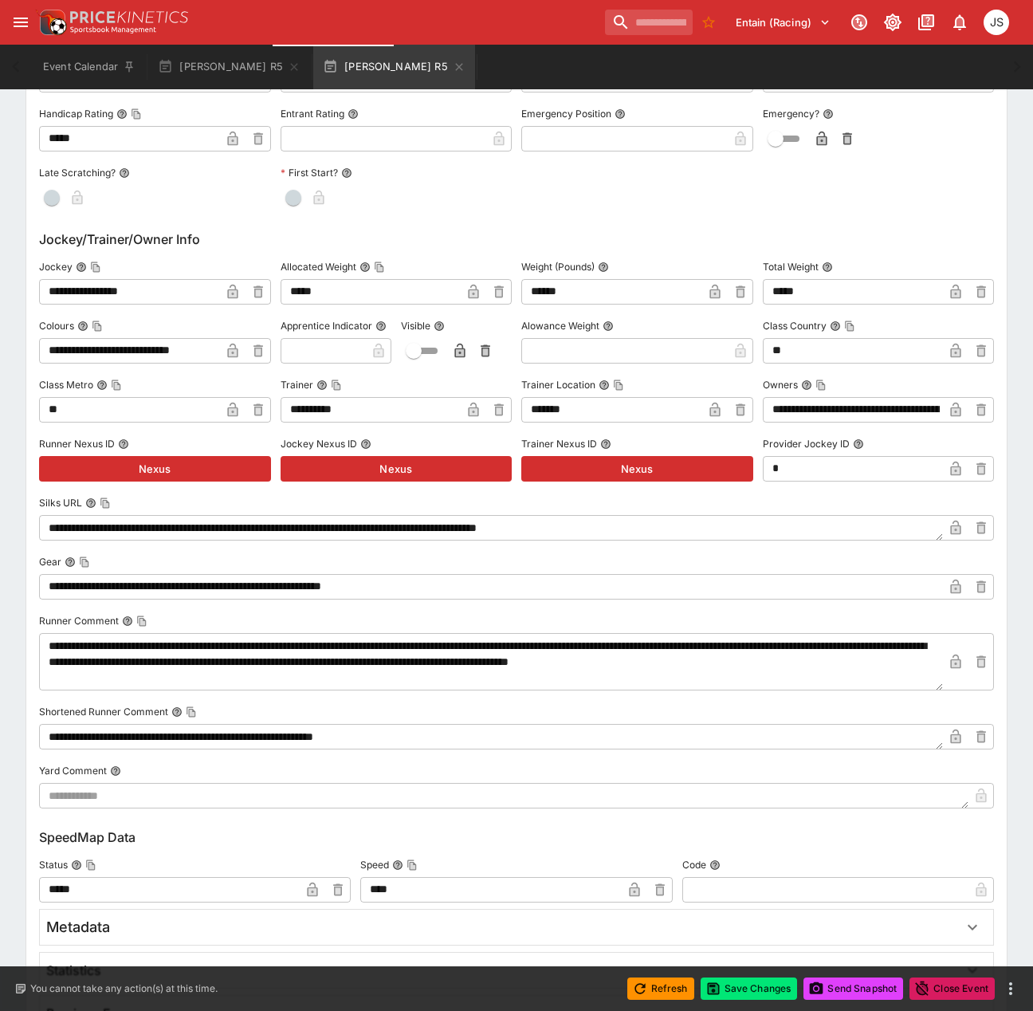
scroll to position [2019, 0]
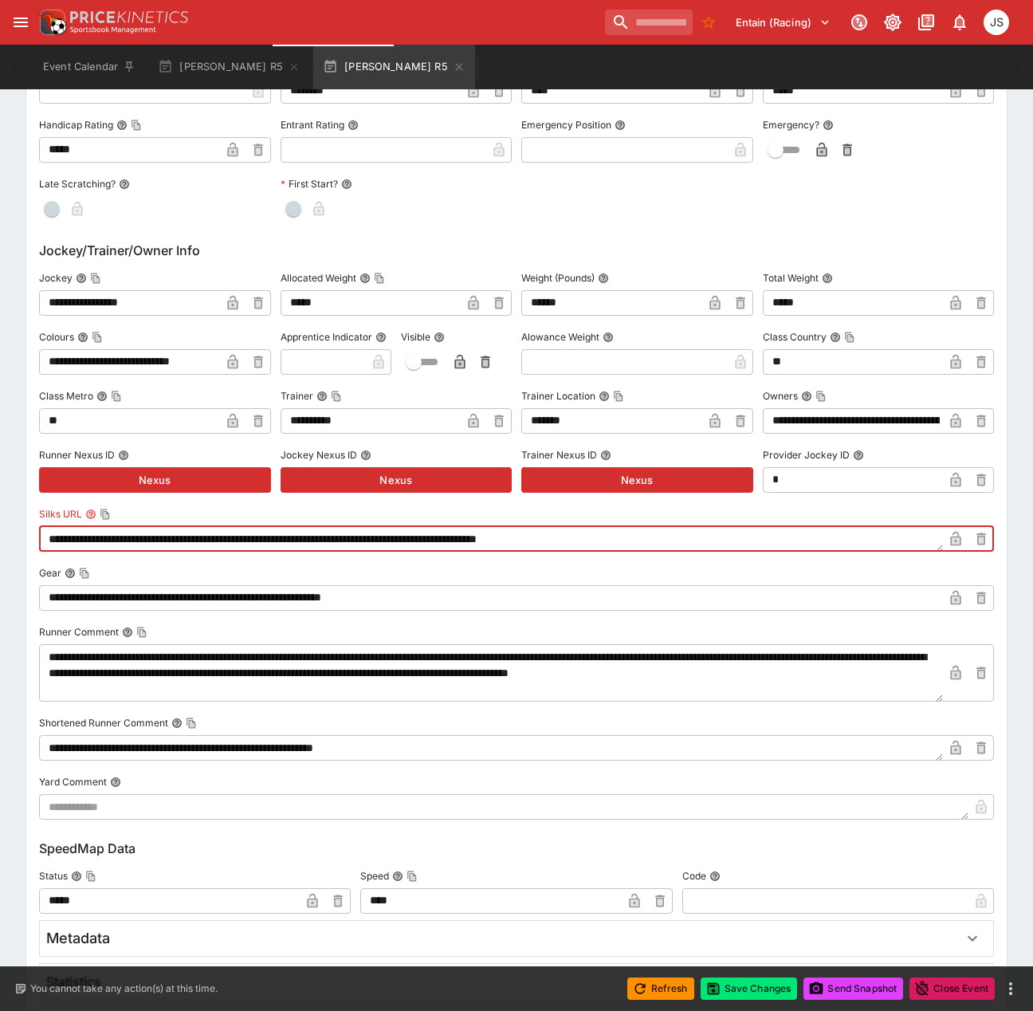
drag, startPoint x: 692, startPoint y: 544, endPoint x: -146, endPoint y: 547, distance: 837.8
paste textarea
type textarea "**********"
click at [957, 543] on icon "button" at bounding box center [956, 540] width 8 height 6
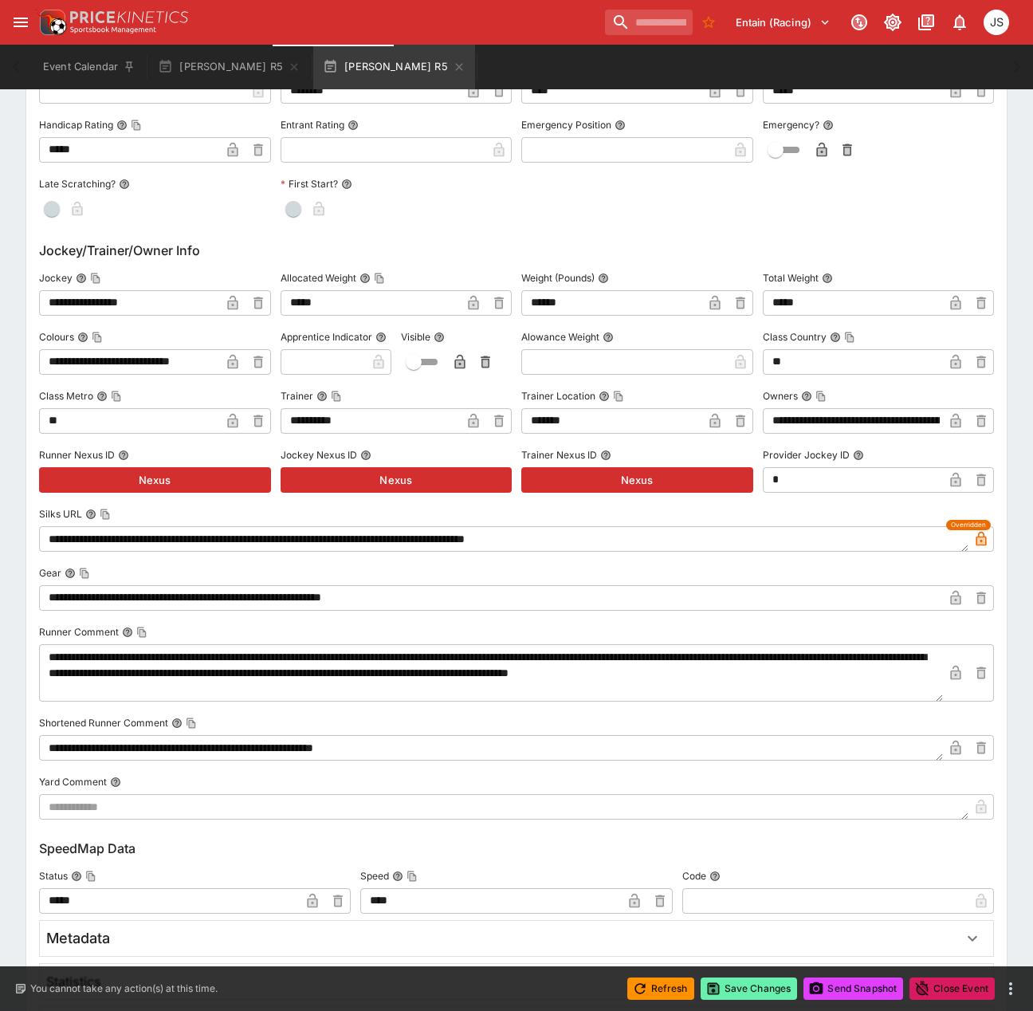
click at [734, 993] on button "Save Changes" at bounding box center [749, 988] width 97 height 22
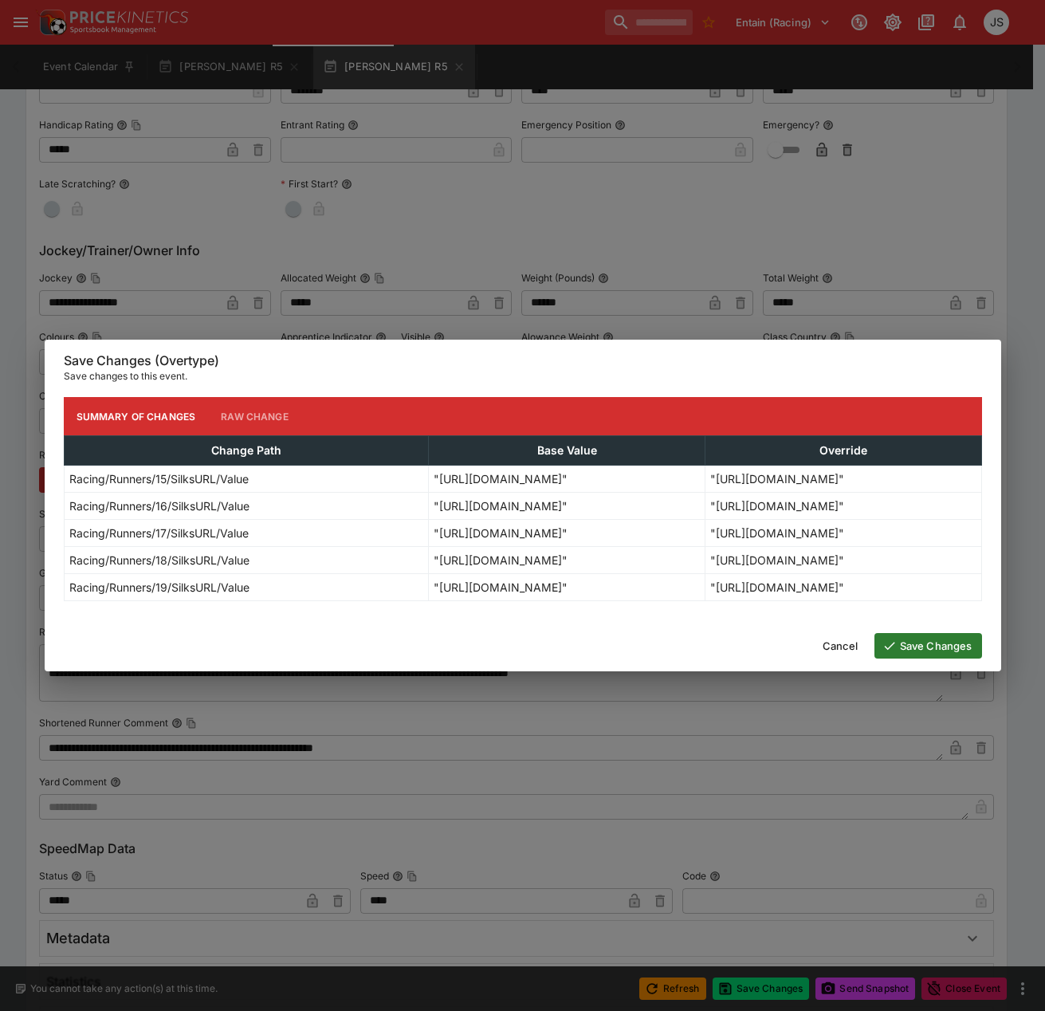
click at [931, 653] on button "Save Changes" at bounding box center [928, 646] width 108 height 26
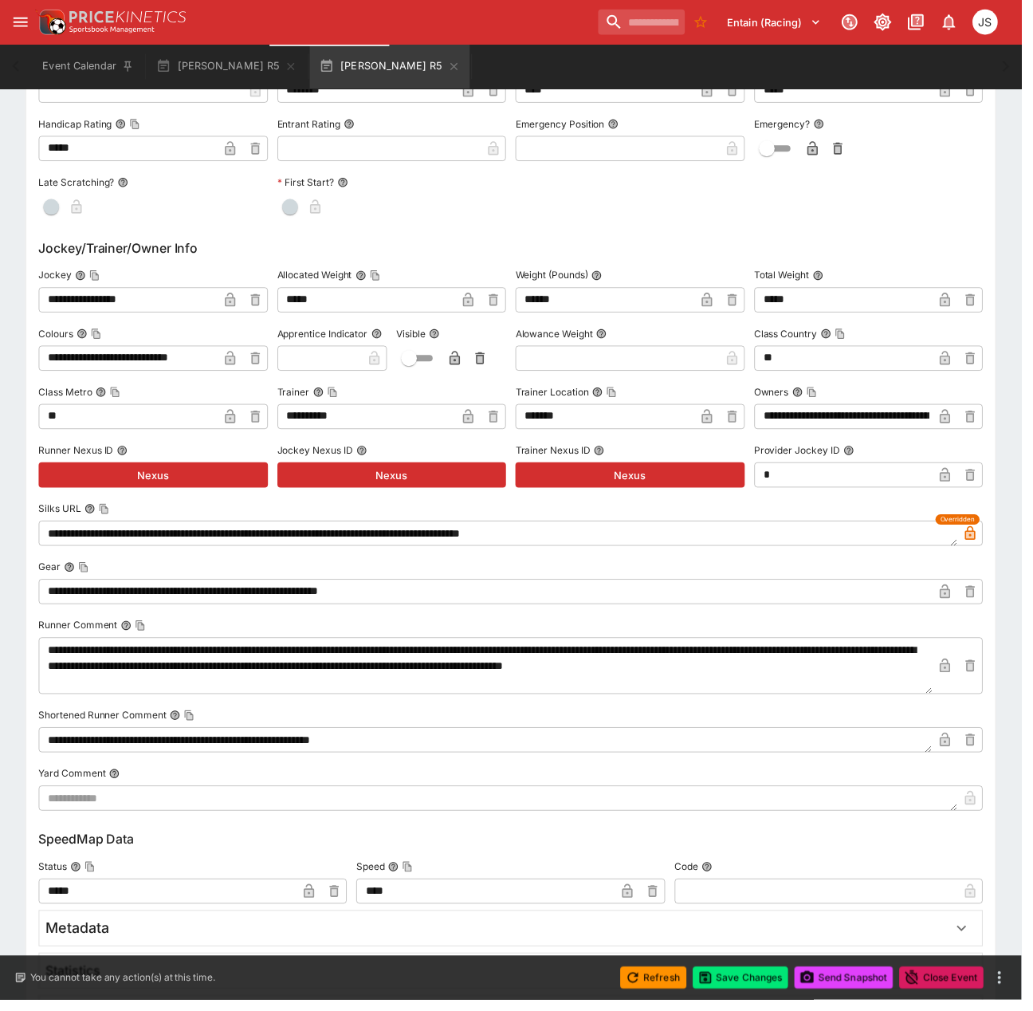
scroll to position [0, 0]
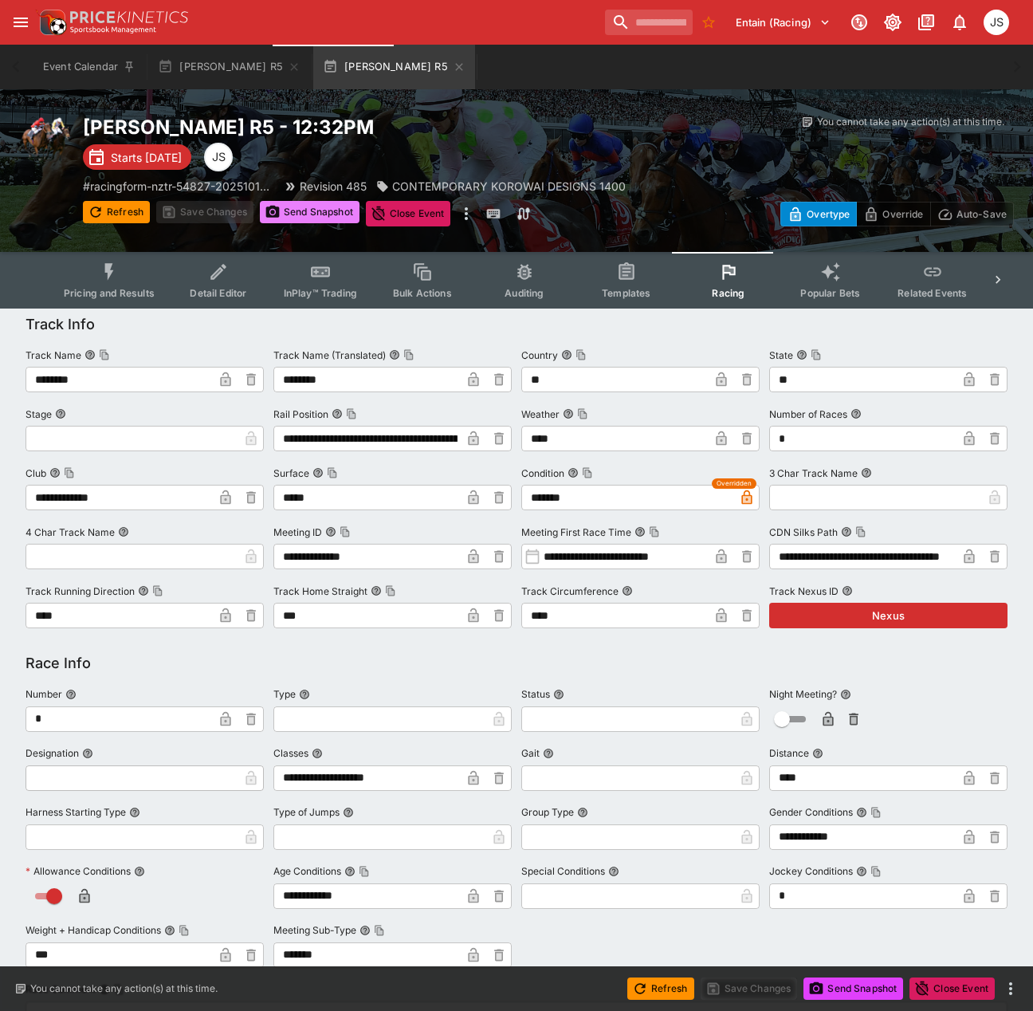
click at [301, 209] on button "Send Snapshot" at bounding box center [310, 212] width 100 height 22
click at [84, 61] on button "Event Calendar" at bounding box center [89, 67] width 112 height 45
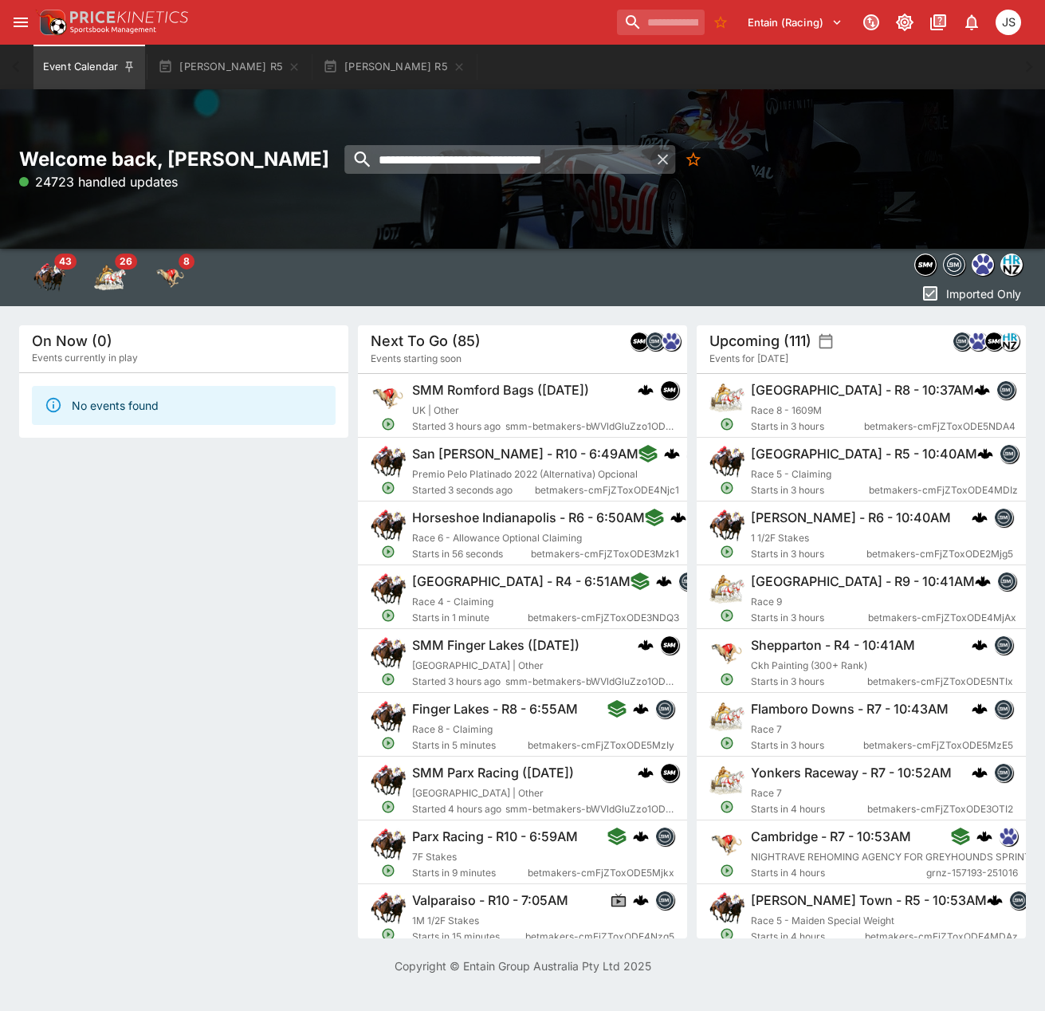
click at [666, 157] on icon "button" at bounding box center [663, 159] width 10 height 10
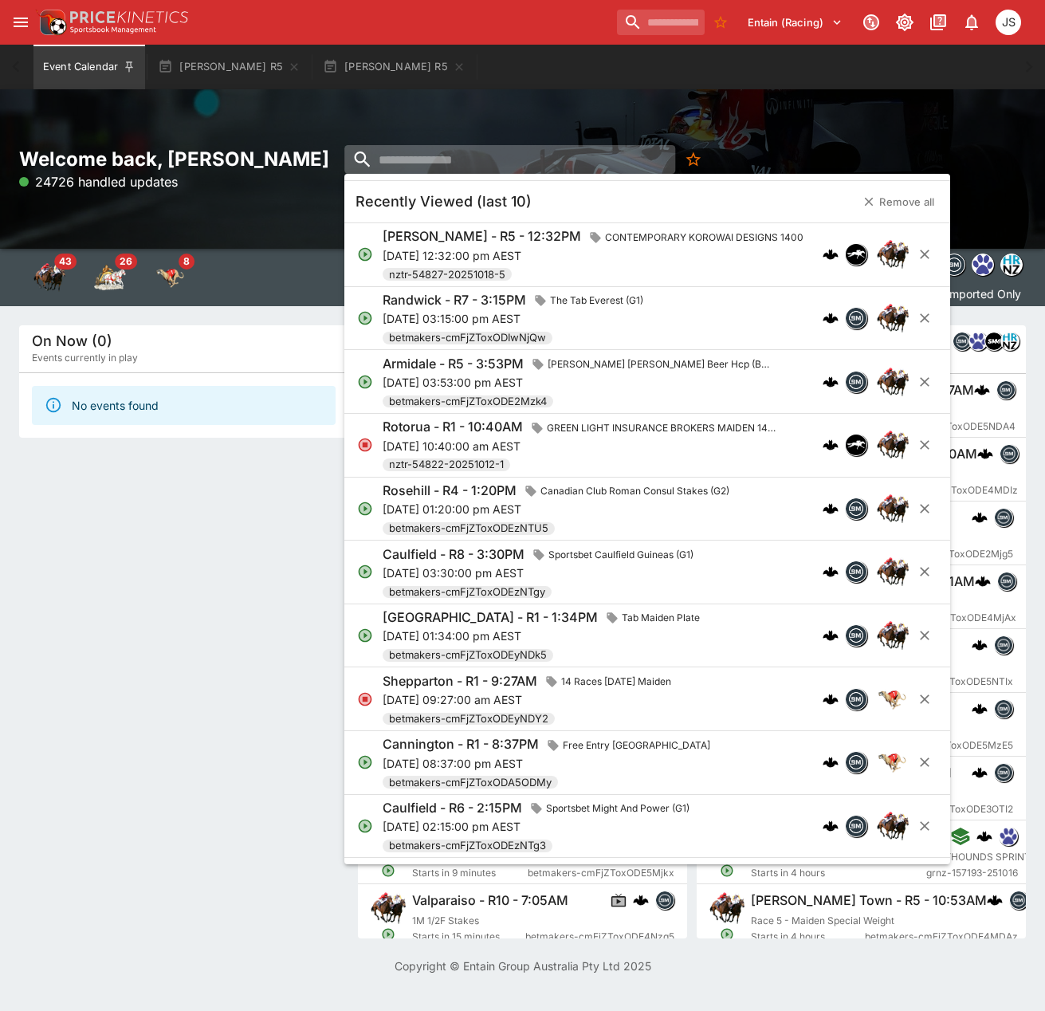
click at [556, 155] on input "search" at bounding box center [509, 159] width 331 height 29
paste input "**********"
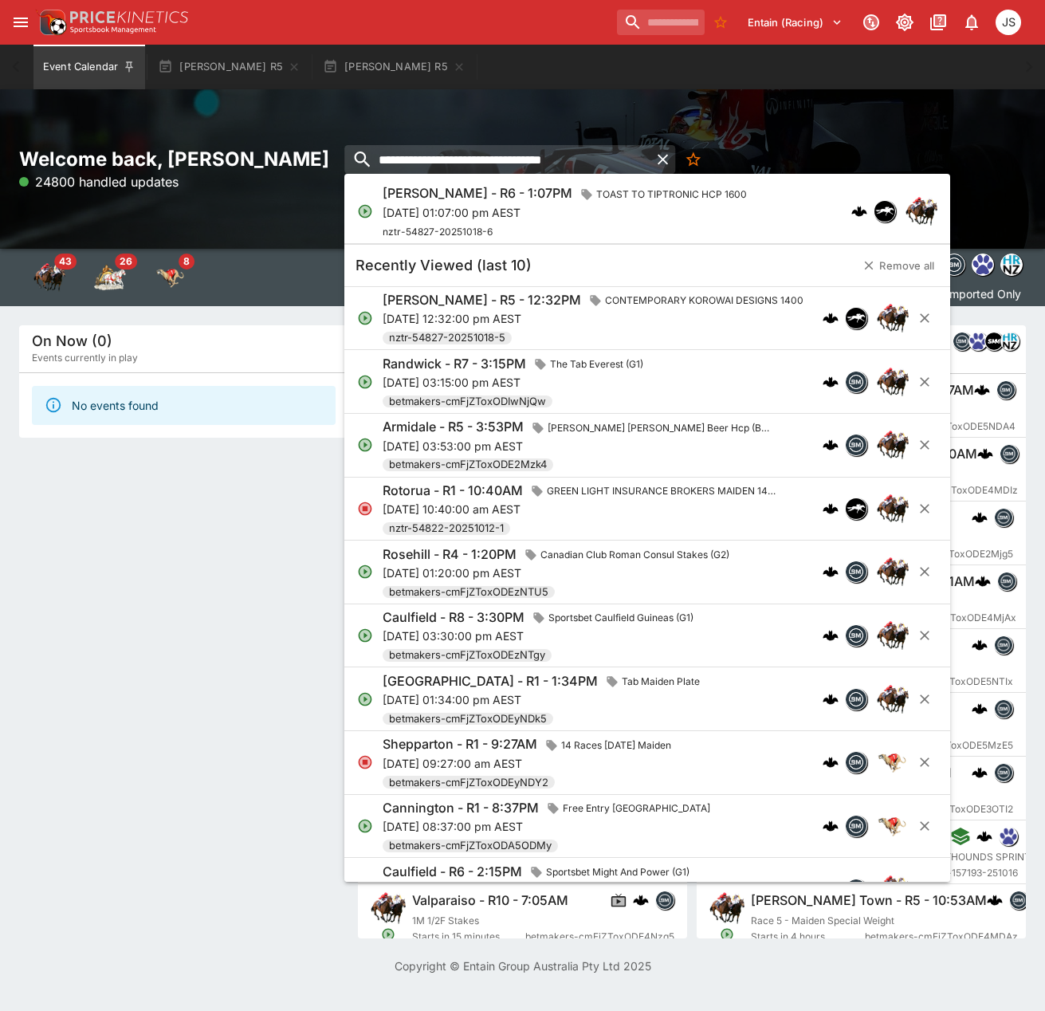
type input "**********"
click at [566, 214] on p "[DATE] 01:07:00 pm AEST" at bounding box center [568, 212] width 371 height 17
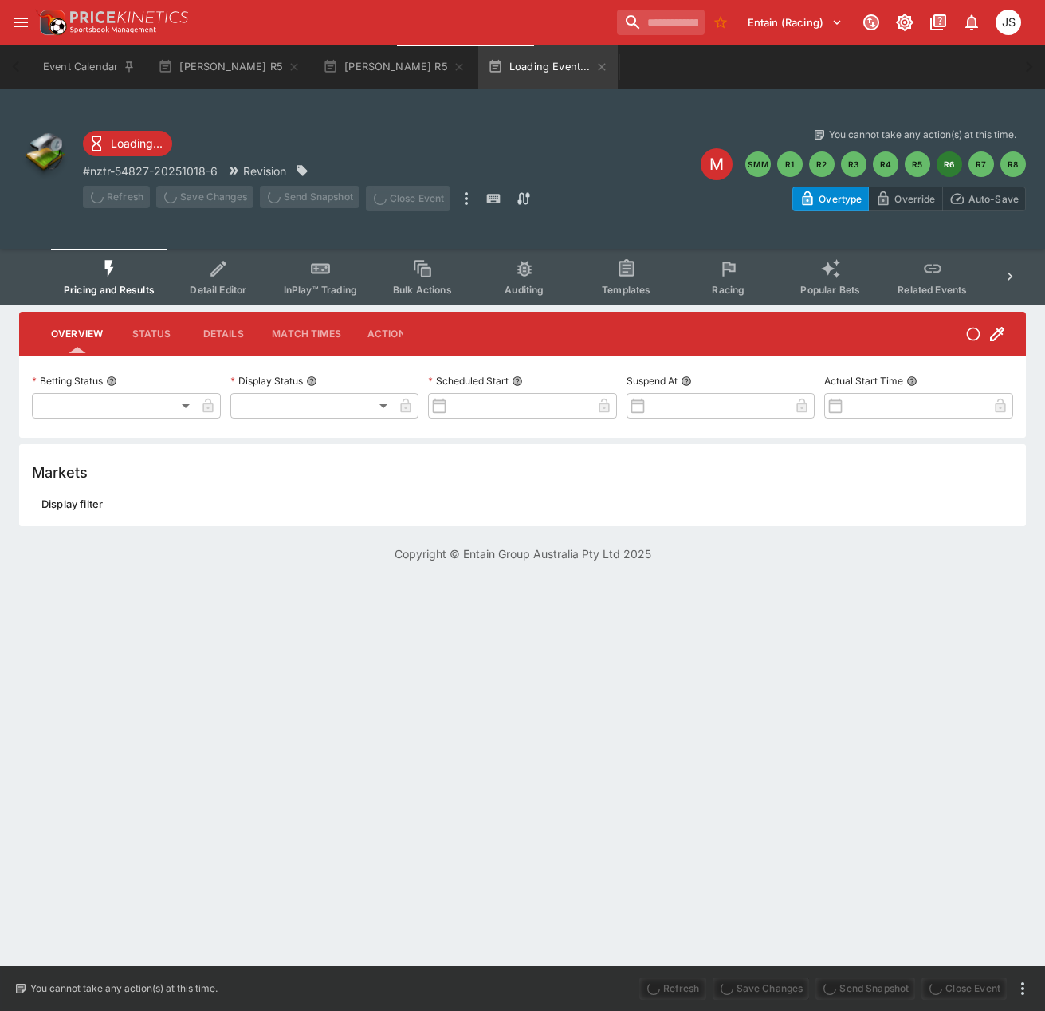
type input "**********"
type input "*******"
type input "**********"
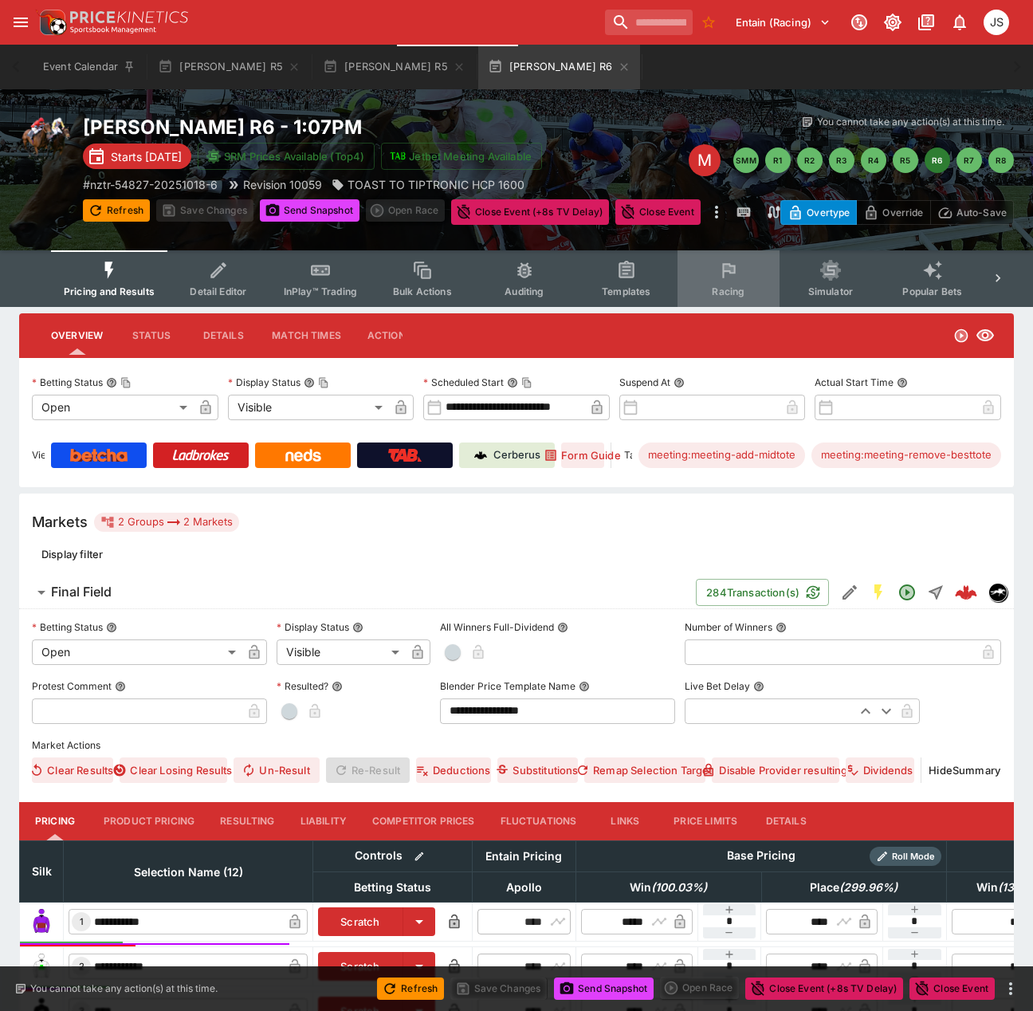
click at [723, 286] on span "Racing" at bounding box center [728, 291] width 33 height 12
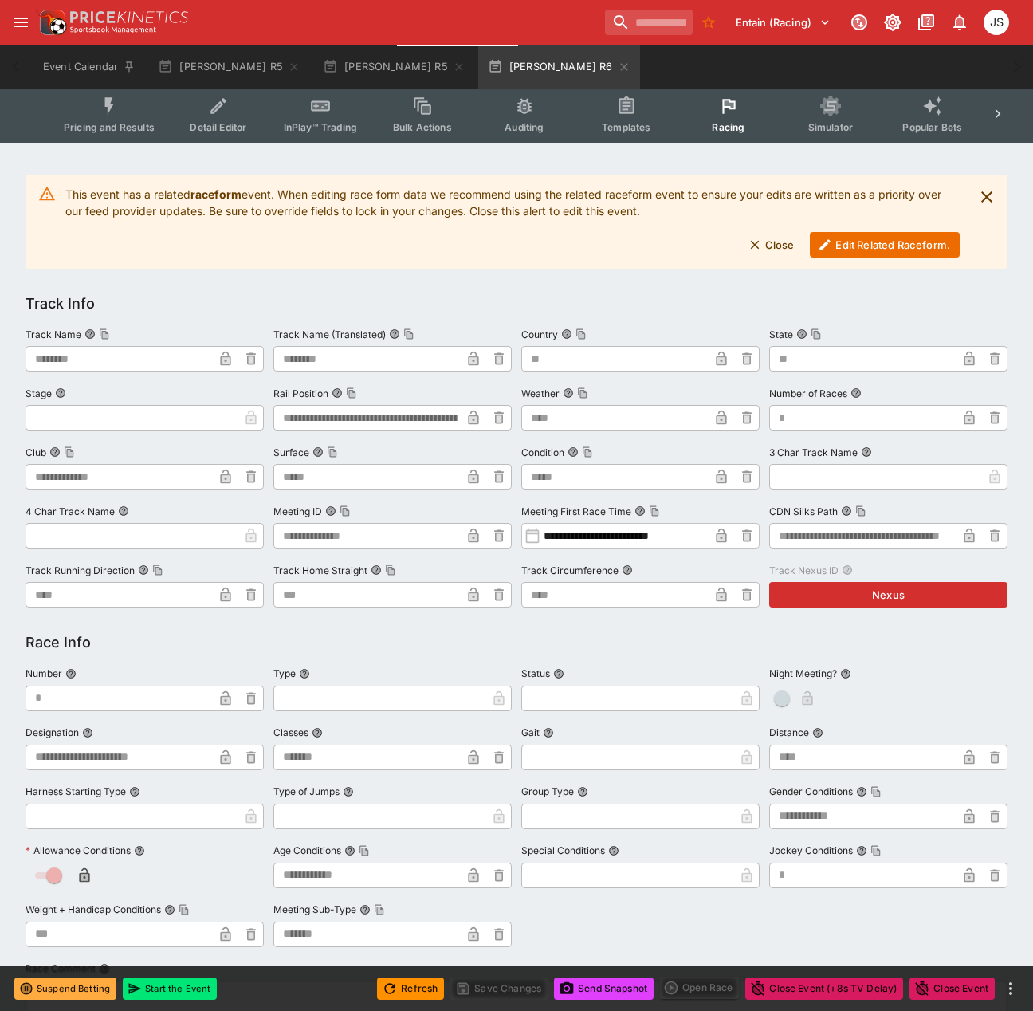
scroll to position [159, 0]
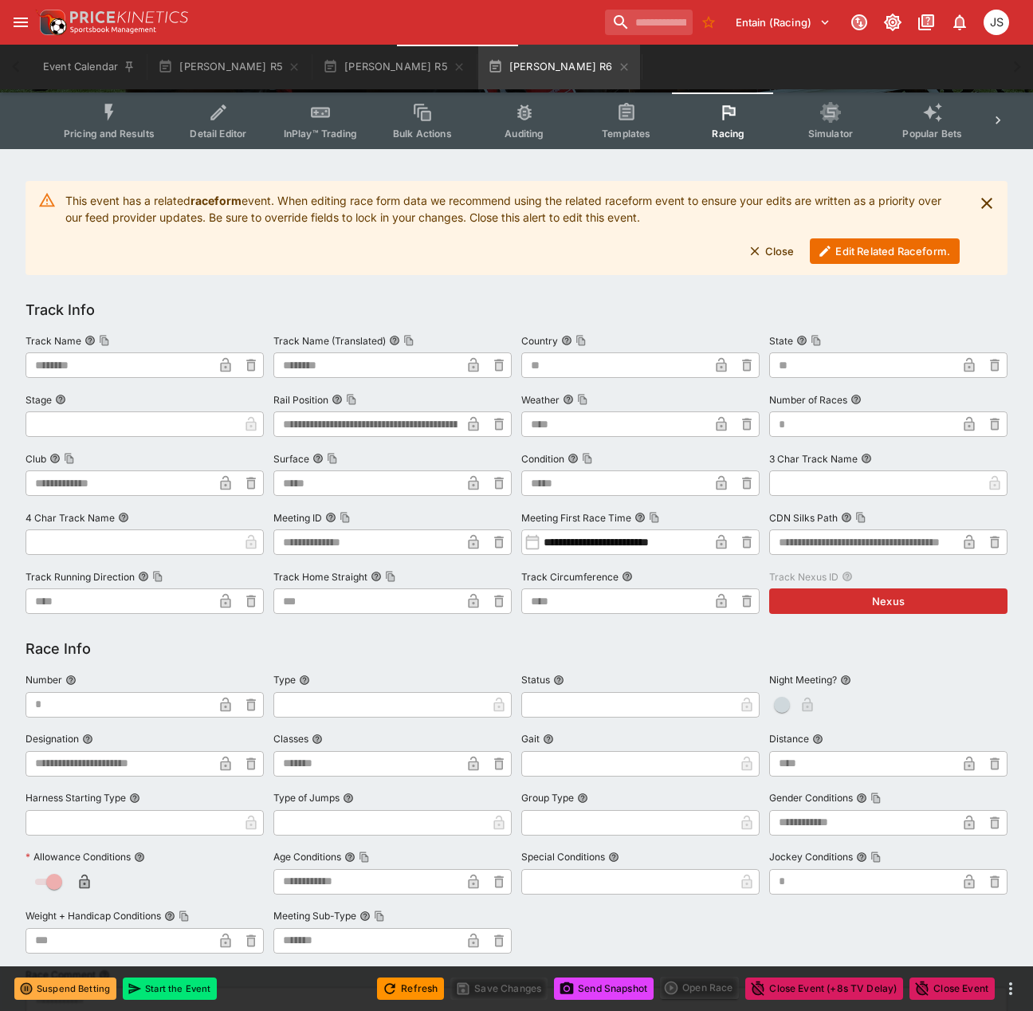
click at [890, 242] on button "Edit Related Raceform." at bounding box center [885, 251] width 150 height 26
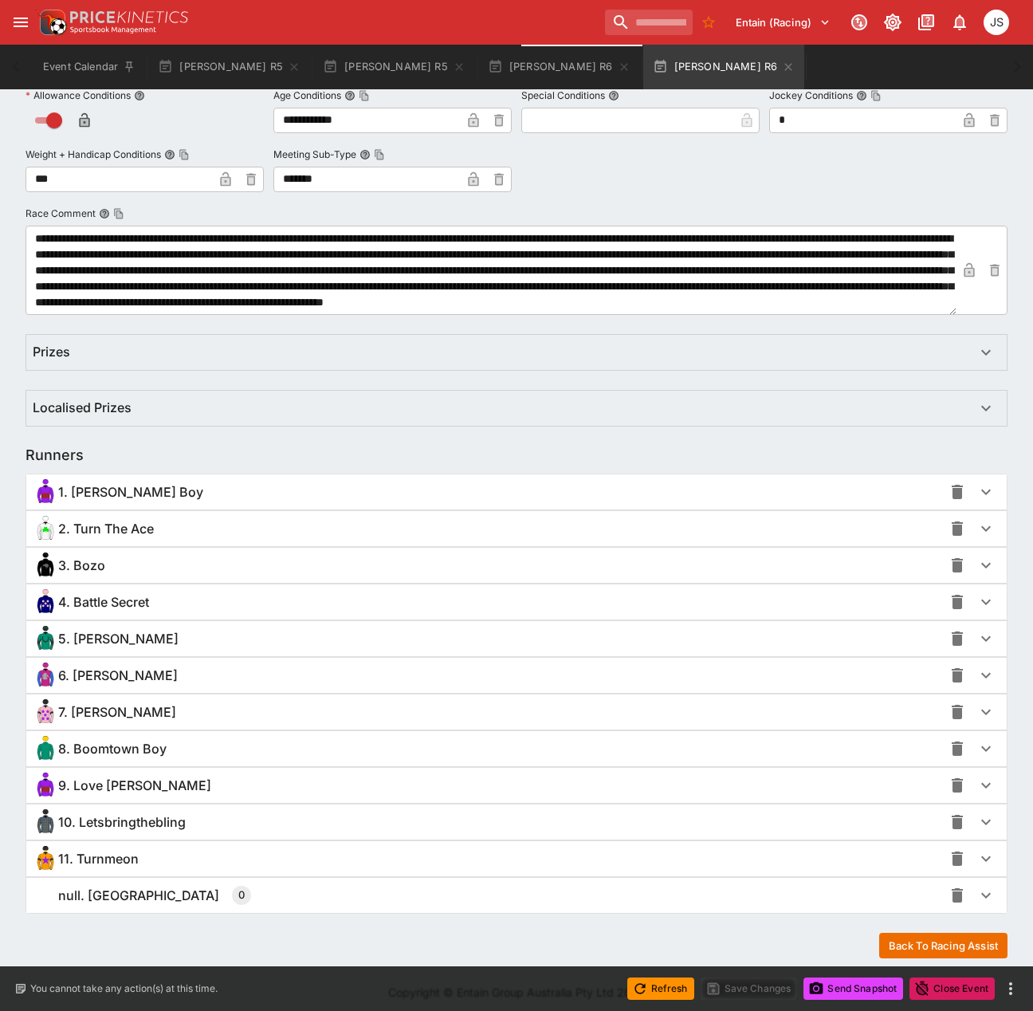
scroll to position [781, 0]
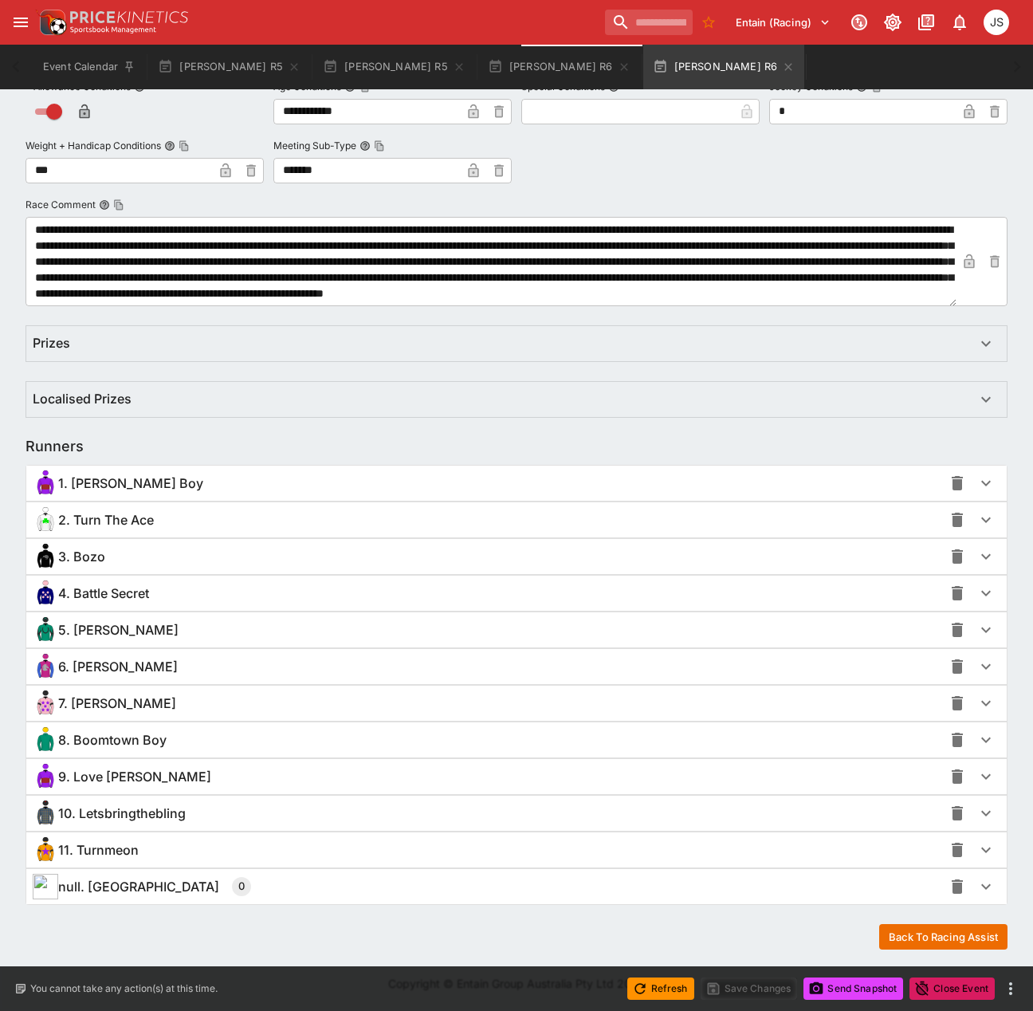
click at [121, 815] on span "10. Letsbringthebling" at bounding box center [122, 813] width 128 height 17
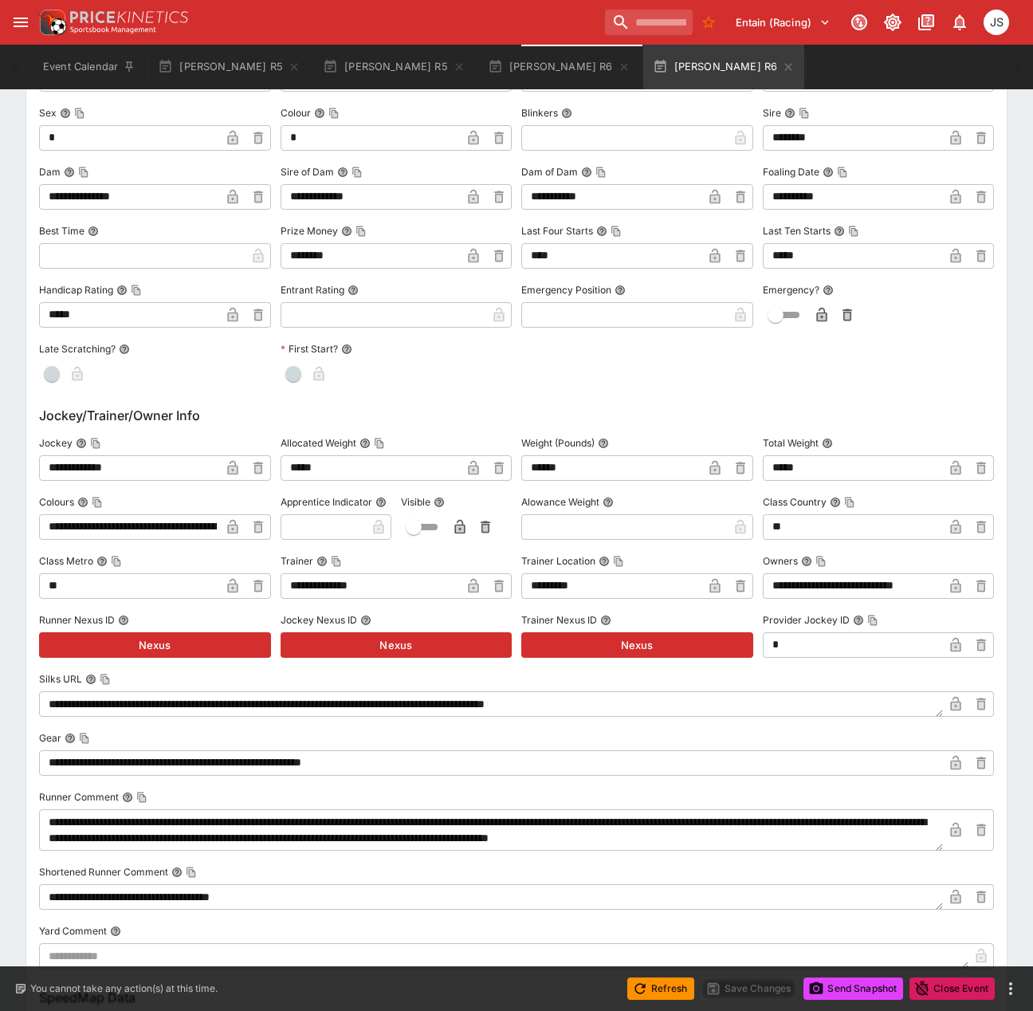
scroll to position [1818, 0]
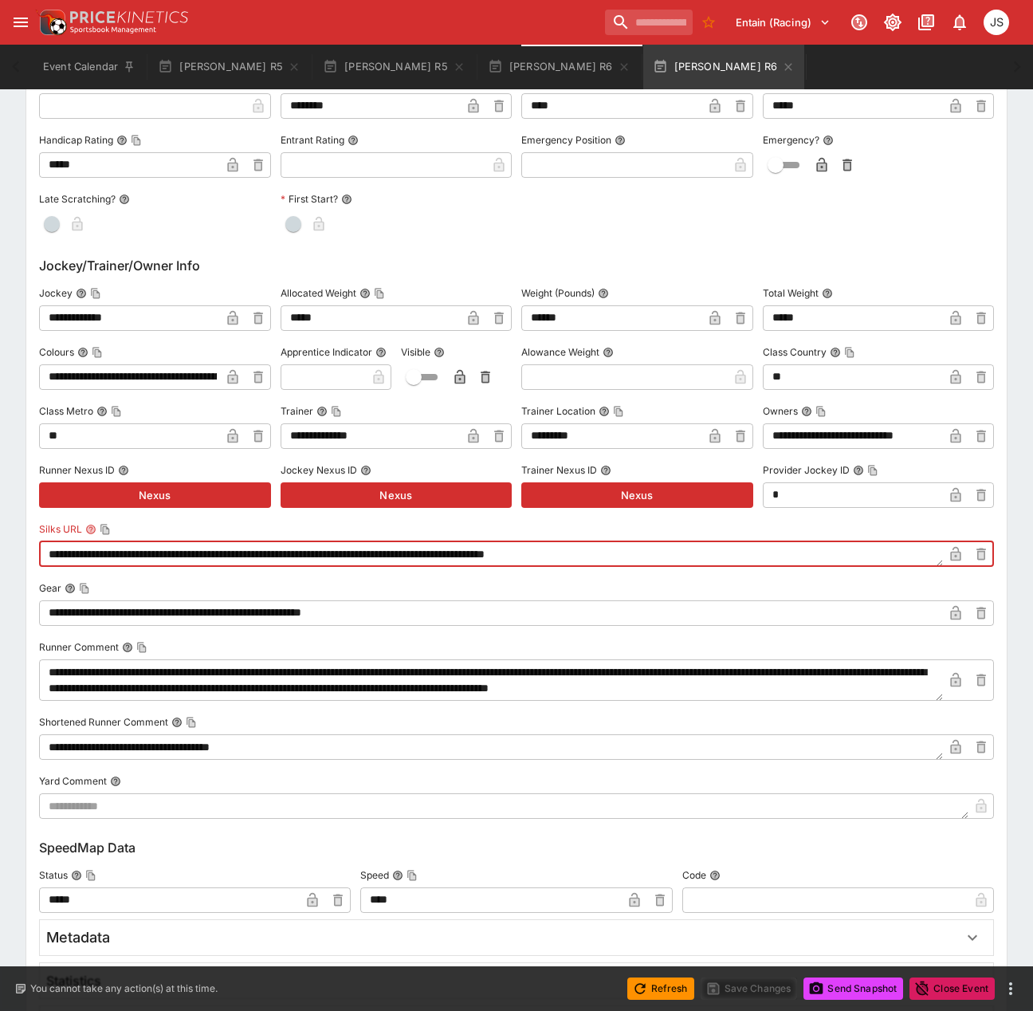
drag, startPoint x: 688, startPoint y: 558, endPoint x: 10, endPoint y: 541, distance: 678.6
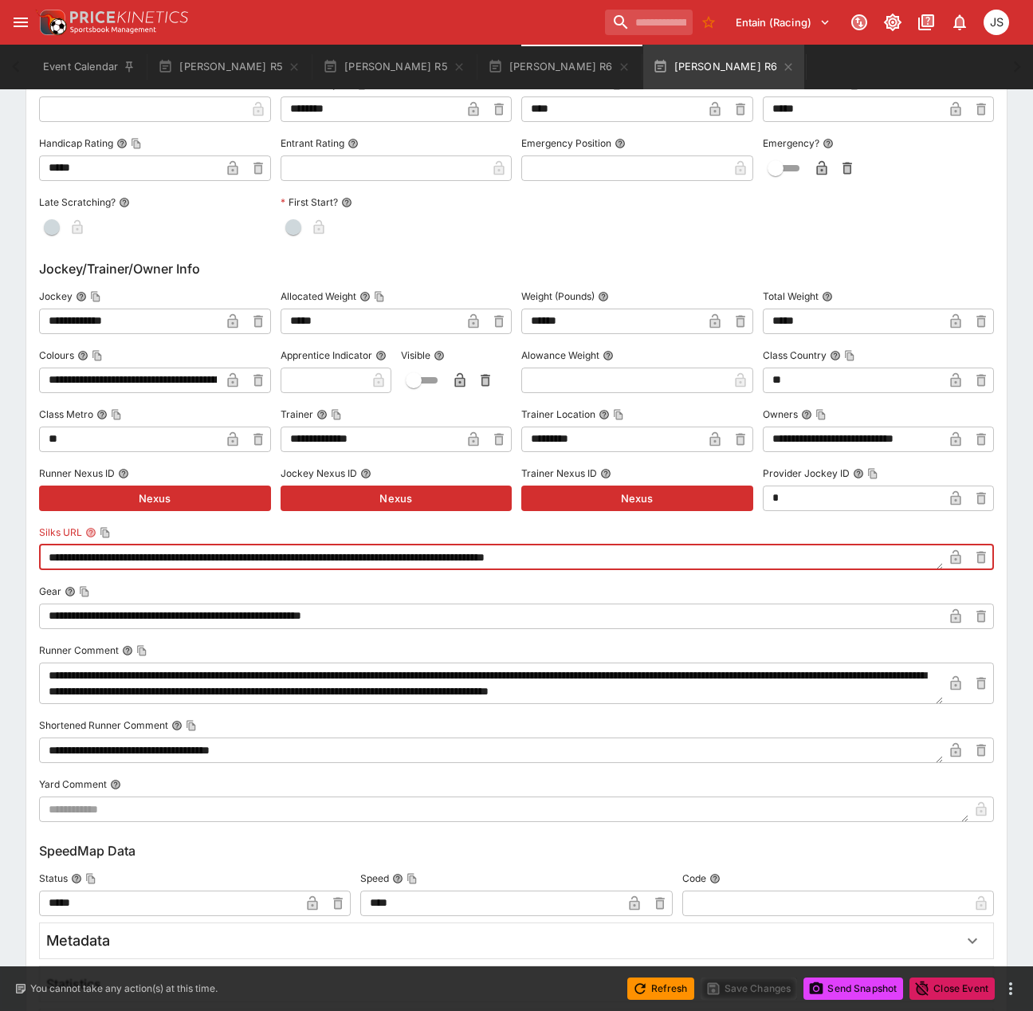
scroll to position [1821, 0]
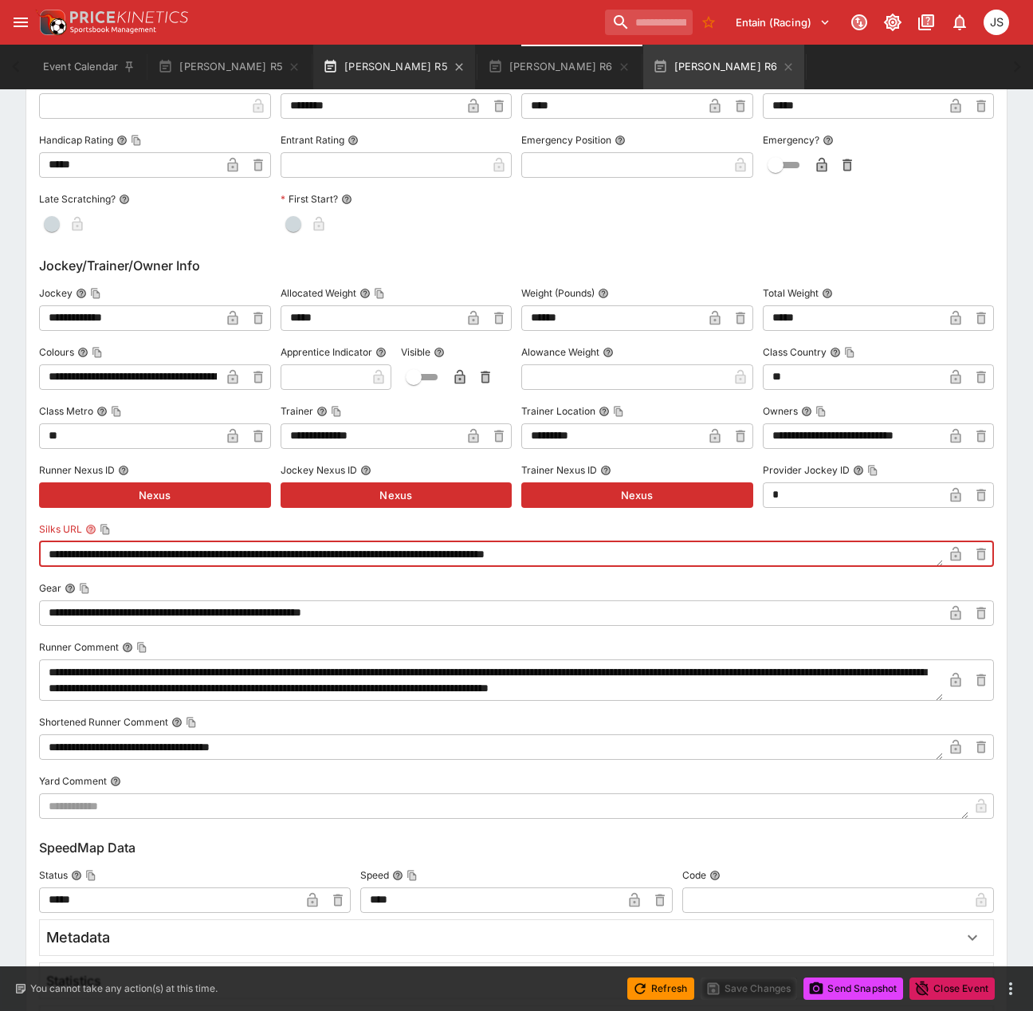
click at [313, 60] on button "[PERSON_NAME] R5" at bounding box center [394, 67] width 162 height 45
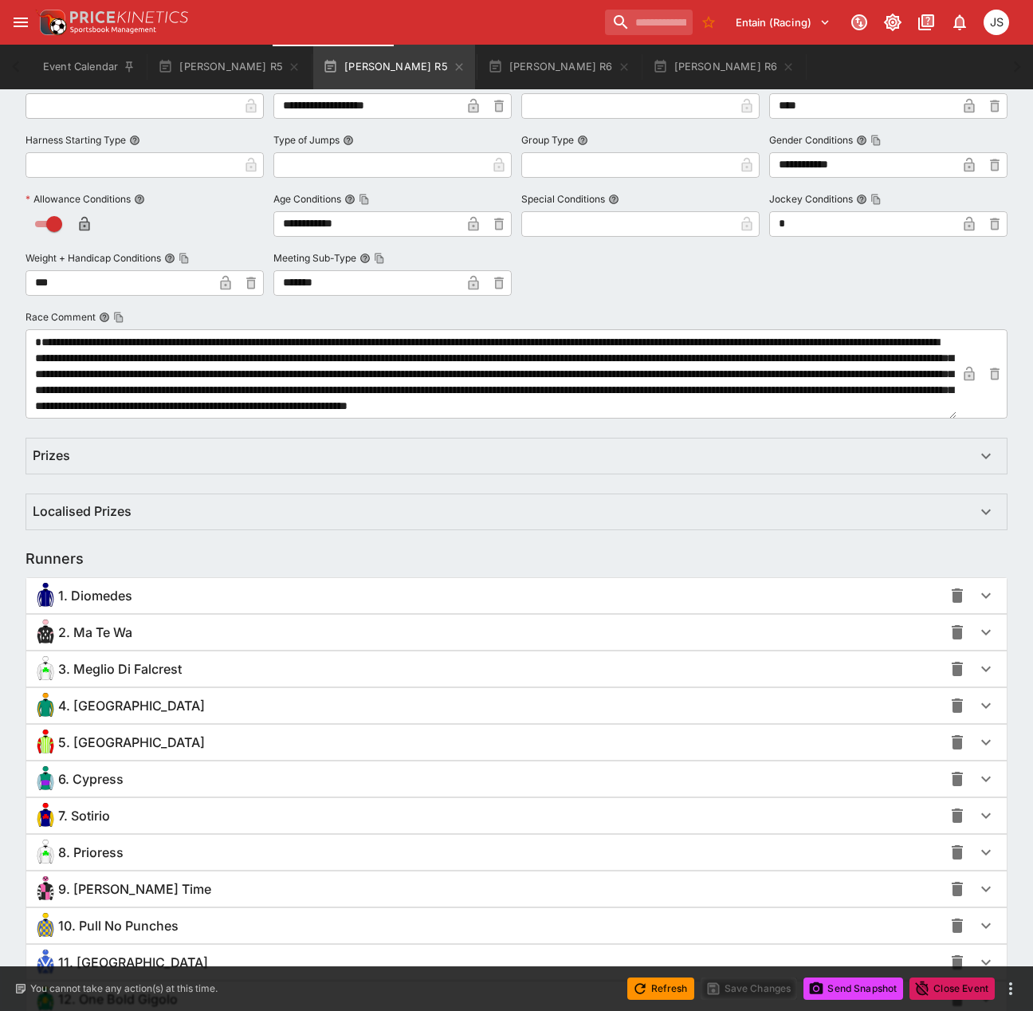
scroll to position [1114, 0]
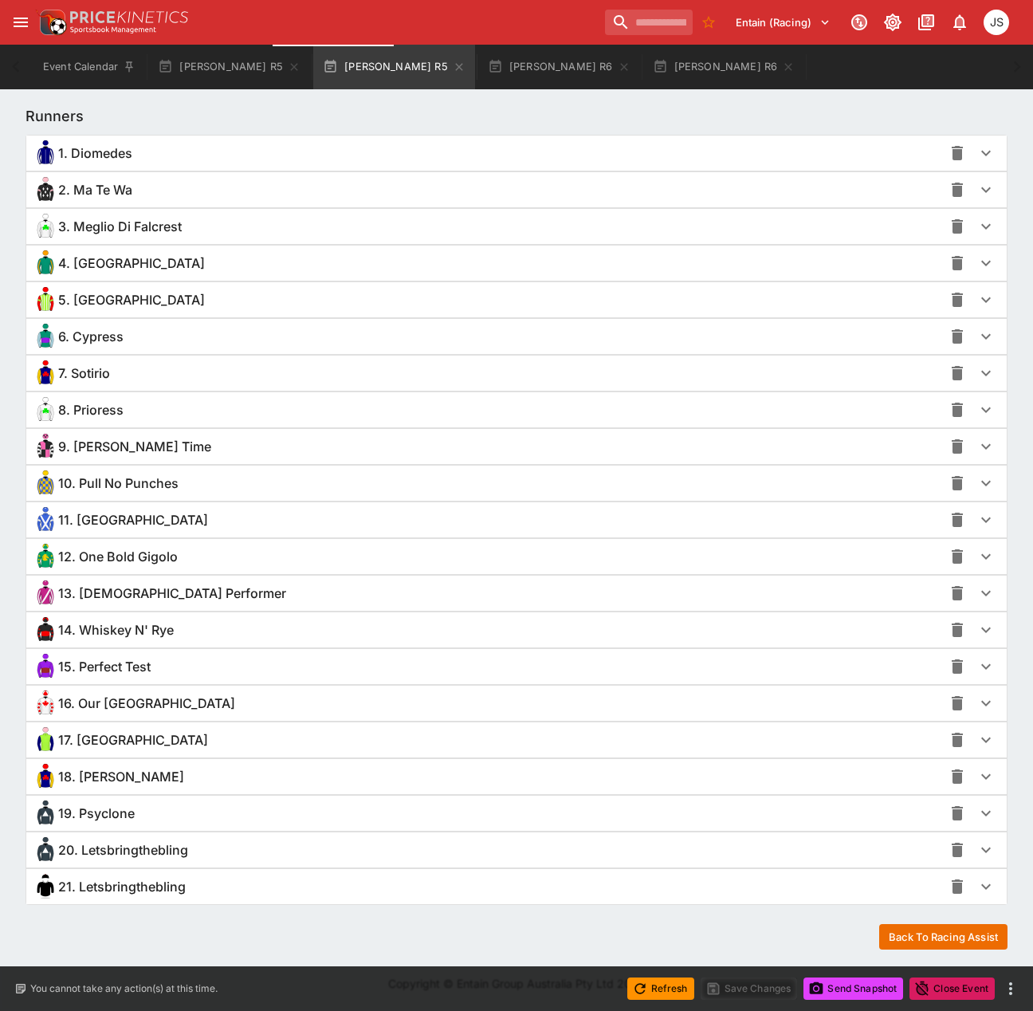
click at [137, 852] on span "20. Letsbringthebling" at bounding box center [123, 850] width 130 height 17
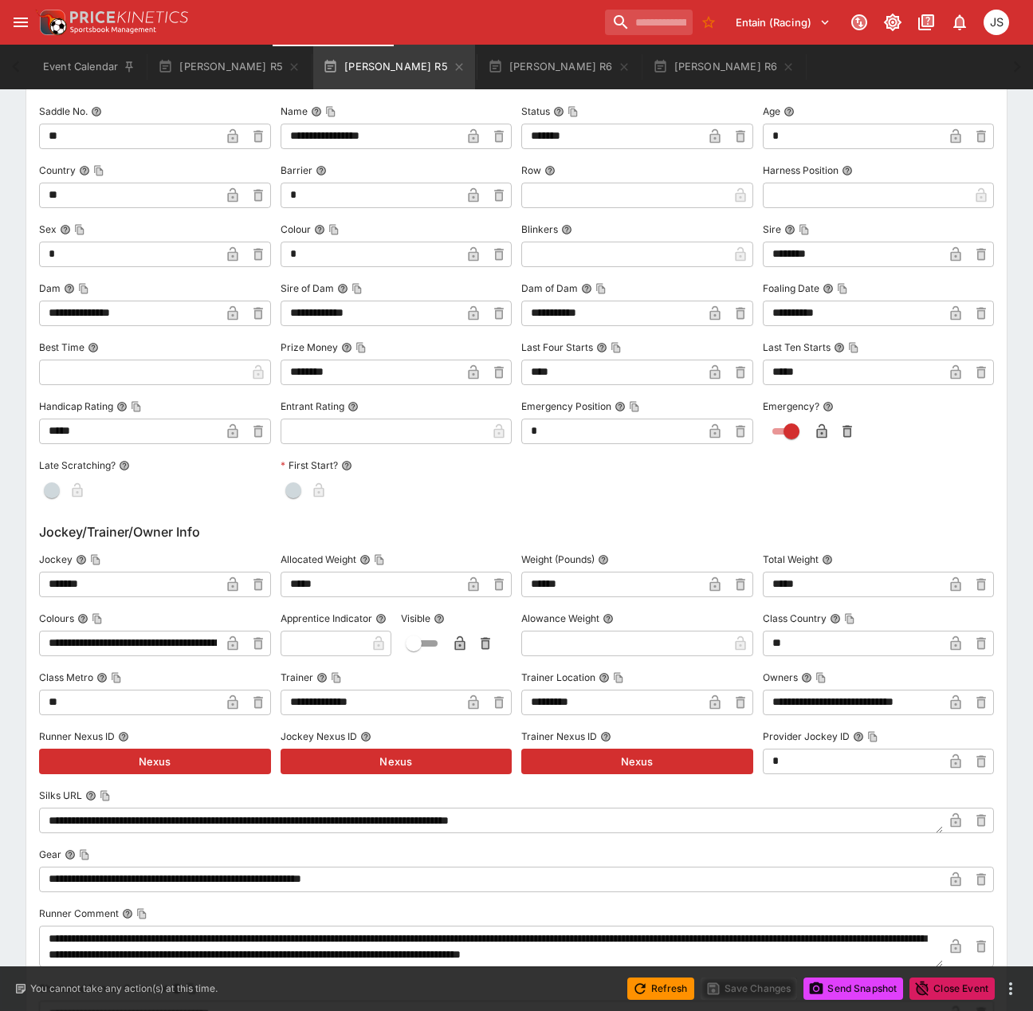
scroll to position [2071, 0]
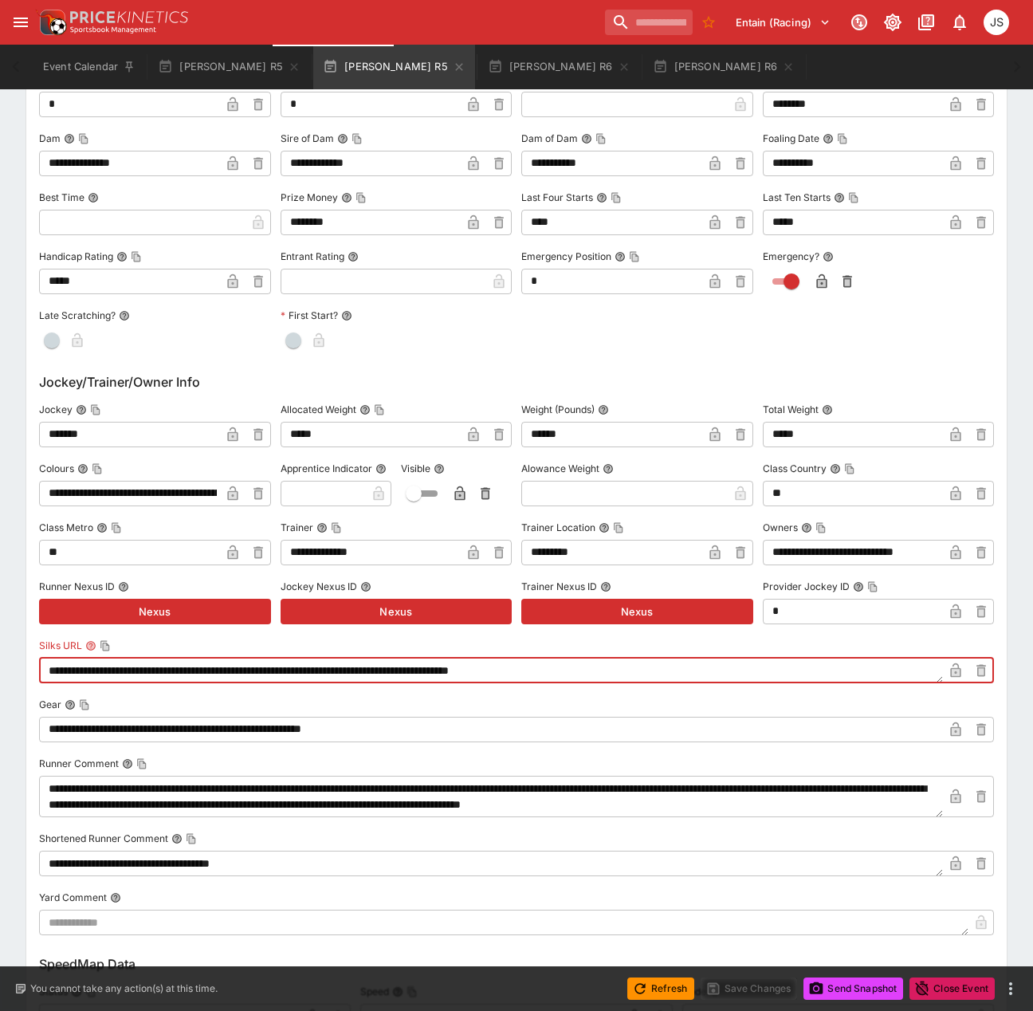
drag, startPoint x: 648, startPoint y: 673, endPoint x: -157, endPoint y: 627, distance: 806.5
paste textarea "*********"
type textarea "**********"
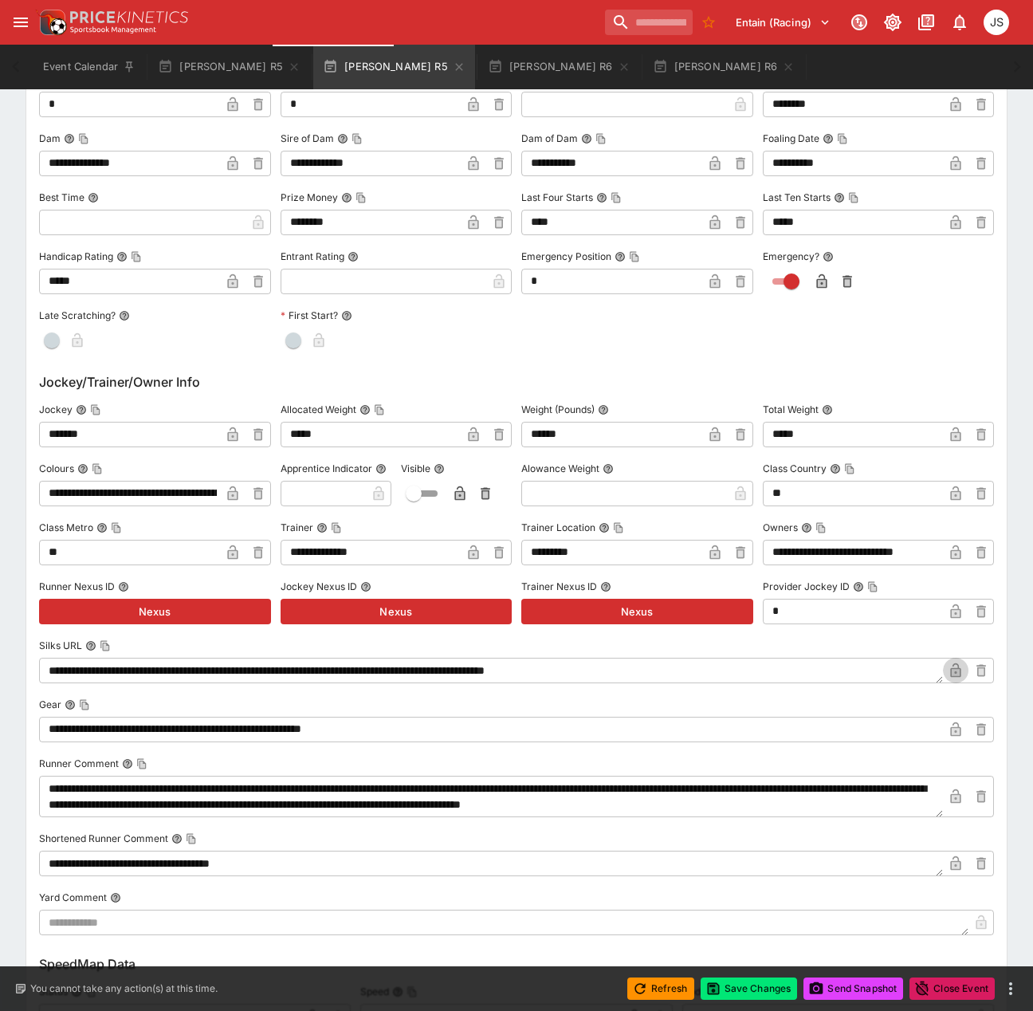
click at [952, 667] on icon "button" at bounding box center [956, 670] width 16 height 16
click at [710, 988] on icon "button" at bounding box center [714, 989] width 10 height 10
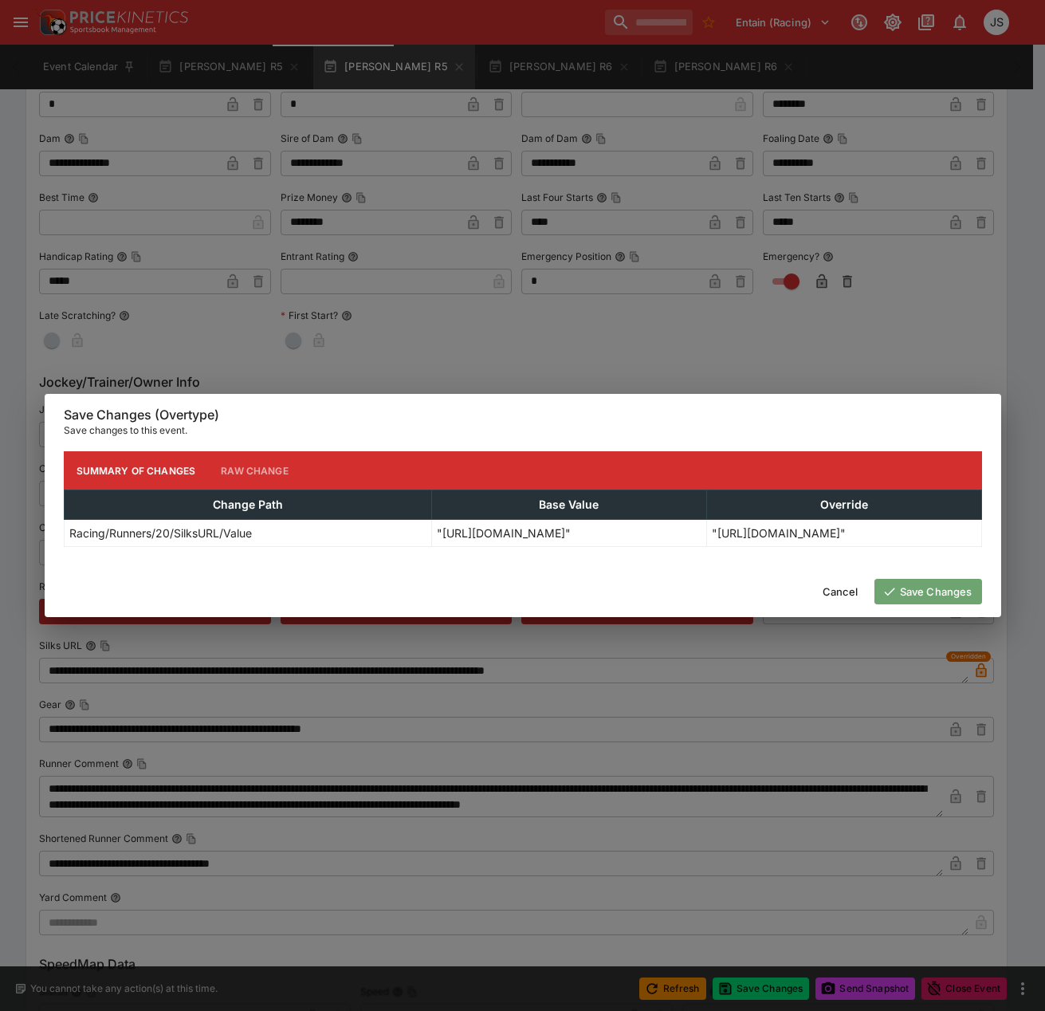
click at [943, 598] on button "Save Changes" at bounding box center [928, 592] width 108 height 26
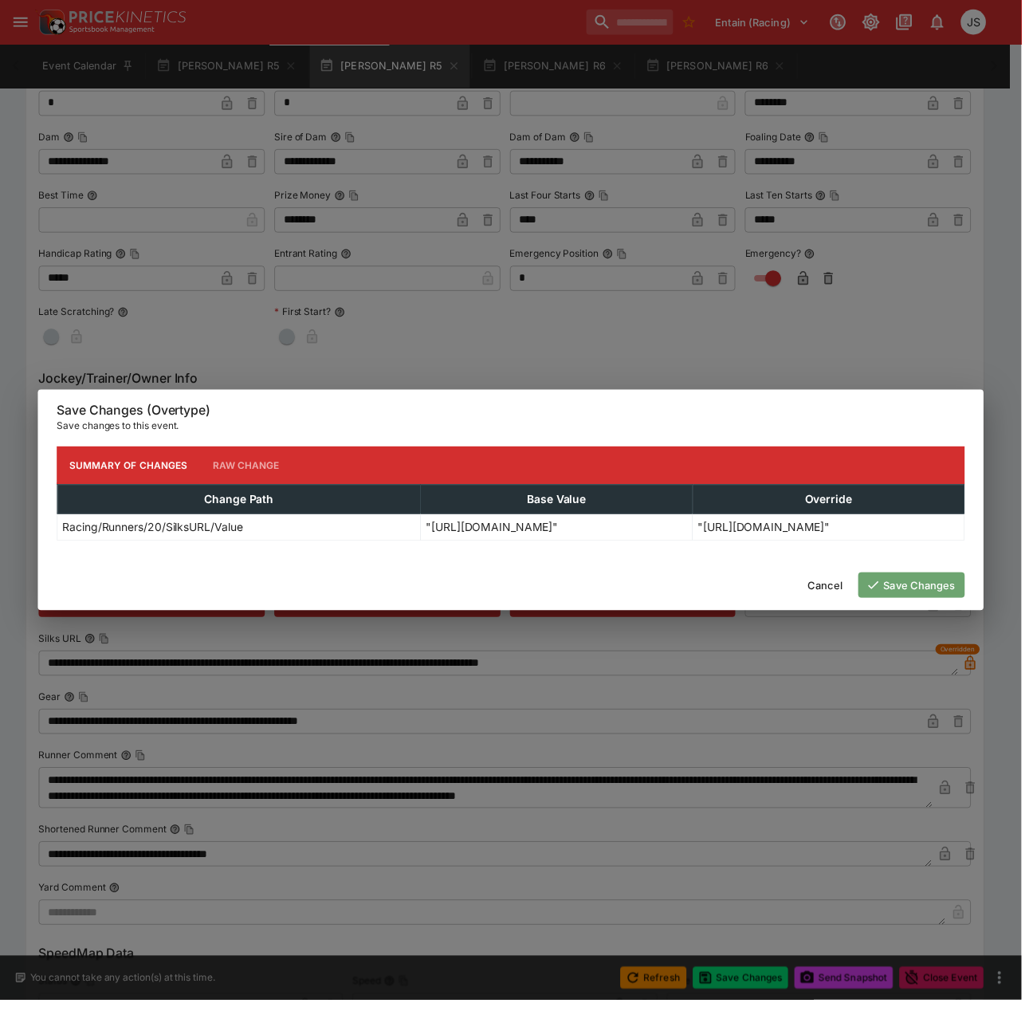
scroll to position [0, 0]
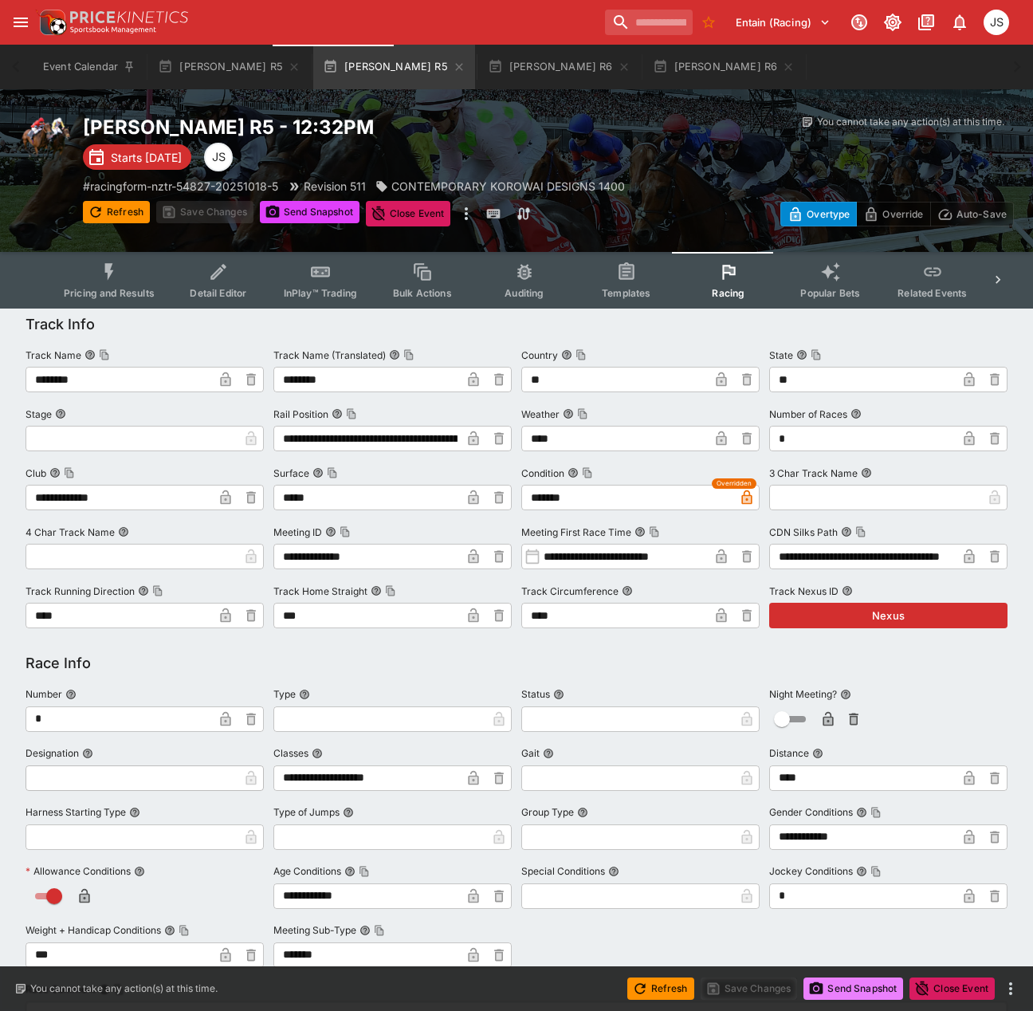
click at [855, 996] on button "Send Snapshot" at bounding box center [854, 988] width 100 height 22
